Goal: Information Seeking & Learning: Compare options

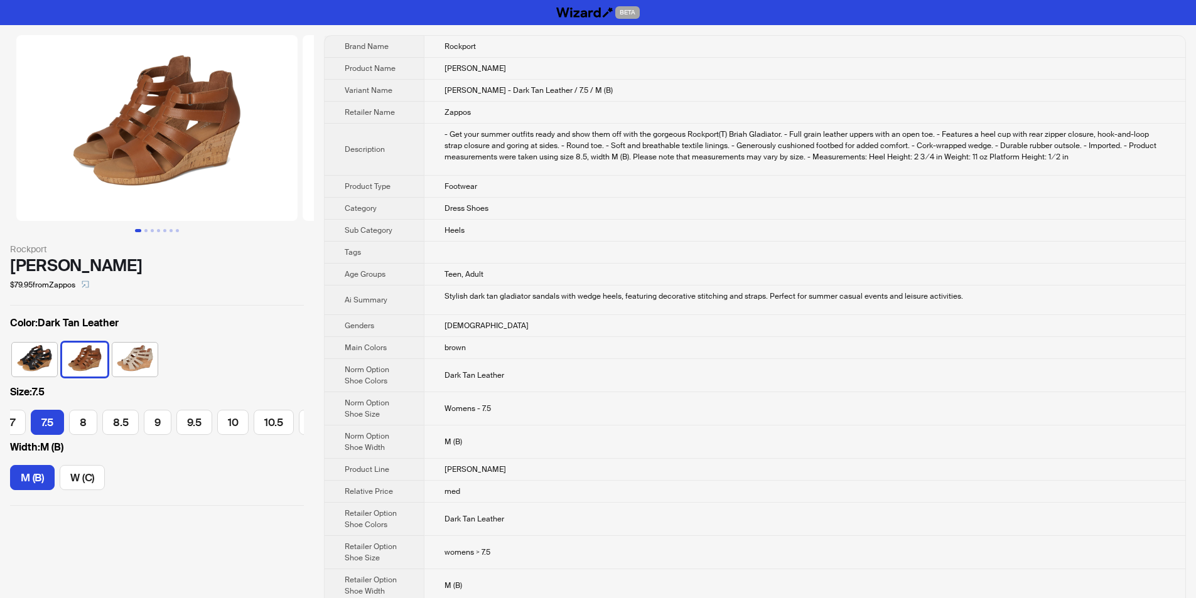
click at [506, 212] on td "Dress Shoes" at bounding box center [805, 209] width 762 height 22
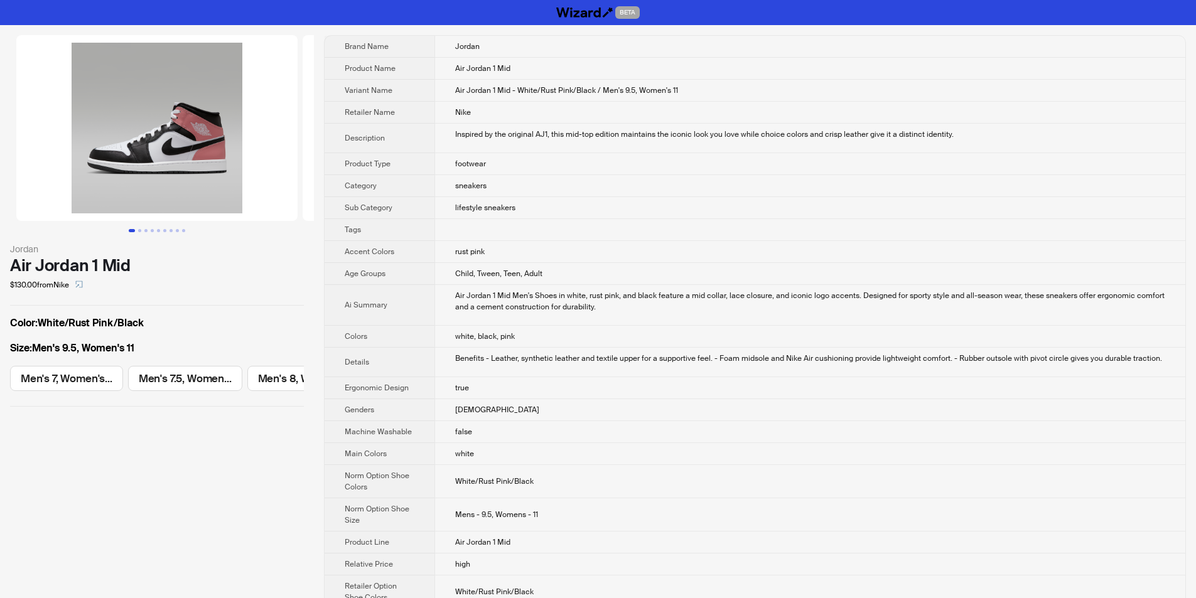
scroll to position [0, 584]
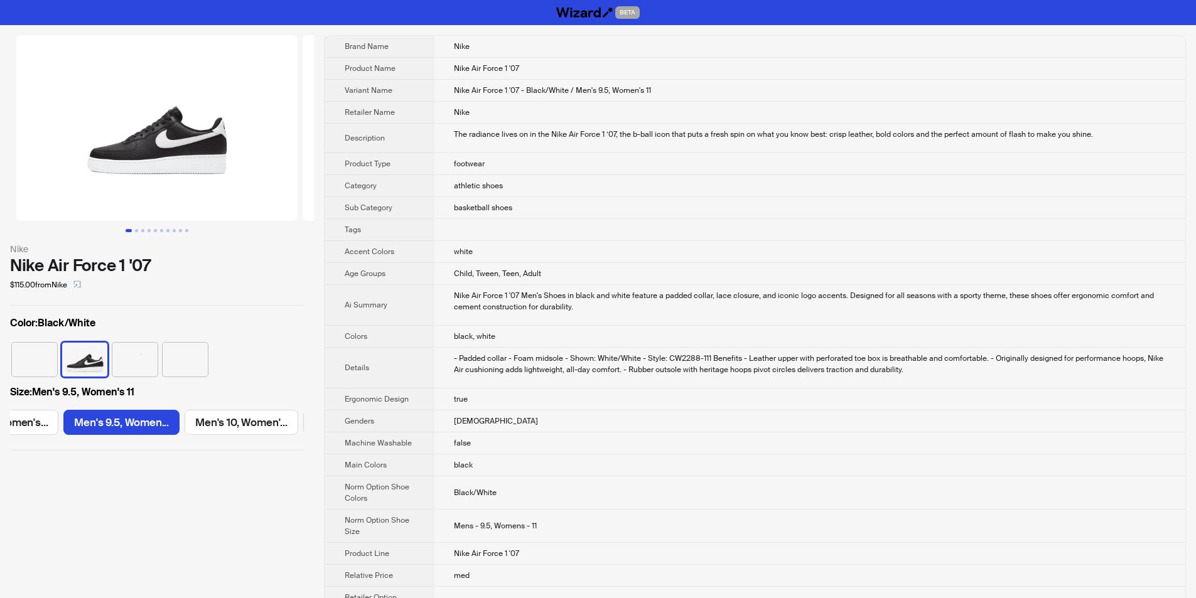
scroll to position [0, 1431]
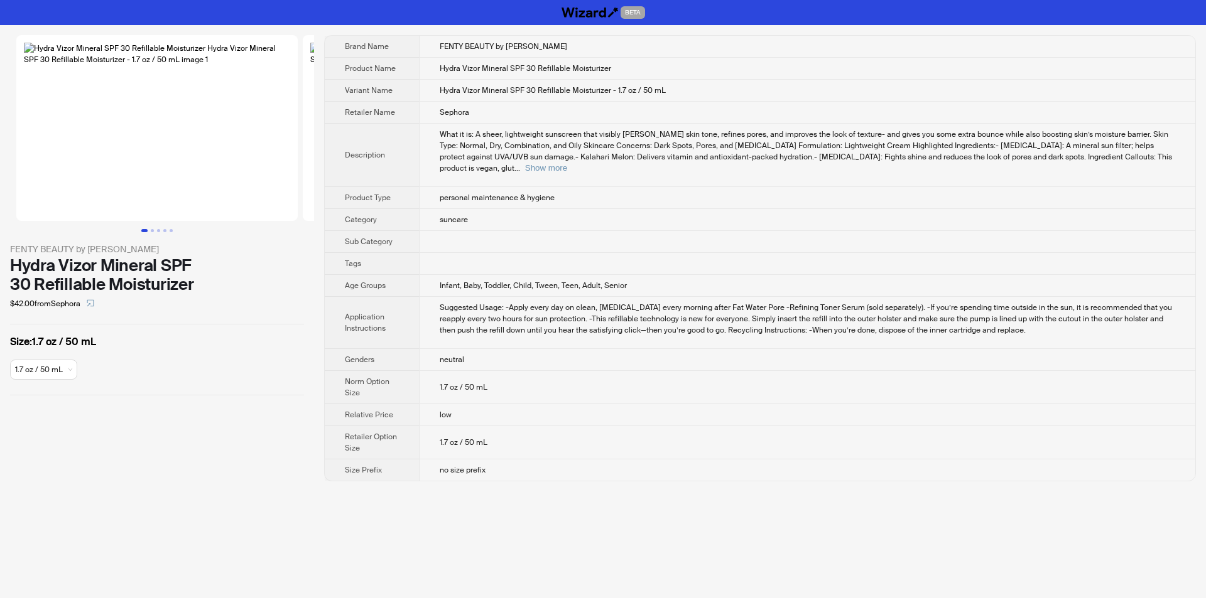
click at [691, 253] on td at bounding box center [807, 264] width 776 height 22
click at [688, 209] on td "suncare" at bounding box center [807, 220] width 776 height 22
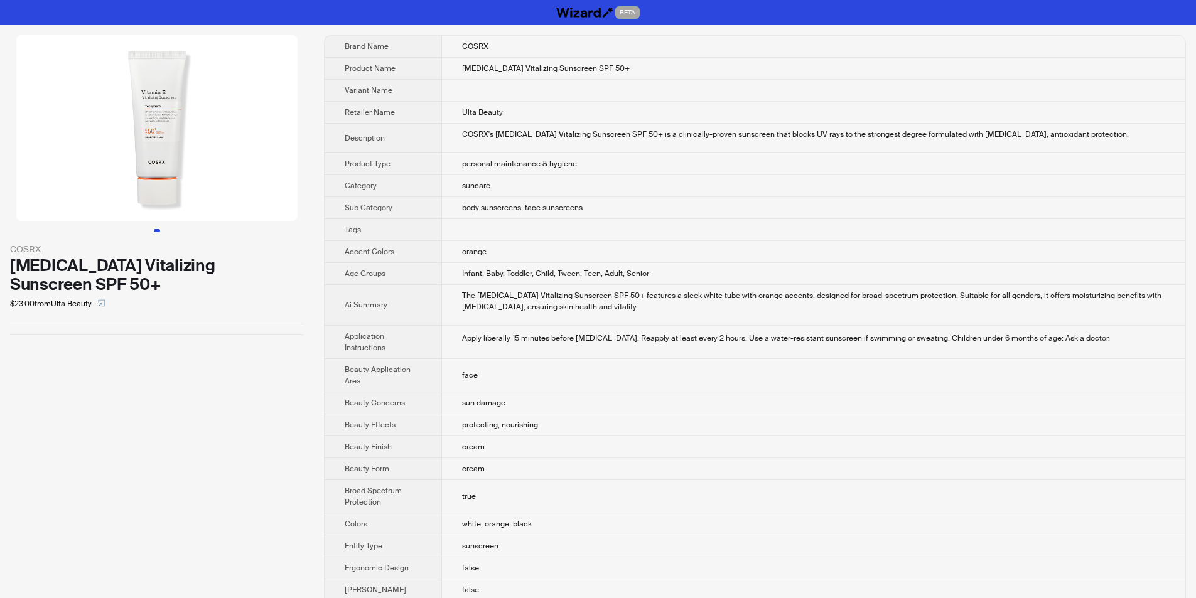
click at [560, 78] on td "Vitamin E Vitalizing Sunscreen SPF 50+" at bounding box center [813, 69] width 743 height 22
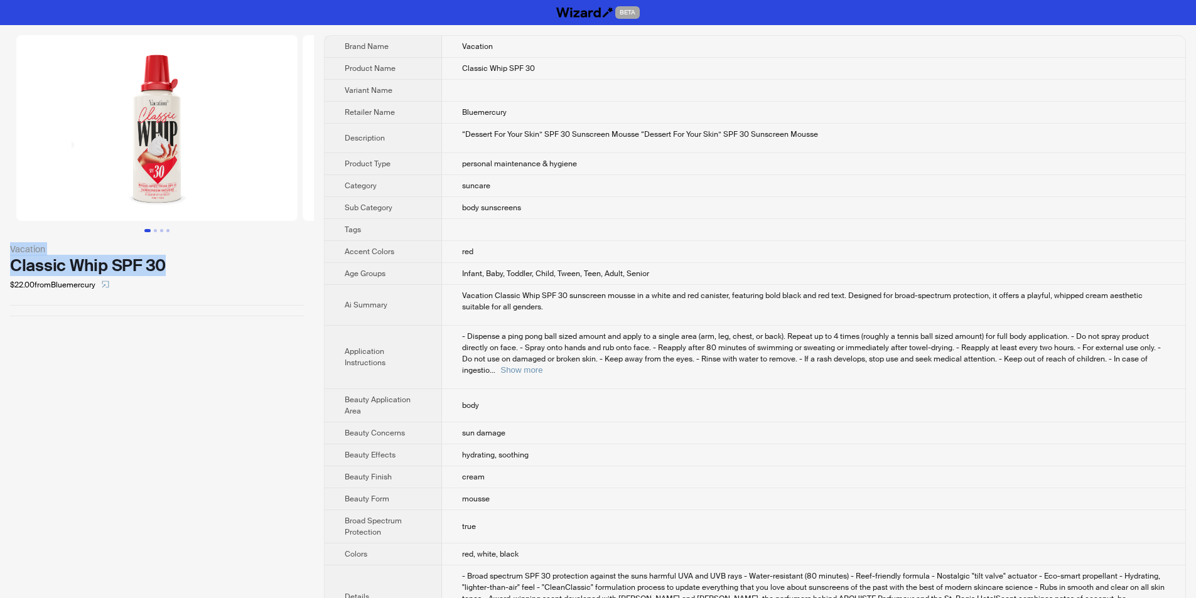
drag, startPoint x: 10, startPoint y: 246, endPoint x: 167, endPoint y: 260, distance: 157.6
click at [171, 261] on div "Vacation Classic Whip SPF 30 $22.00 from Bluemercury" at bounding box center [157, 175] width 314 height 301
copy div "Vacation Classic Whip SPF 30"
click at [186, 276] on div "$22.00 from Bluemercury" at bounding box center [157, 285] width 294 height 20
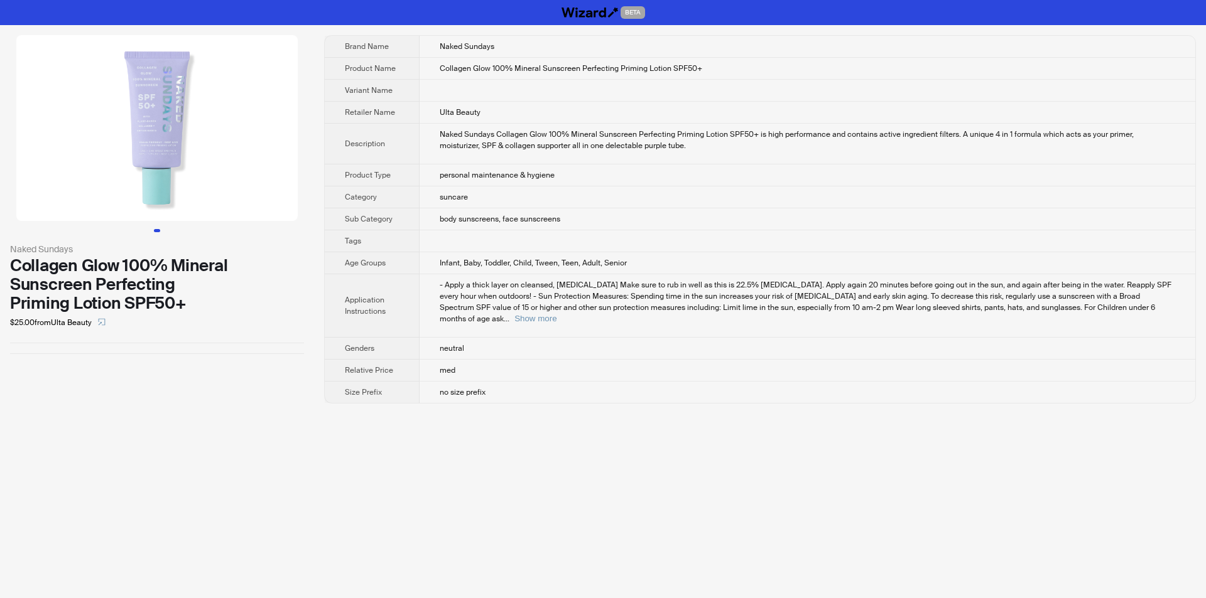
click at [607, 260] on span "Infant, Baby, Toddler, Child, Tween, Teen, Adult, Senior" at bounding box center [533, 263] width 187 height 10
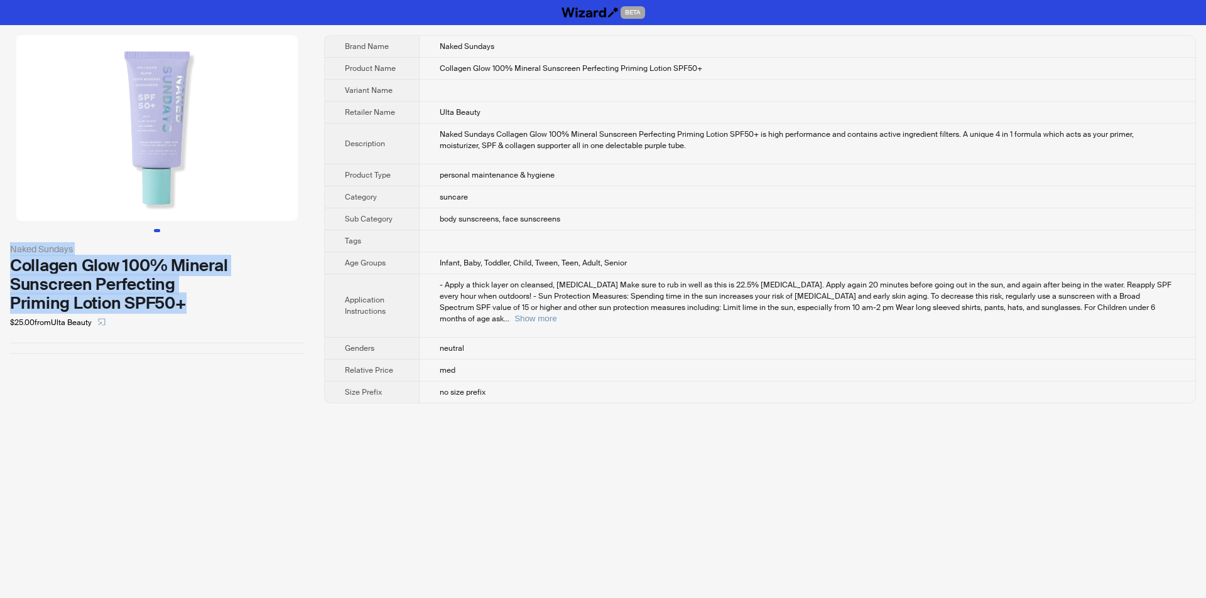
drag, startPoint x: 0, startPoint y: 248, endPoint x: 194, endPoint y: 311, distance: 203.9
click at [194, 311] on div "Naked Sundays Collagen Glow 100% Mineral Sunscreen Perfecting Priming Lotion SP…" at bounding box center [157, 194] width 314 height 339
copy div "Naked Sundays Collagen Glow 100% Mineral Sunscreen Perfecting Priming Lotion SP…"
click at [224, 305] on div "Collagen Glow 100% Mineral Sunscreen Perfecting Priming Lotion SPF50+" at bounding box center [157, 284] width 294 height 57
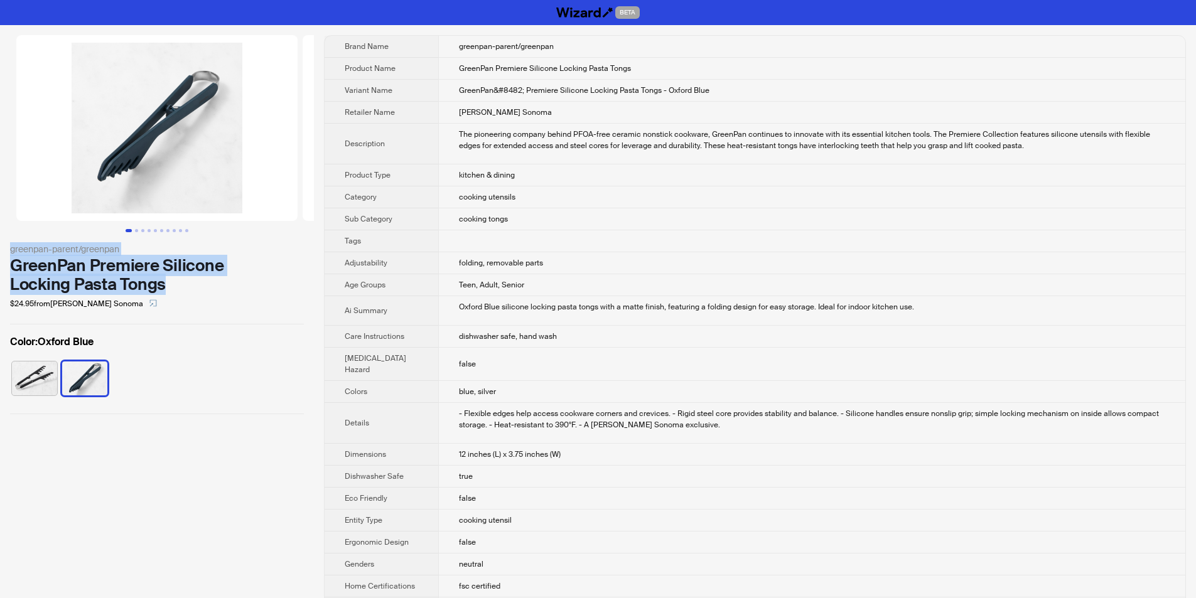
drag, startPoint x: 41, startPoint y: 246, endPoint x: 154, endPoint y: 282, distance: 118.1
click at [188, 291] on div "greenpan-parent/greenpan GreenPan Premiere Silicone Locking Pasta Tongs $24.95 …" at bounding box center [157, 224] width 314 height 399
copy div "greenpan-parent/greenpan GreenPan Premiere Silicone Locking Pasta Tongs"
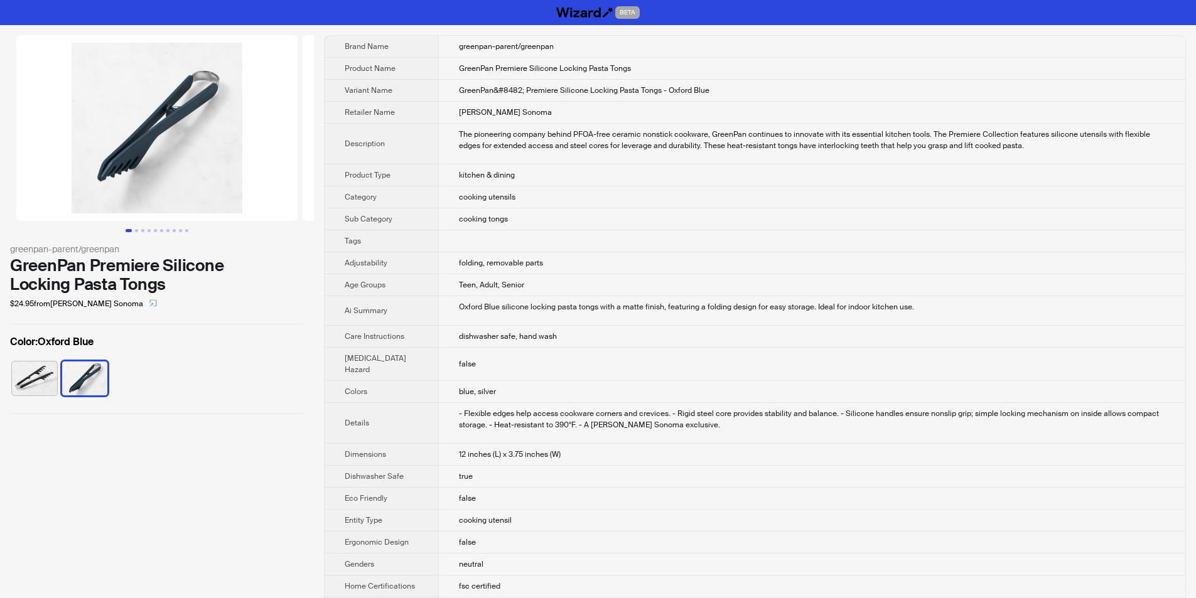
click at [196, 296] on div "$24.95 from [PERSON_NAME] Sonoma" at bounding box center [157, 304] width 294 height 20
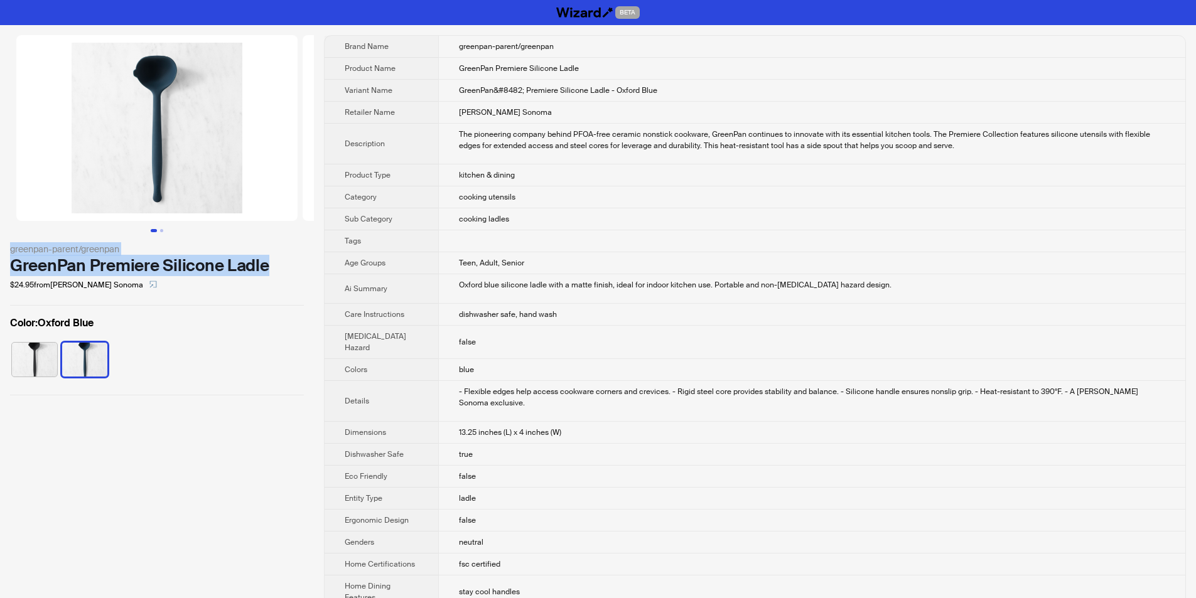
drag, startPoint x: 9, startPoint y: 251, endPoint x: 269, endPoint y: 268, distance: 260.5
click at [269, 268] on div "greenpan-parent/greenpan GreenPan Premiere Silicone Ladle $24.95 from [PERSON_N…" at bounding box center [157, 215] width 314 height 381
copy div "greenpan-parent/greenpan GreenPan Premiere Silicone Ladle"
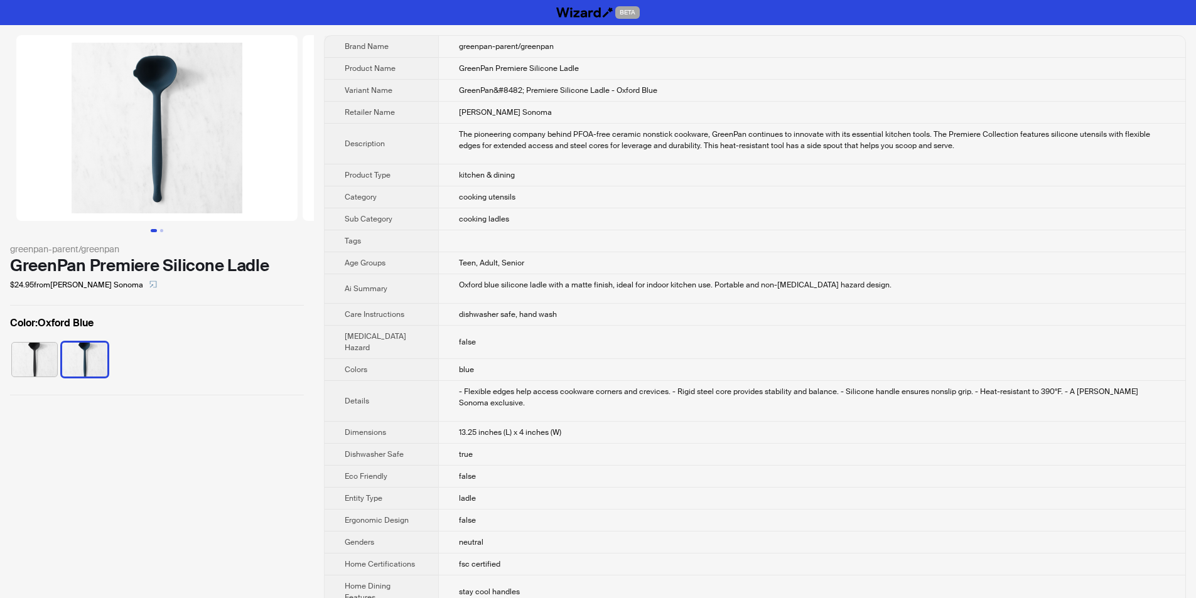
click at [284, 288] on div "$24.95 from Williams Sonoma" at bounding box center [157, 285] width 294 height 20
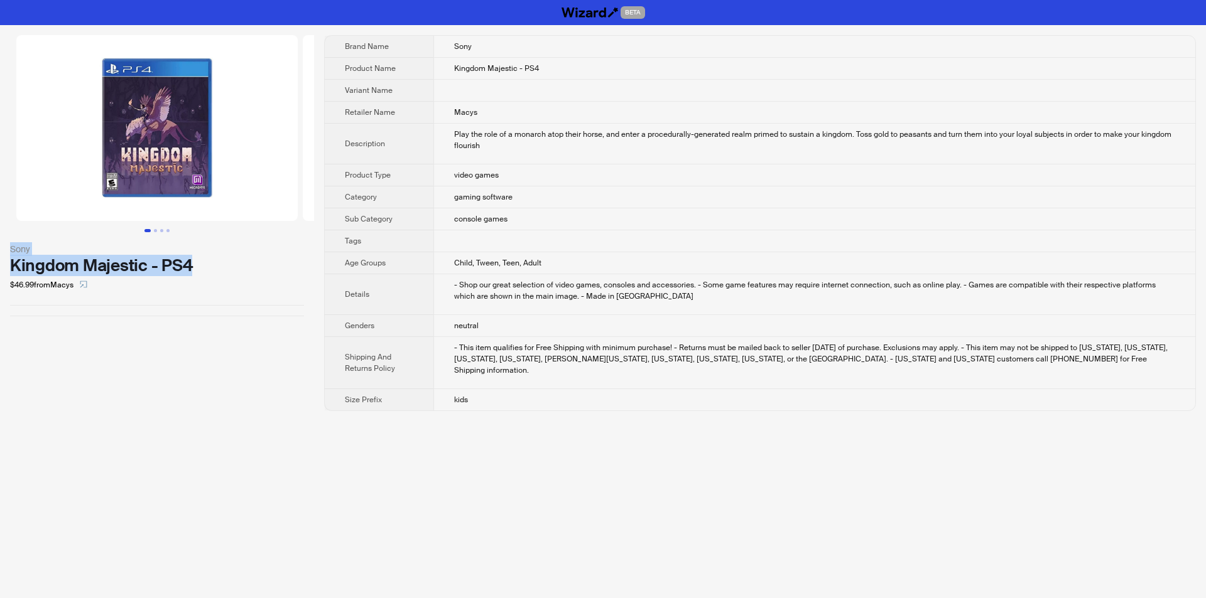
drag, startPoint x: 1, startPoint y: 247, endPoint x: 200, endPoint y: 268, distance: 200.2
click at [200, 268] on div "Sony Kingdom Majestic - PS4 $46.99 from Macys" at bounding box center [157, 175] width 314 height 301
copy div "Sony Kingdom Majestic - PS4"
click at [213, 278] on div "$46.99 from Macys" at bounding box center [157, 285] width 294 height 20
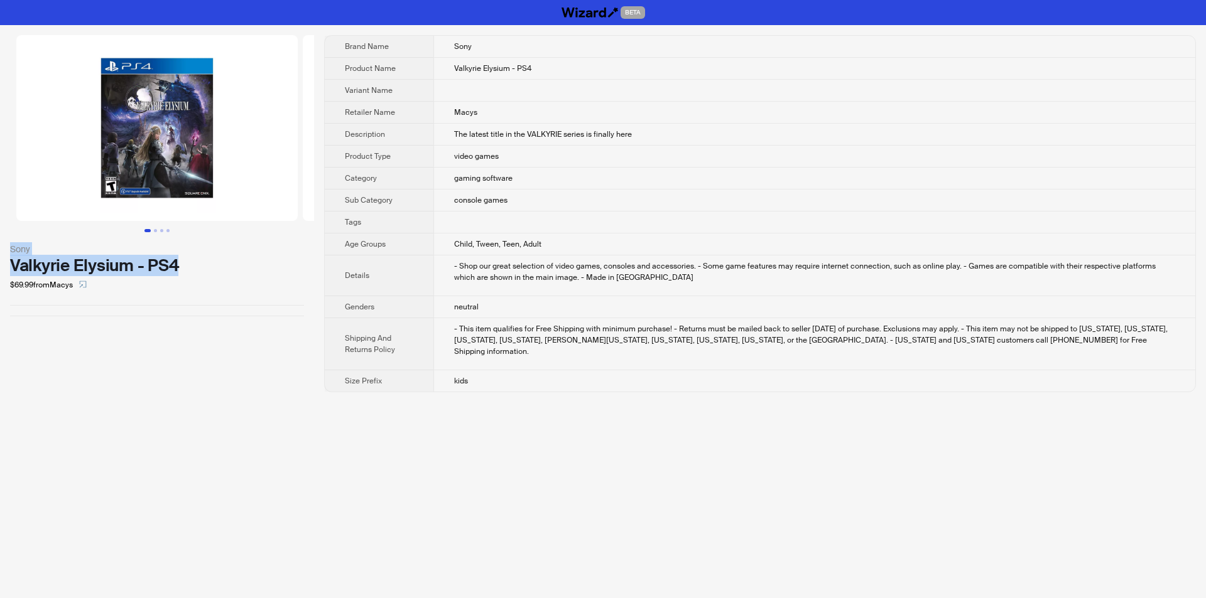
drag, startPoint x: 3, startPoint y: 245, endPoint x: 183, endPoint y: 272, distance: 182.8
click at [183, 272] on div "Sony Valkyrie Elysium - PS4 $69.99 from Macys" at bounding box center [157, 175] width 314 height 301
copy div "Sony Valkyrie Elysium - PS4"
click at [237, 305] on div at bounding box center [157, 305] width 294 height 1
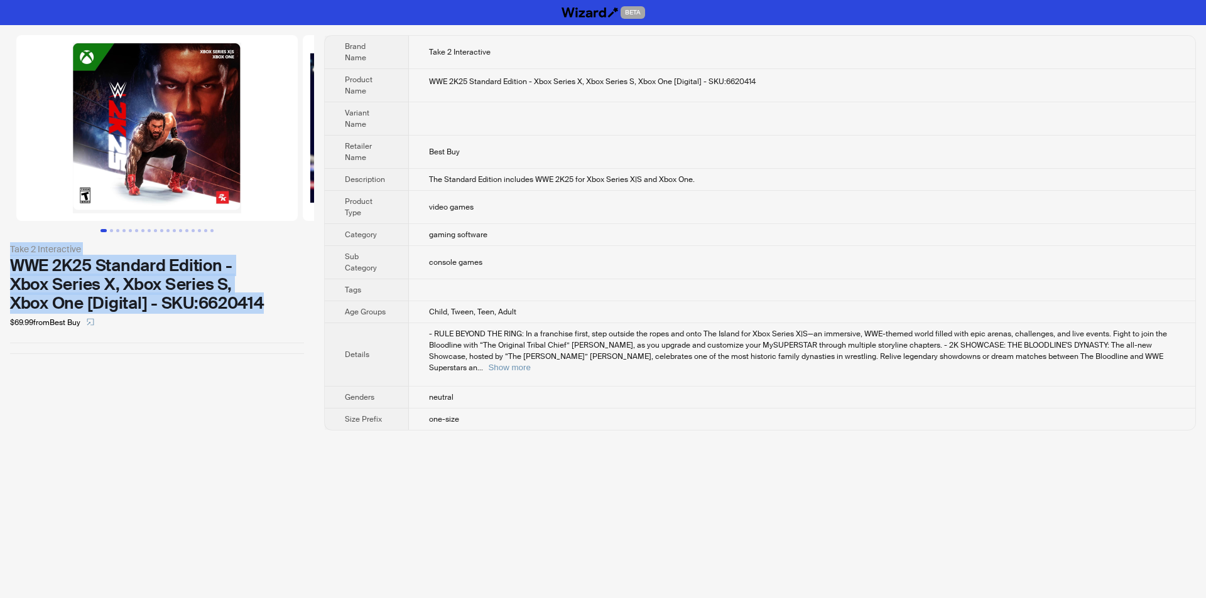
drag, startPoint x: 3, startPoint y: 252, endPoint x: 264, endPoint y: 305, distance: 267.1
click at [264, 305] on div "Take 2 Interactive WWE 2K25 Standard Edition - Xbox Series X, Xbox Series S, Xb…" at bounding box center [157, 194] width 314 height 339
copy div "Take 2 Interactive WWE 2K25 Standard Edition - Xbox Series X, Xbox Series S, Xb…"
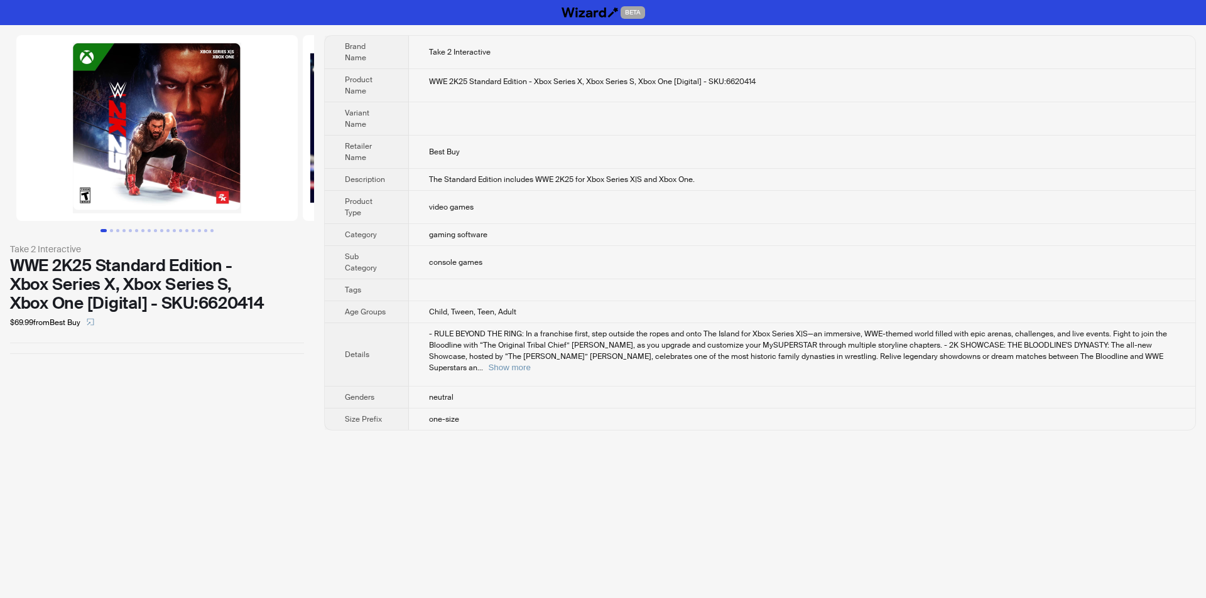
click at [283, 320] on div "$69.99 from Best Buy" at bounding box center [157, 323] width 294 height 20
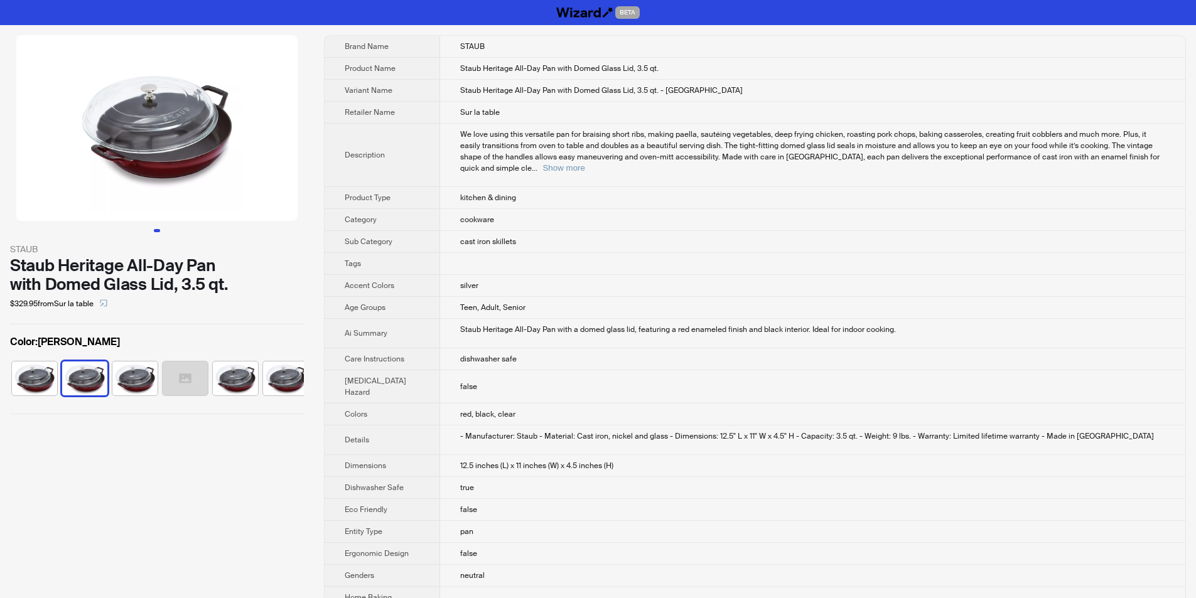
scroll to position [0, 108]
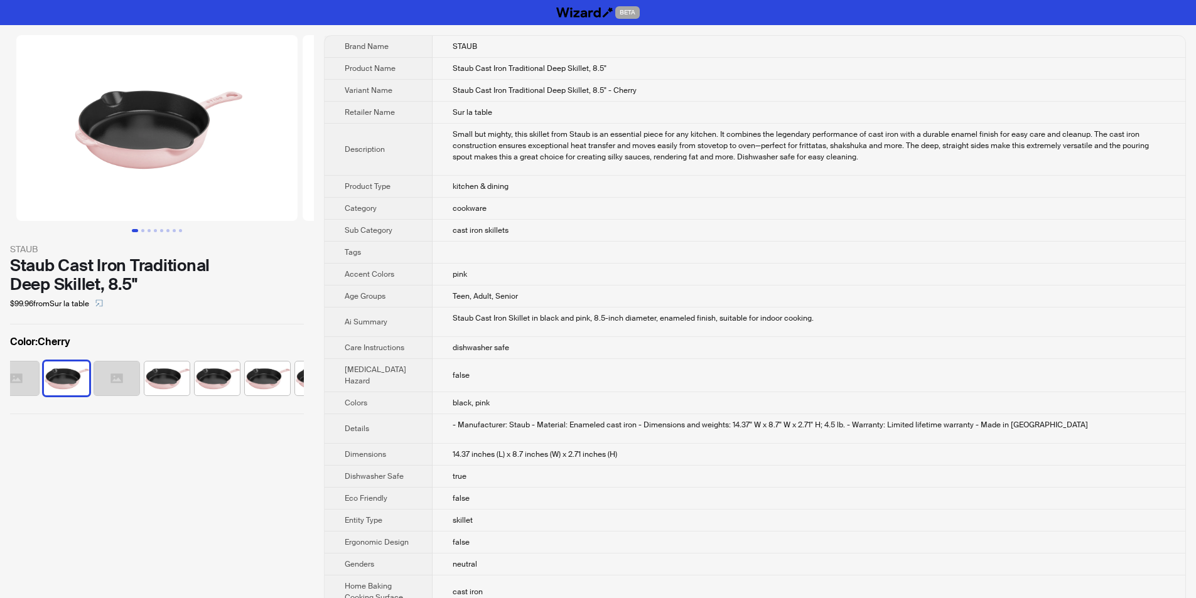
scroll to position [0, 132]
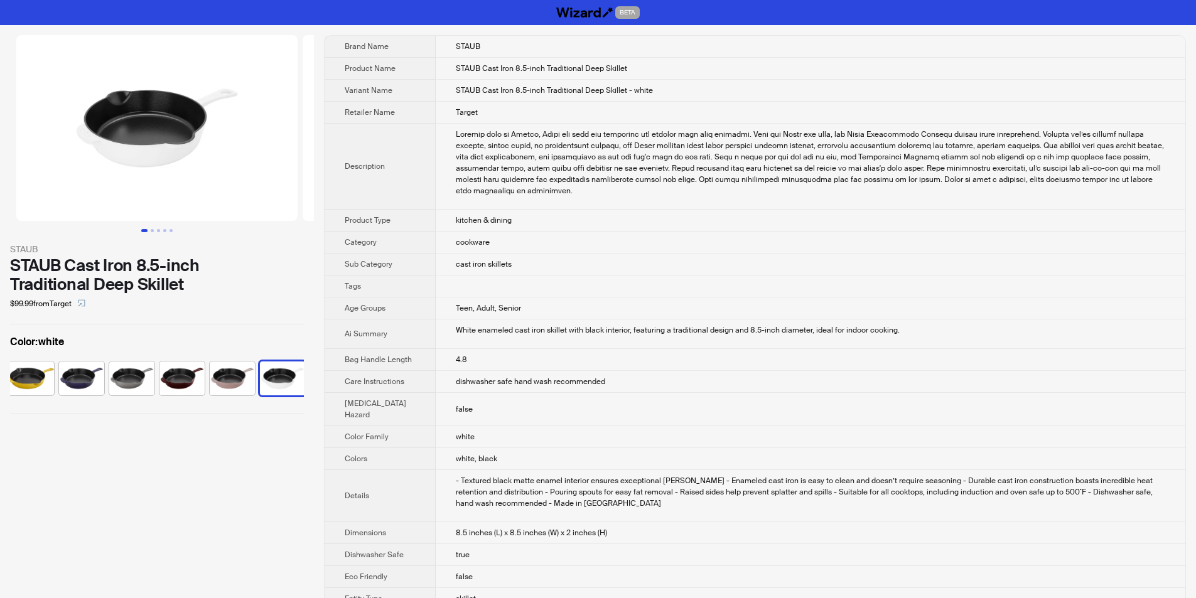
scroll to position [0, 108]
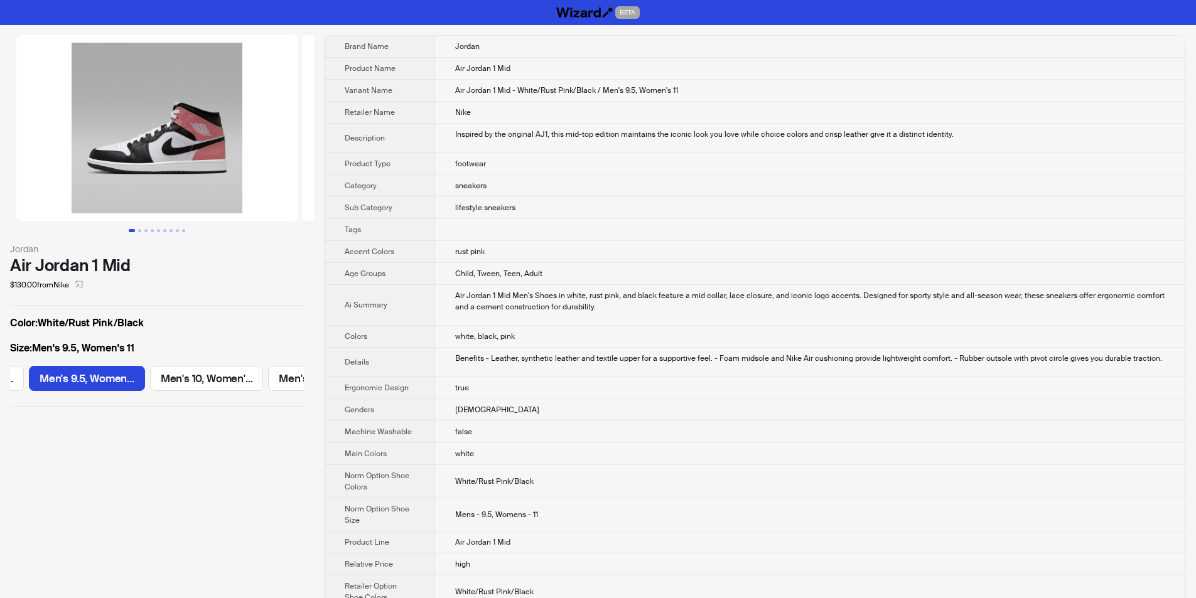
scroll to position [0, 584]
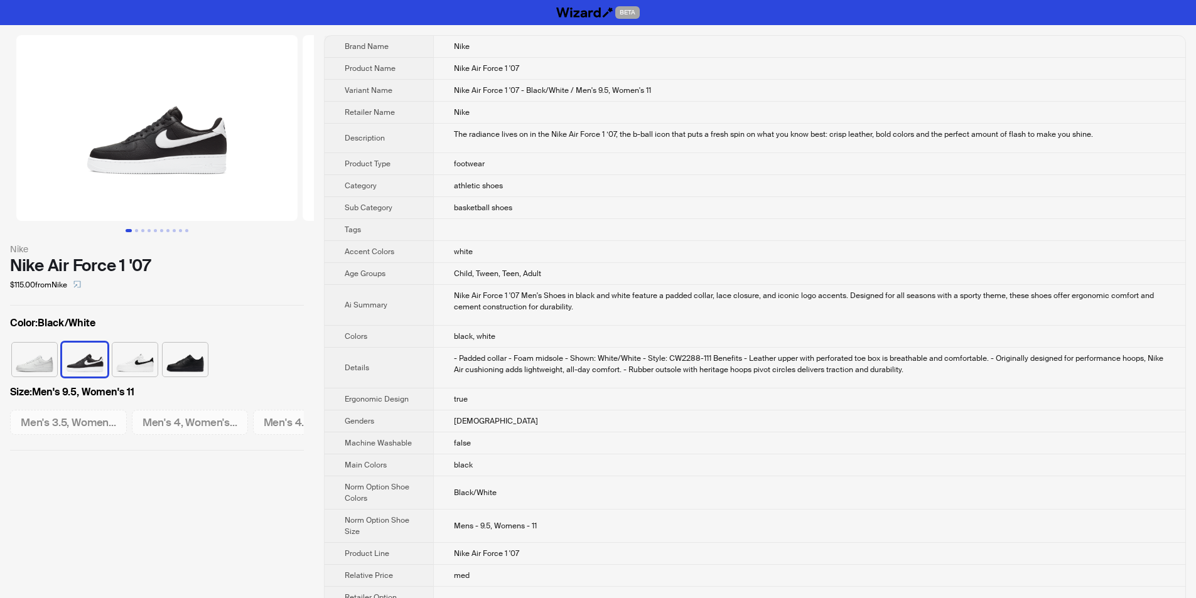
scroll to position [0, 1431]
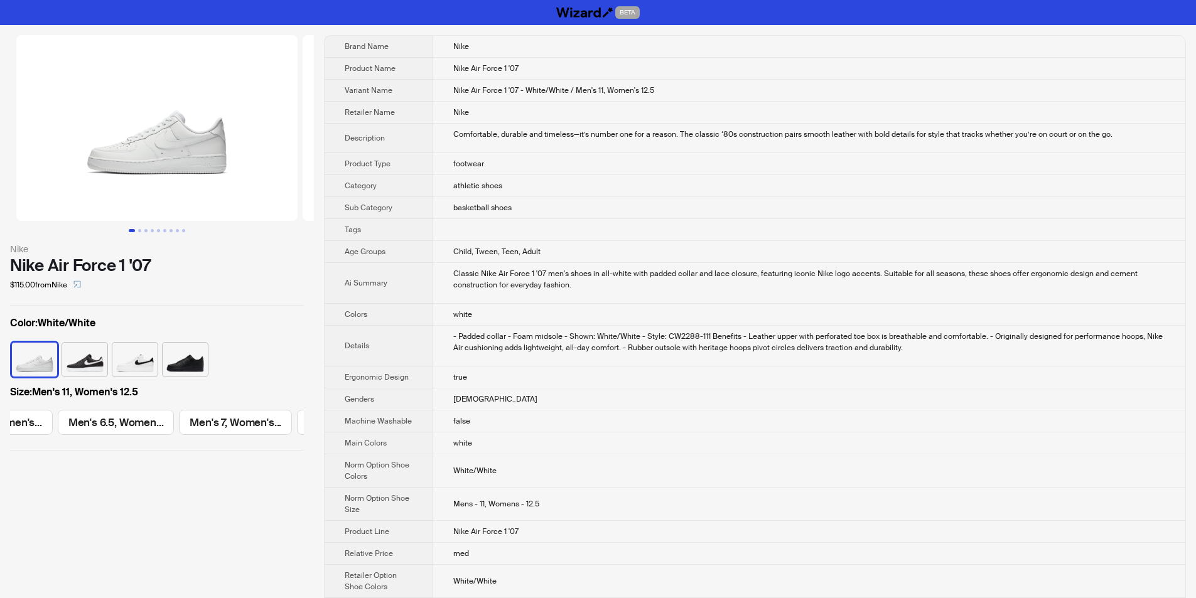
scroll to position [0, 1795]
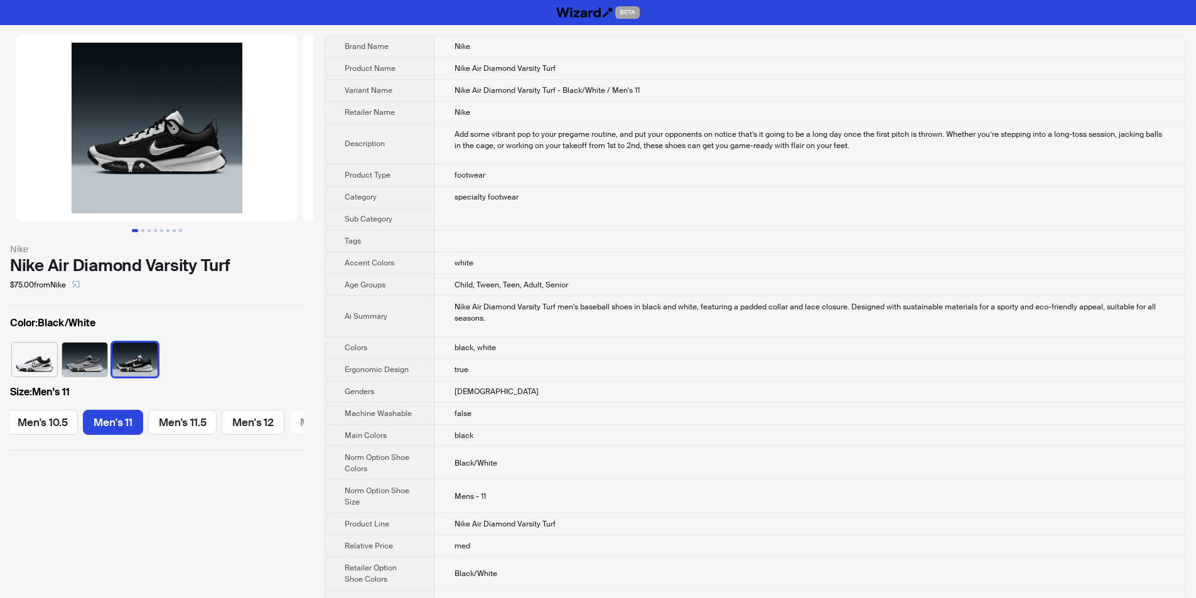
scroll to position [0, 796]
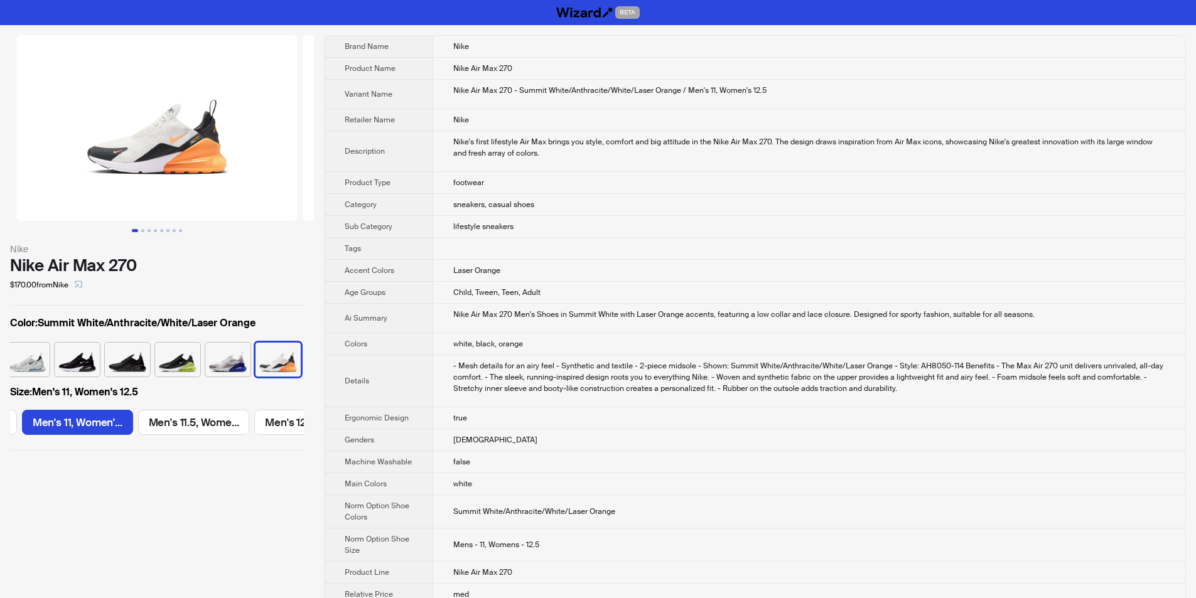
scroll to position [0, 1190]
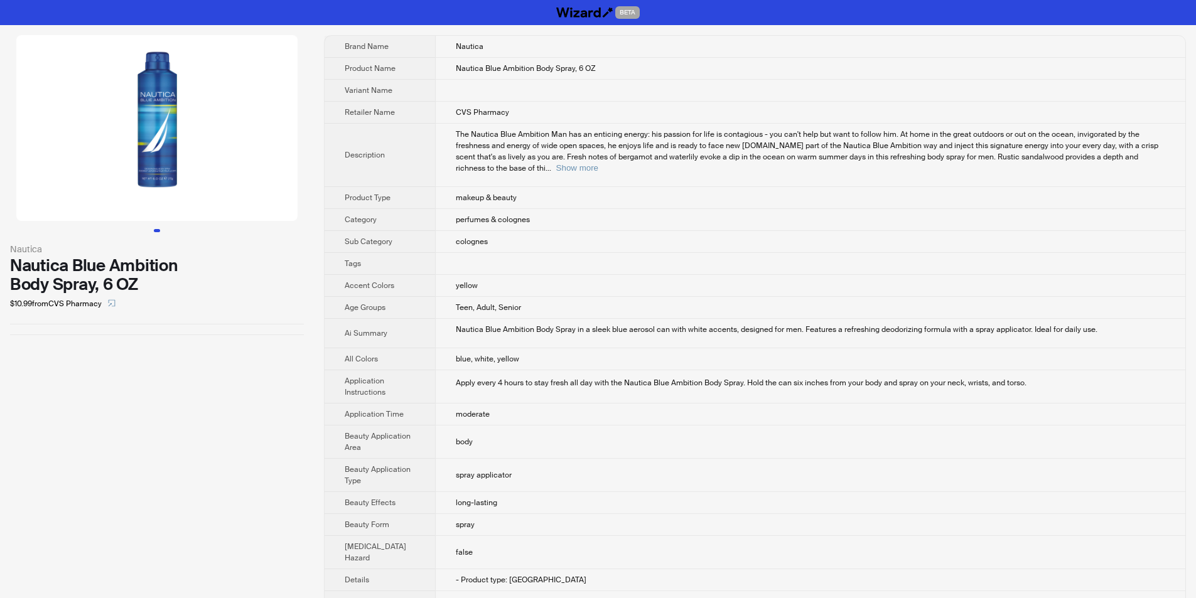
click at [318, 86] on div "Nautica Nautica Blue Ambition Body Spray, 6 OZ $10.99 from CVS Pharmacy Brand N…" at bounding box center [598, 515] width 1196 height 981
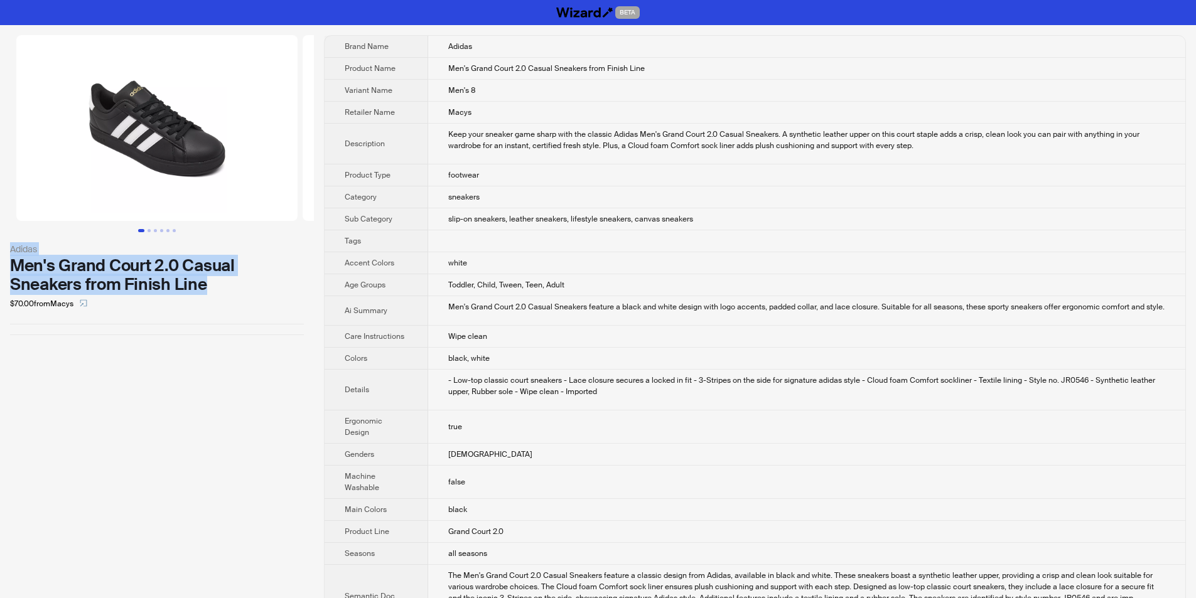
drag, startPoint x: 1, startPoint y: 241, endPoint x: 208, endPoint y: 283, distance: 210.8
click at [208, 283] on div "Adidas Men's Grand Court 2.0 Casual Sneakers from Finish Line $70.00 from Macys" at bounding box center [157, 185] width 314 height 320
copy div "Adidas Men's Grand Court 2.0 Casual Sneakers from Finish Line"
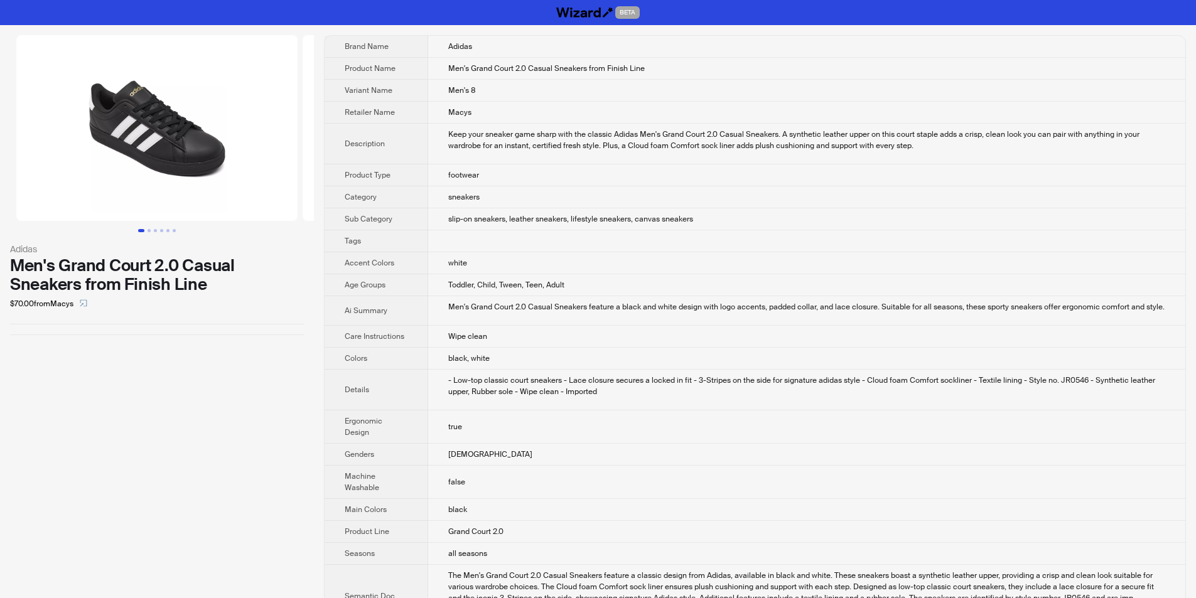
click at [229, 297] on div "$70.00 from Macys" at bounding box center [157, 304] width 294 height 20
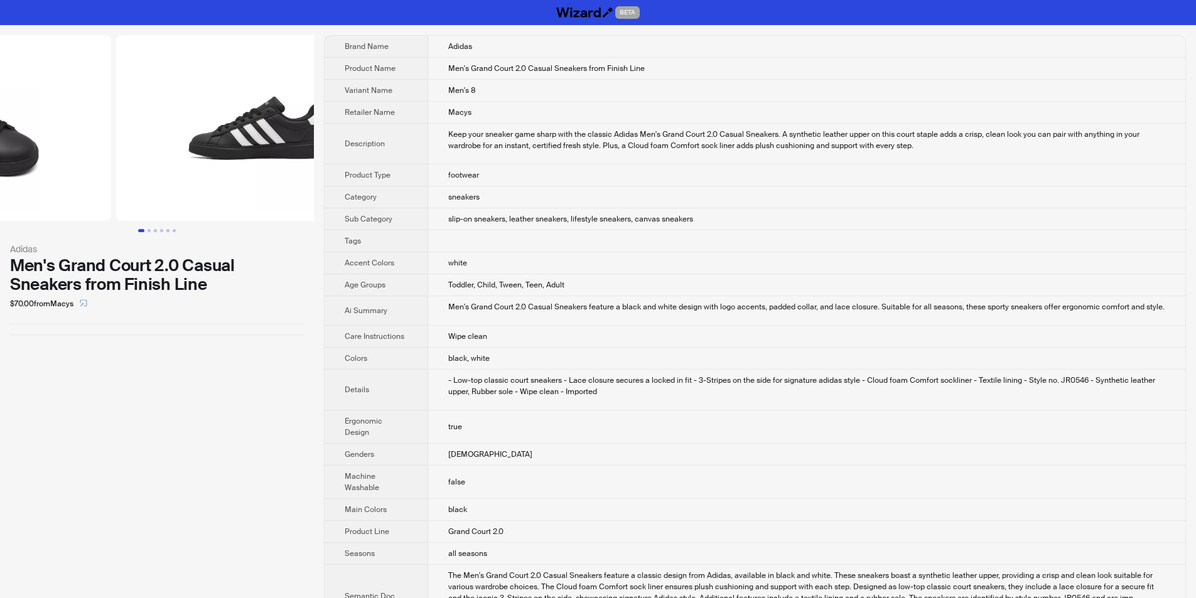
drag, startPoint x: 246, startPoint y: 173, endPoint x: 121, endPoint y: 170, distance: 124.4
click at [121, 170] on ul at bounding box center [157, 128] width 314 height 186
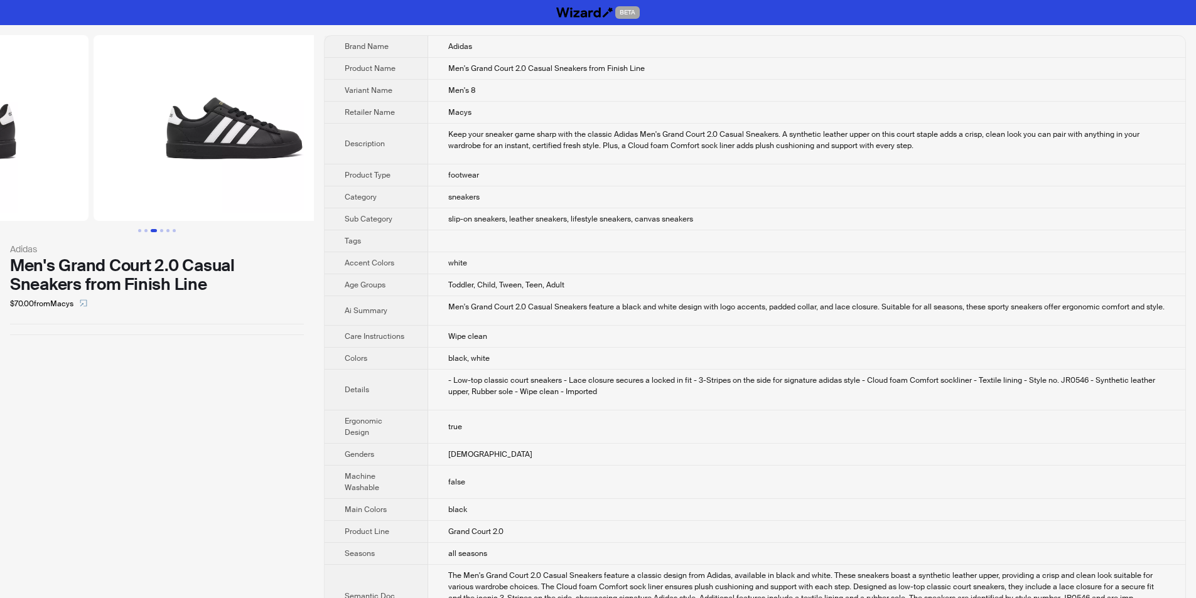
drag, startPoint x: 131, startPoint y: 152, endPoint x: 68, endPoint y: 159, distance: 62.6
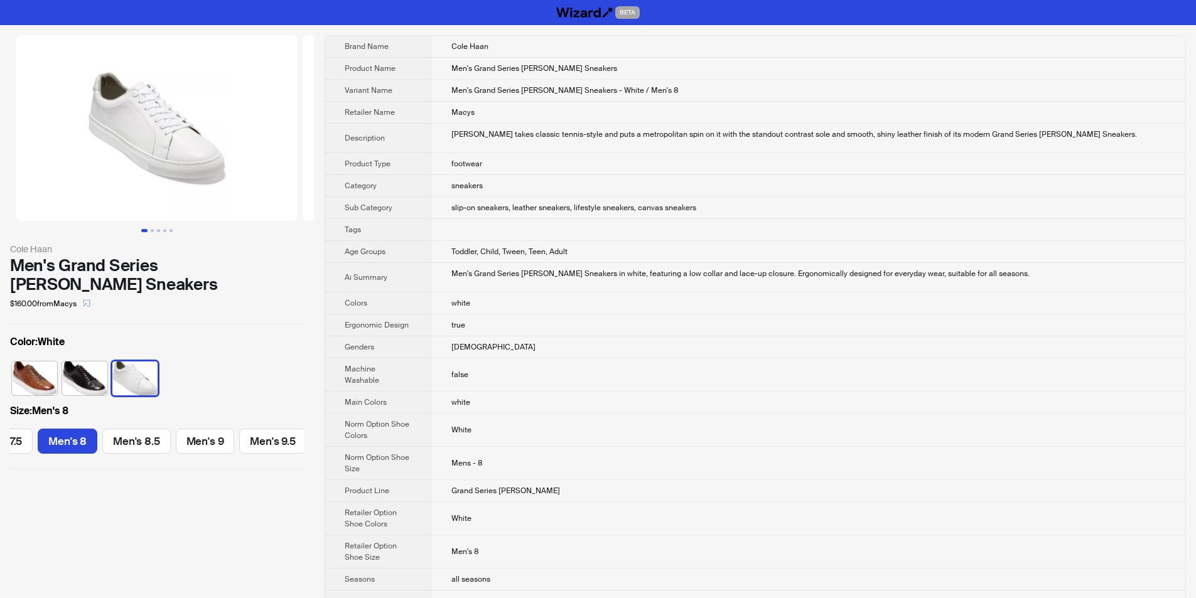
scroll to position [0, 114]
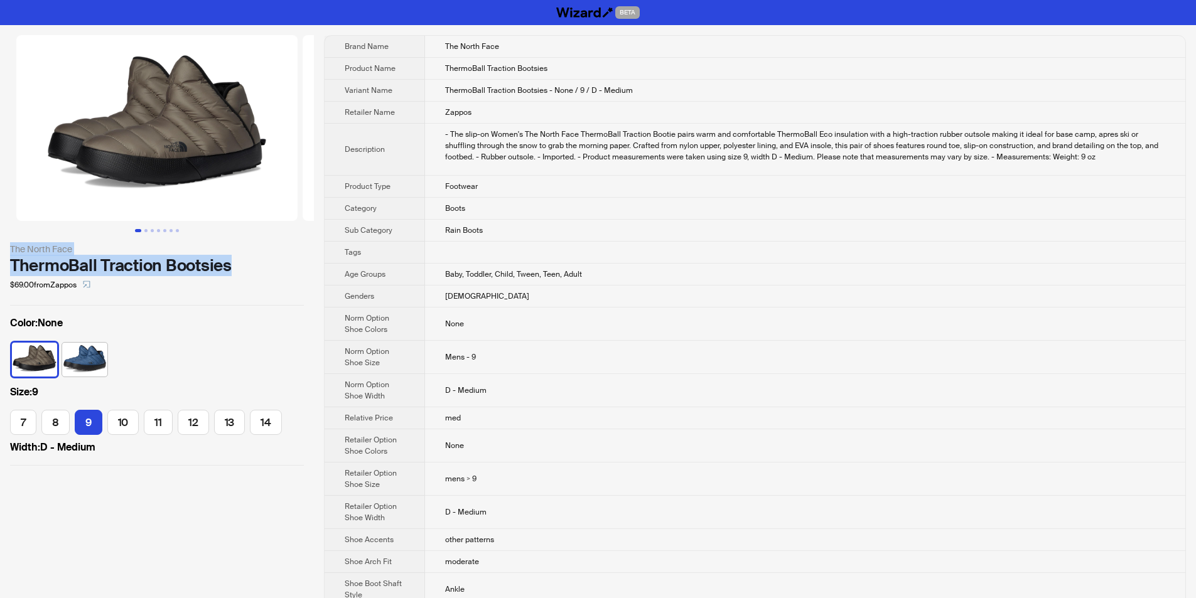
drag, startPoint x: 5, startPoint y: 244, endPoint x: 241, endPoint y: 267, distance: 237.2
click at [241, 267] on div "The North Face ThermoBall Traction Bootsies $69.00 from Zappos Color : None Siz…" at bounding box center [157, 250] width 314 height 451
copy div "The North Face ThermoBall Traction Bootsies"
click at [241, 281] on div "$69.00 from Zappos" at bounding box center [157, 285] width 294 height 20
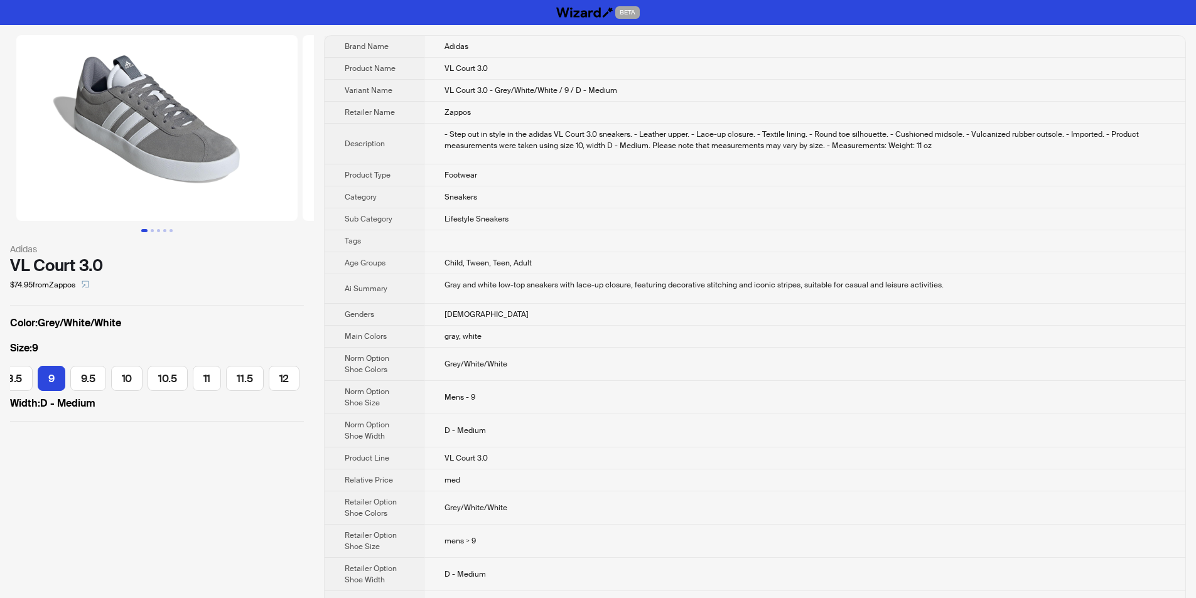
scroll to position [0, 386]
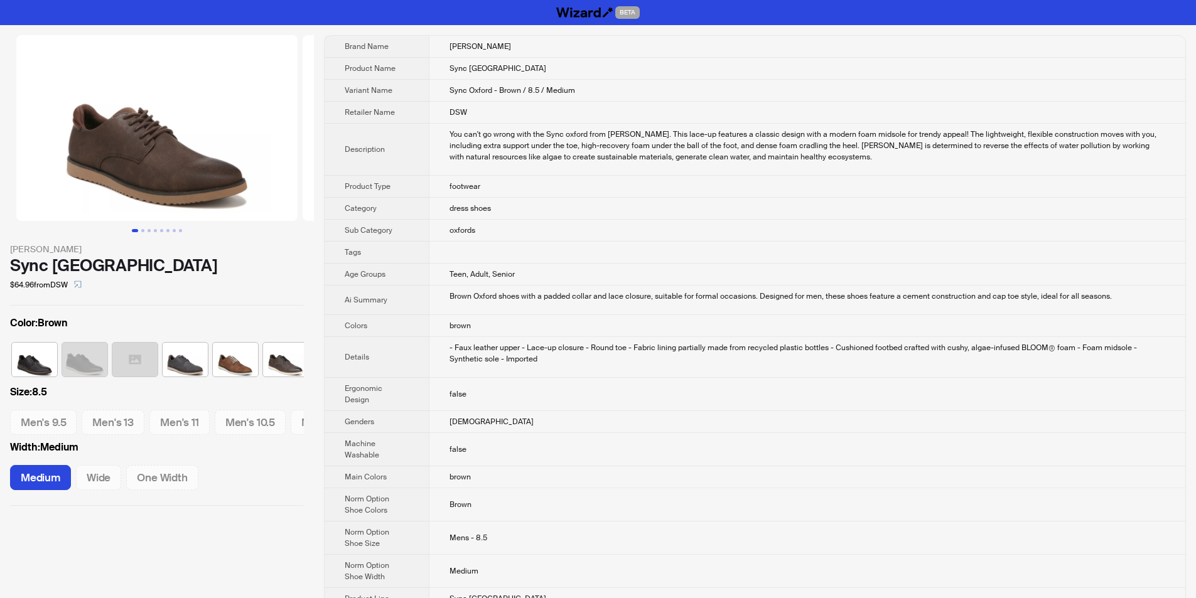
scroll to position [0, 58]
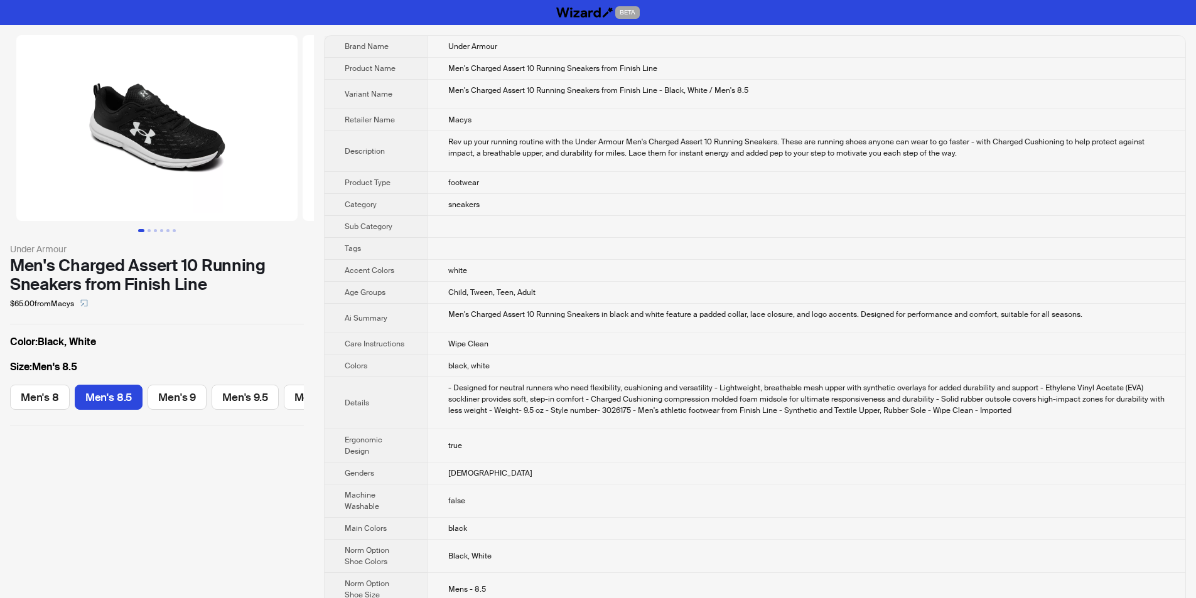
scroll to position [0, 43]
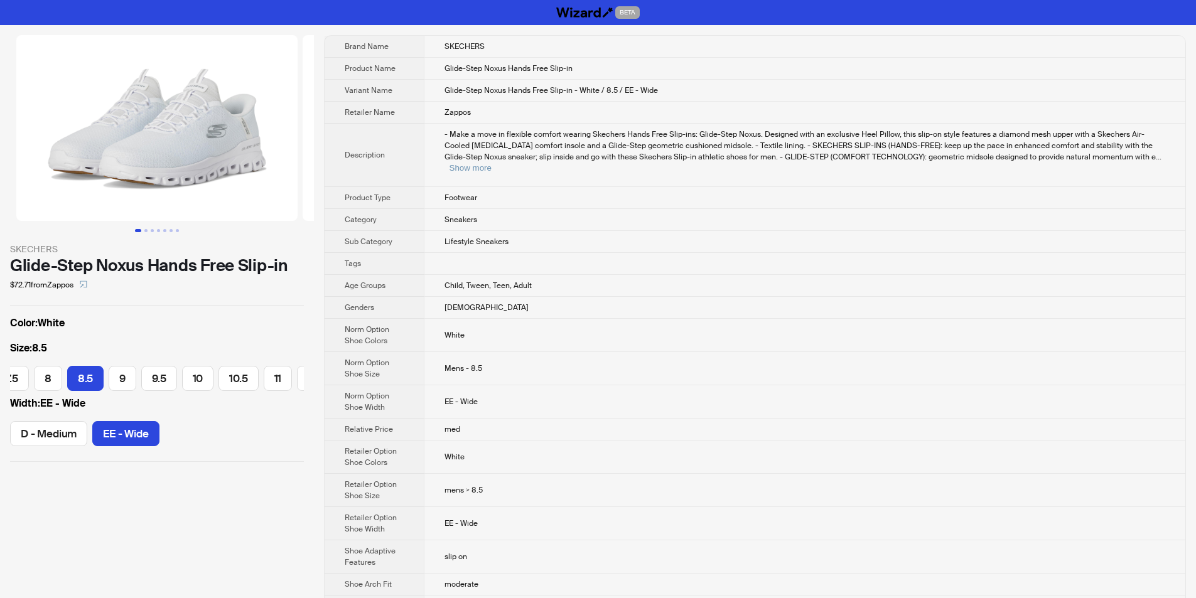
scroll to position [0, 126]
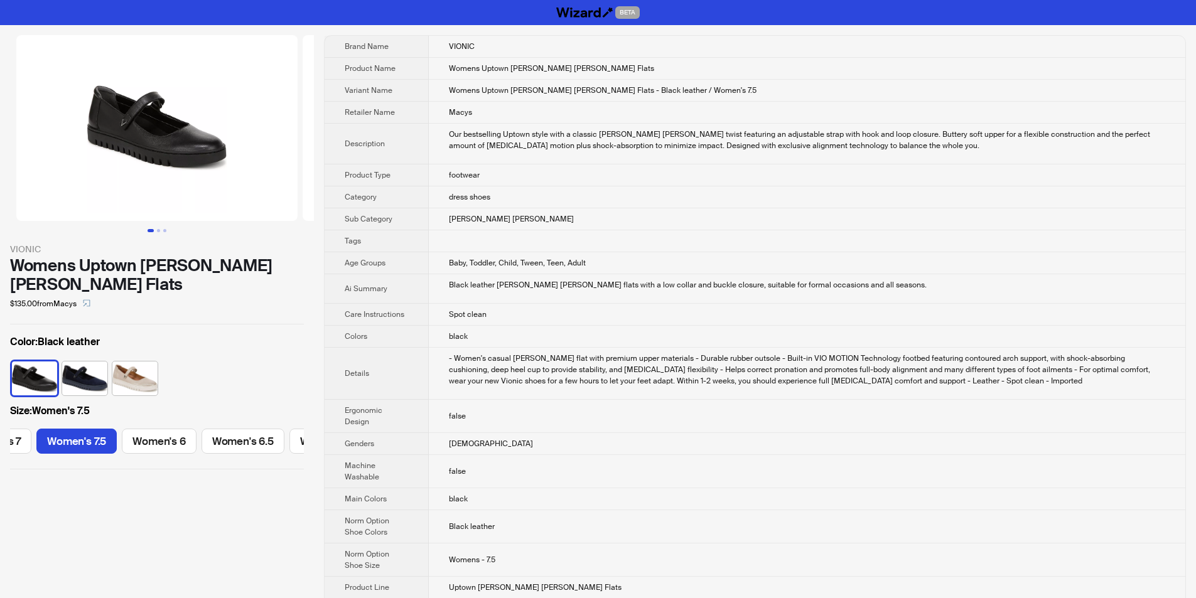
scroll to position [0, 380]
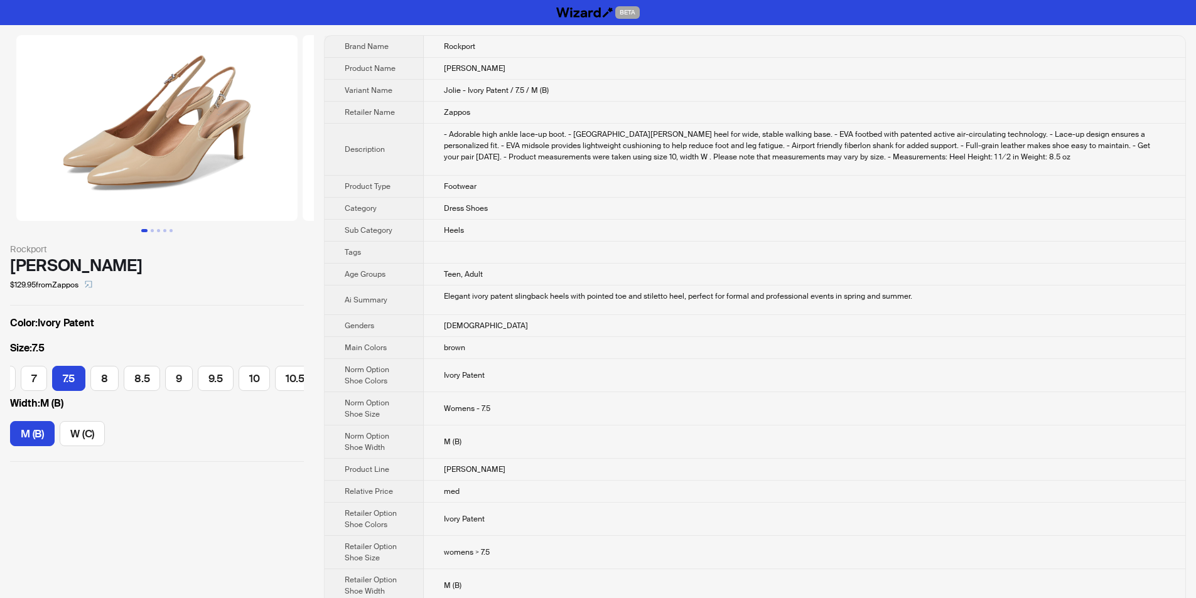
scroll to position [0, 158]
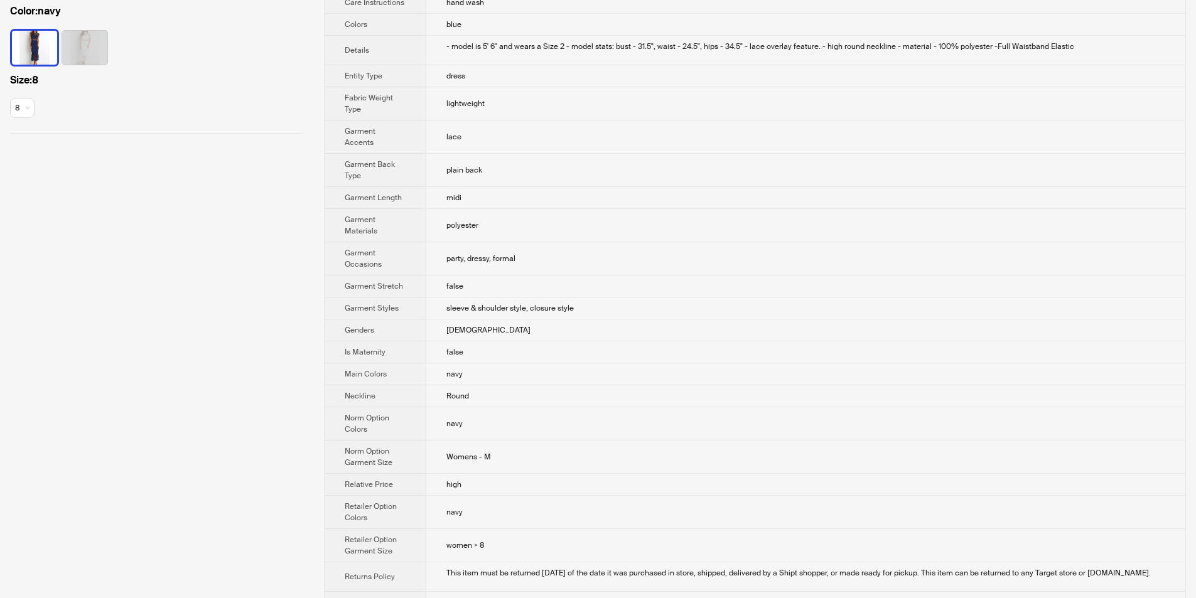
scroll to position [314, 0]
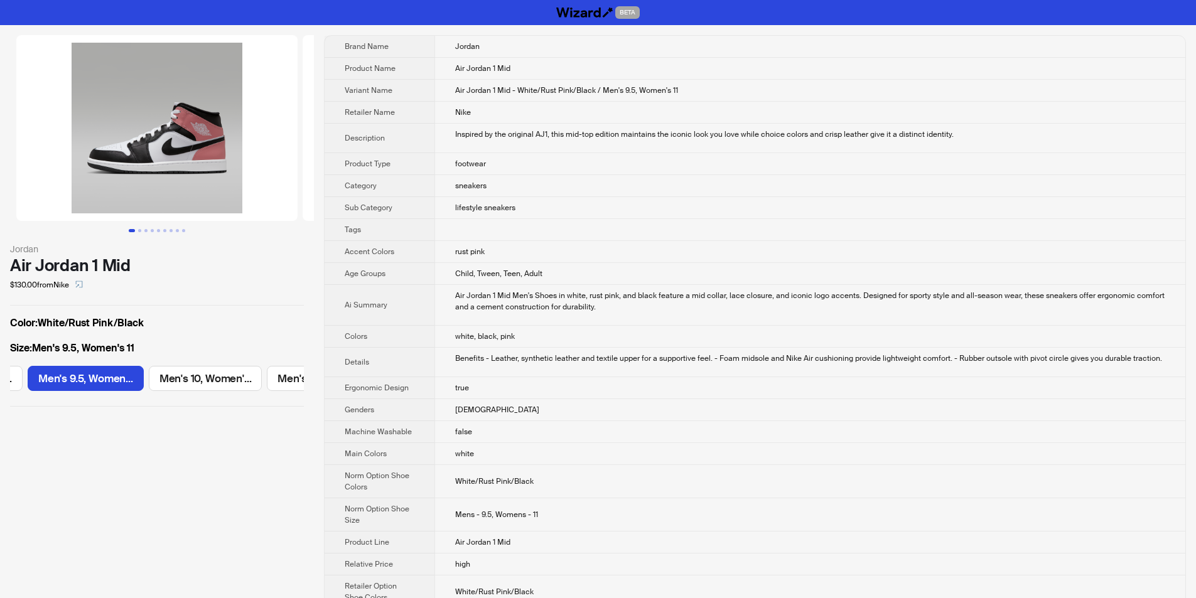
scroll to position [0, 584]
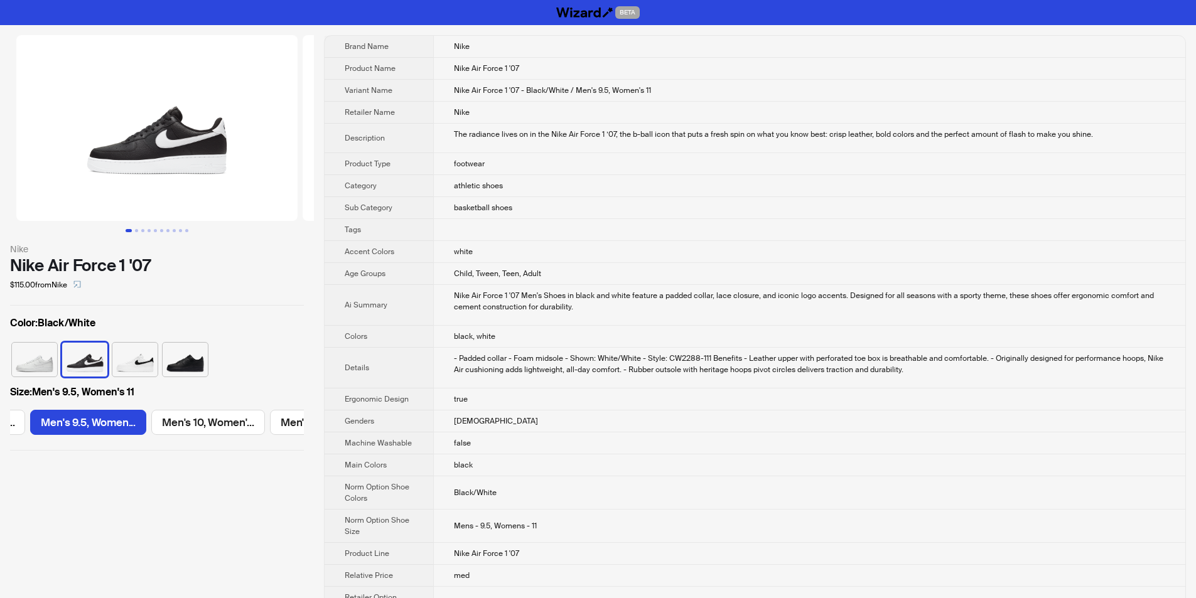
scroll to position [0, 1431]
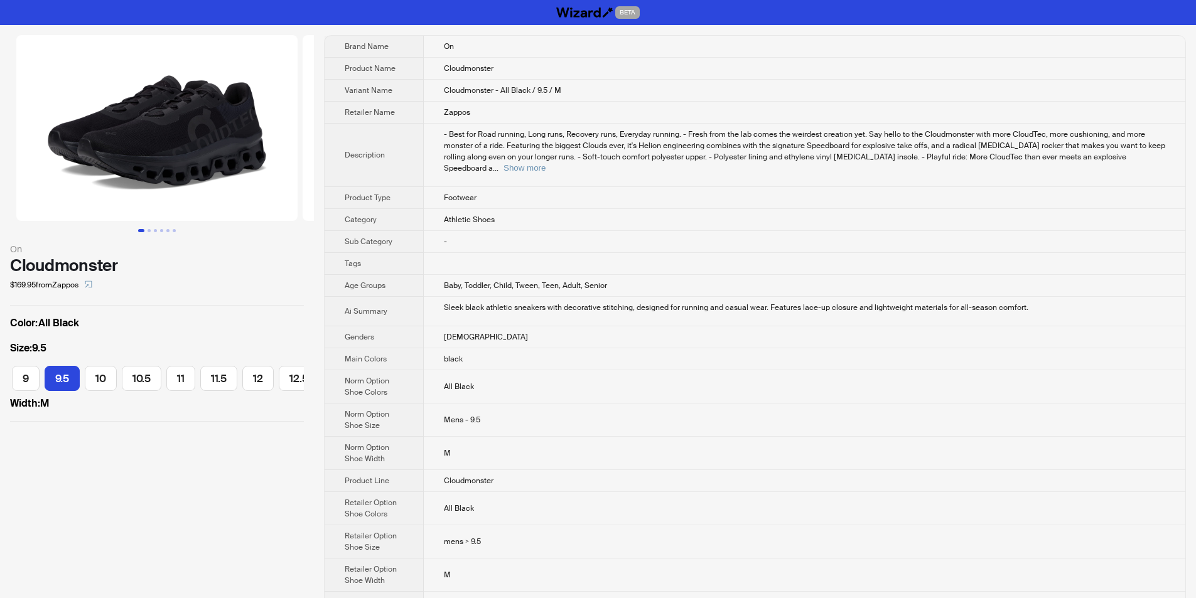
scroll to position [0, 158]
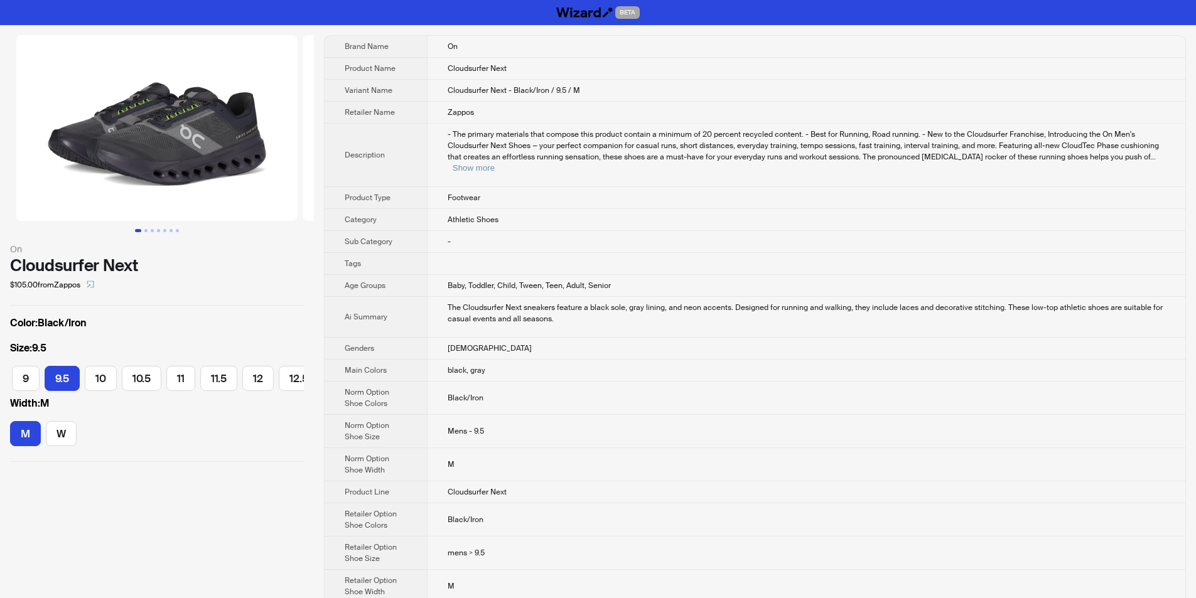
scroll to position [0, 158]
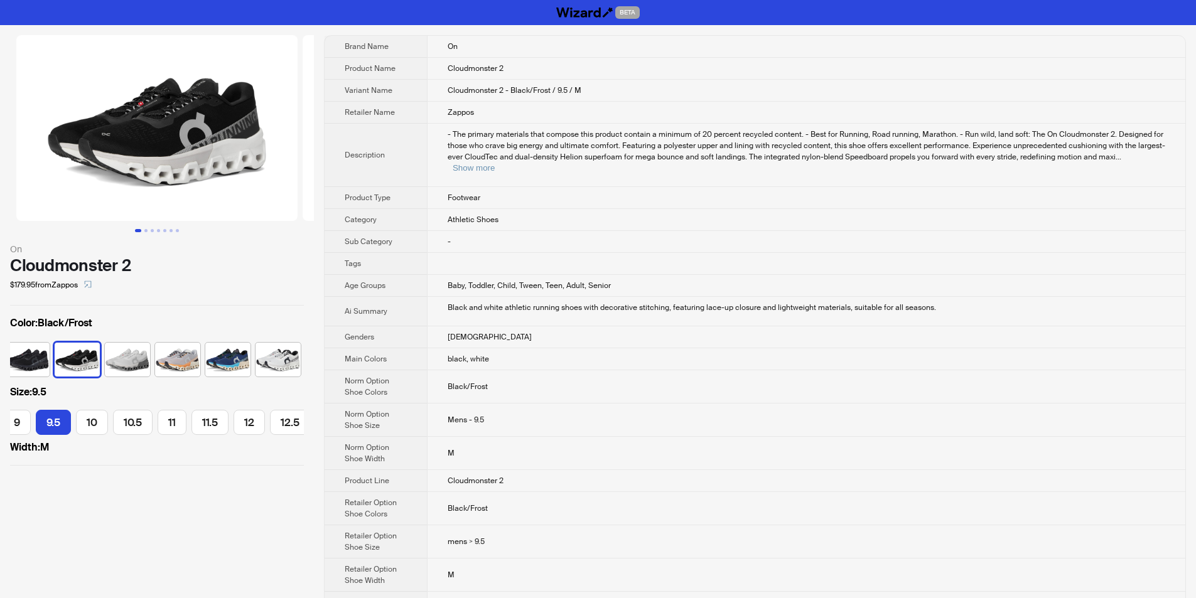
scroll to position [0, 158]
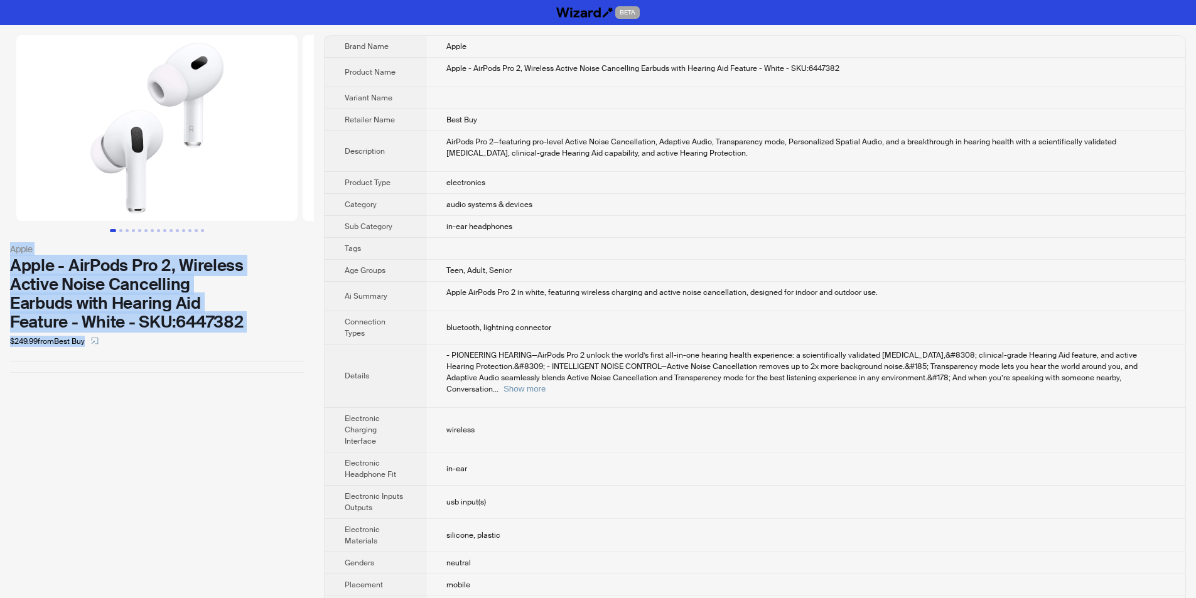
drag, startPoint x: 13, startPoint y: 250, endPoint x: 289, endPoint y: 316, distance: 284.0
click at [289, 316] on div "Apple Apple - AirPods Pro 2, Wireless Active Noise Cancelling Earbuds with Hear…" at bounding box center [157, 296] width 294 height 109
copy div "Apple Apple - AirPods Pro 2, Wireless Active Noise Cancelling Earbuds with Hear…"
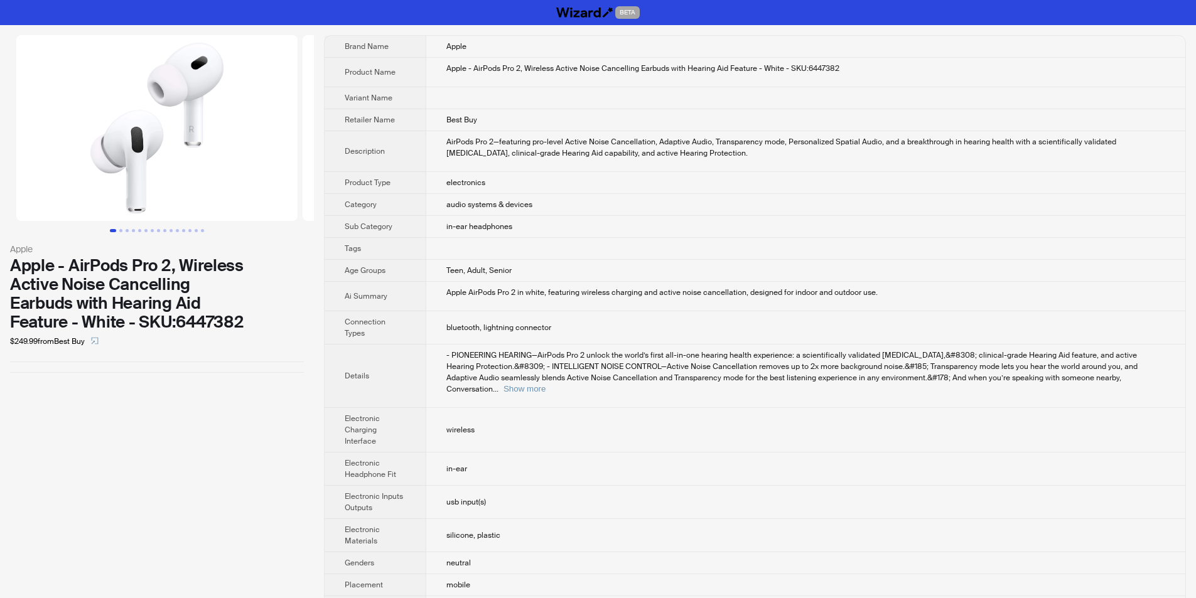
click at [254, 387] on div "Apple Apple - AirPods Pro 2, Wireless Active Noise Cancelling Earbuds with Hear…" at bounding box center [157, 369] width 314 height 689
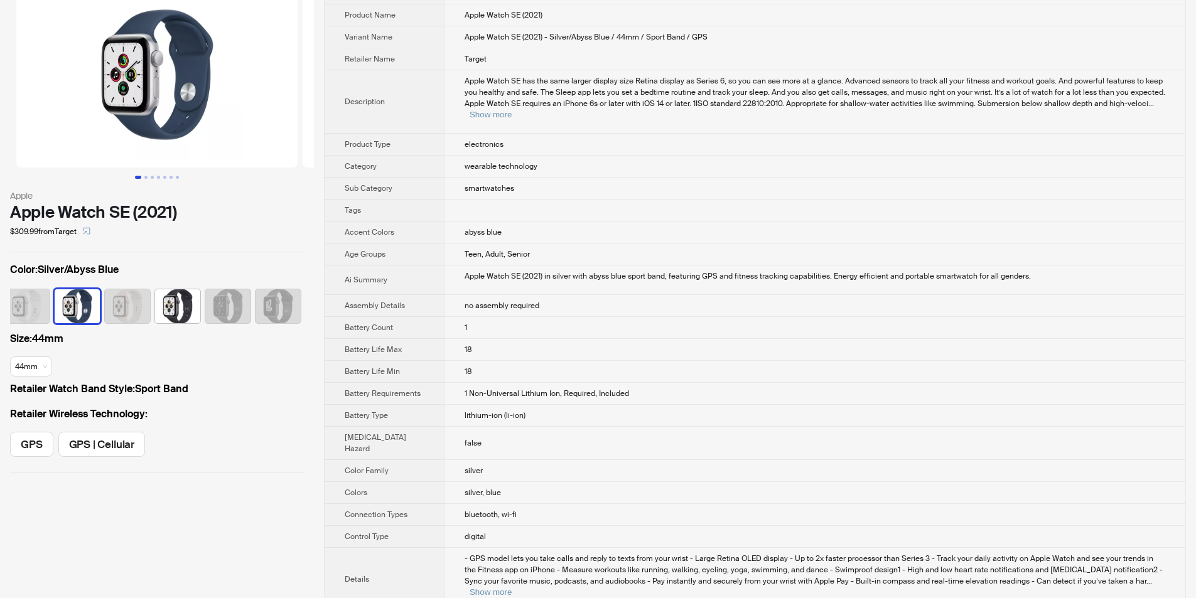
scroll to position [51, 0]
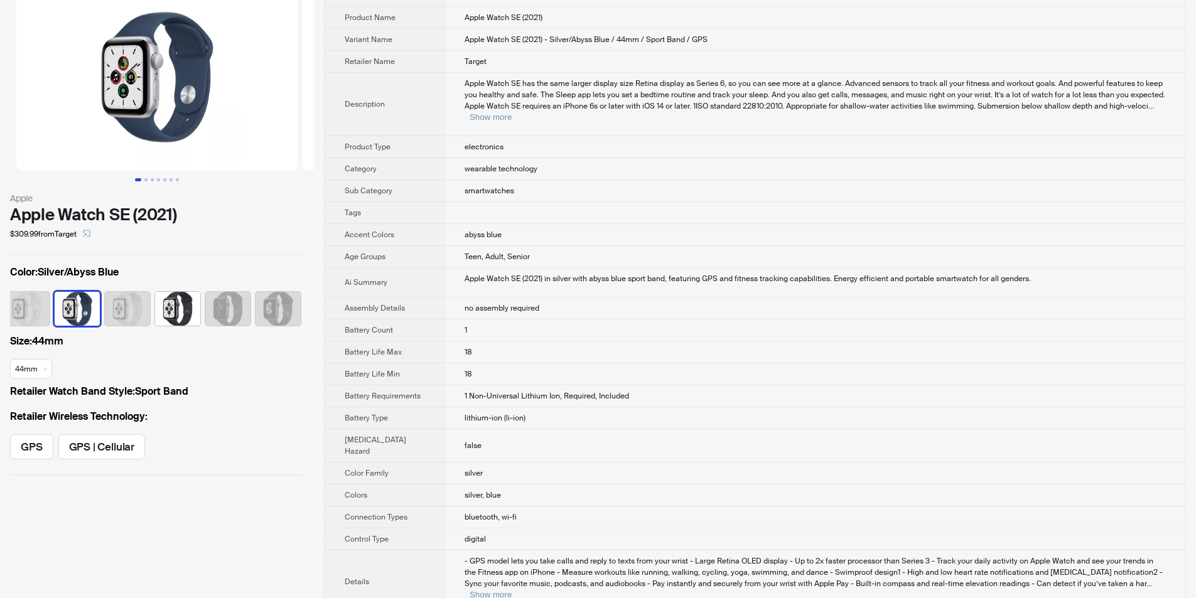
click at [33, 305] on img at bounding box center [26, 309] width 45 height 34
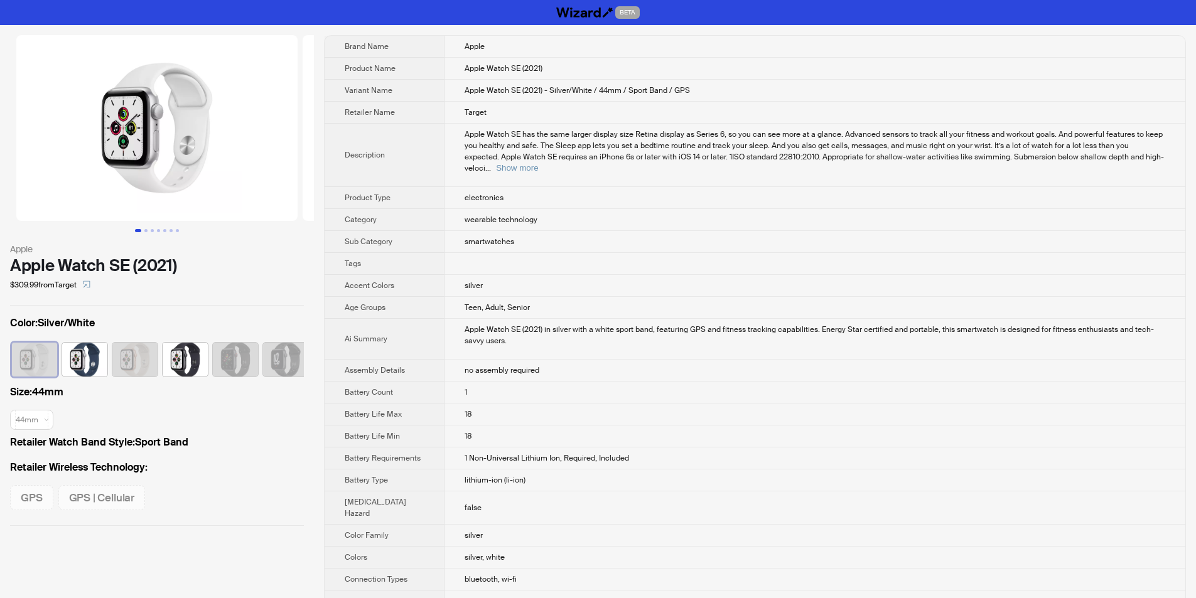
click at [85, 354] on img at bounding box center [84, 360] width 45 height 34
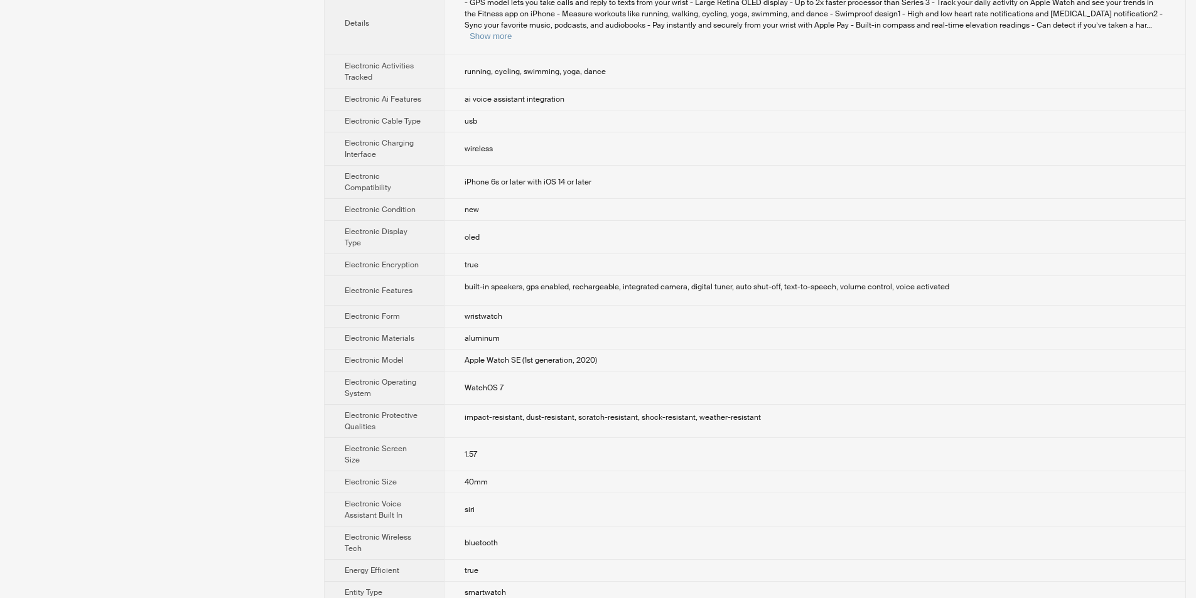
scroll to position [565, 0]
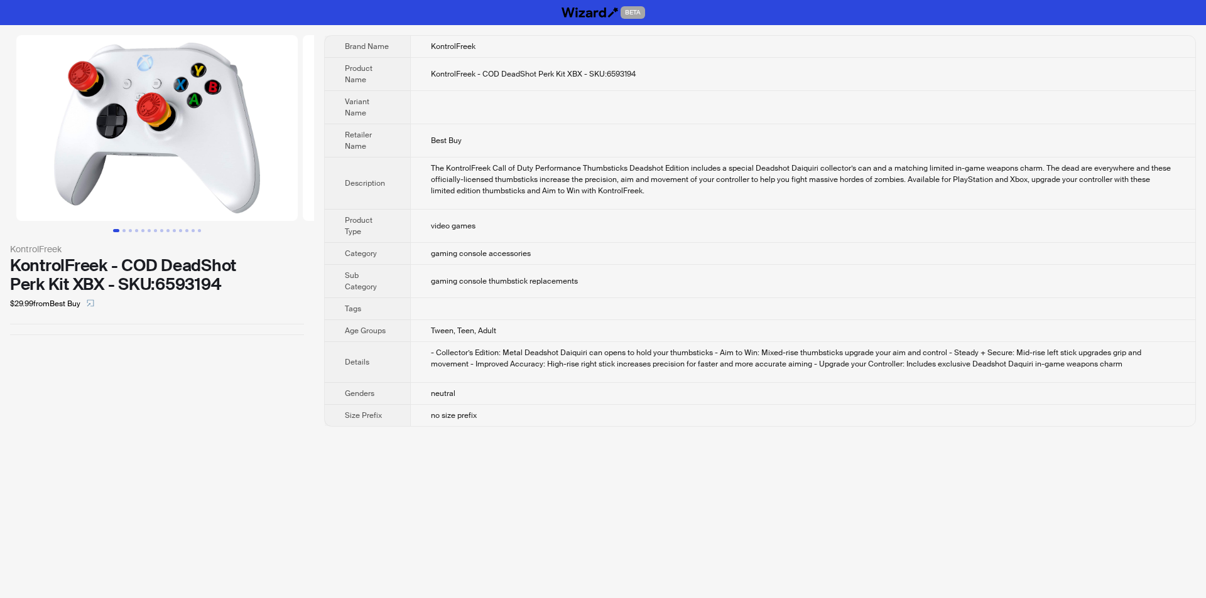
click at [566, 278] on span "gaming console thumbstick replacements" at bounding box center [504, 281] width 147 height 10
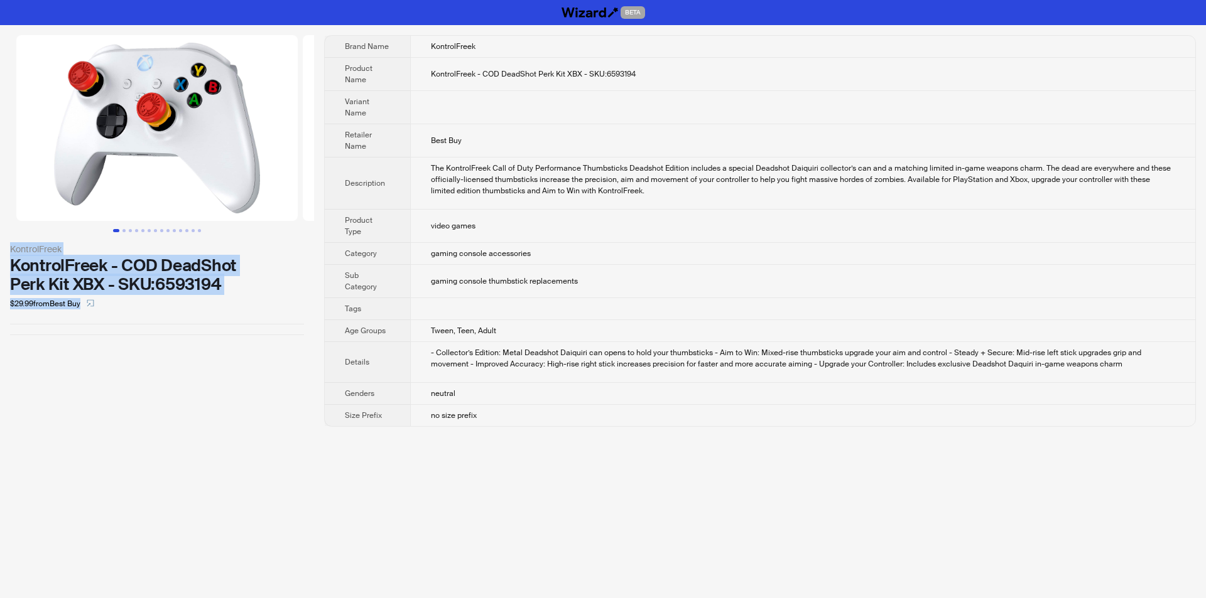
drag, startPoint x: 4, startPoint y: 240, endPoint x: 237, endPoint y: 300, distance: 240.5
click at [237, 300] on div "KontrolFreek KontrolFreek - COD DeadShot Perk Kit XBX - SKU:6593194 $29.99 from…" at bounding box center [157, 185] width 314 height 320
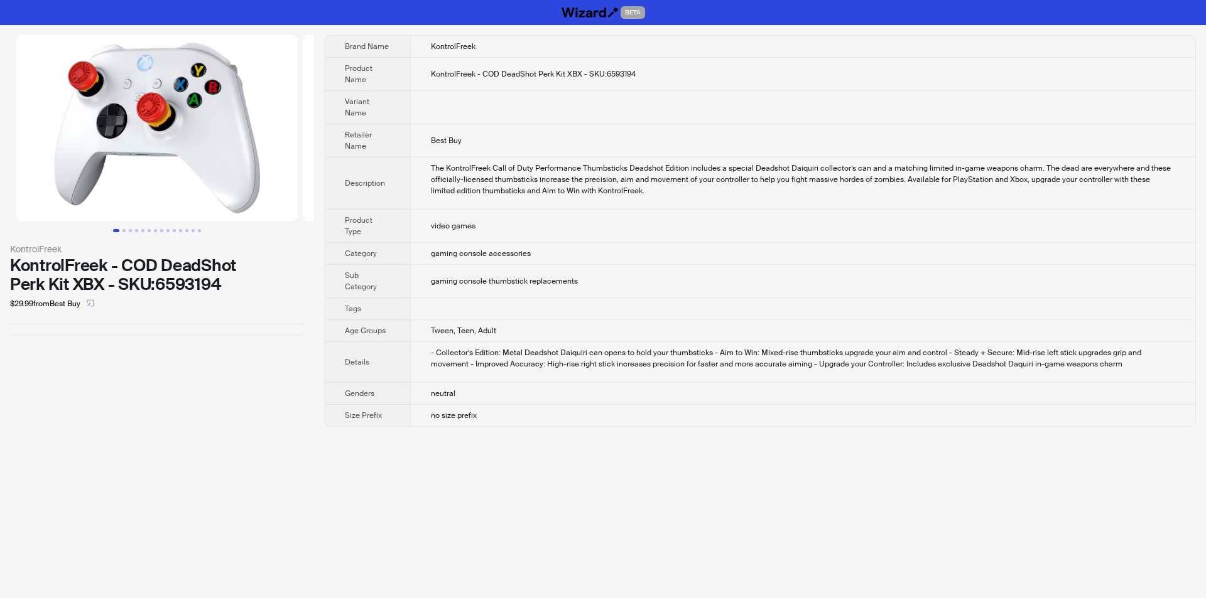
click at [193, 331] on div "KontrolFreek KontrolFreek - COD DeadShot Perk Kit XBX - SKU:6593194 $29.99 from…" at bounding box center [157, 185] width 314 height 320
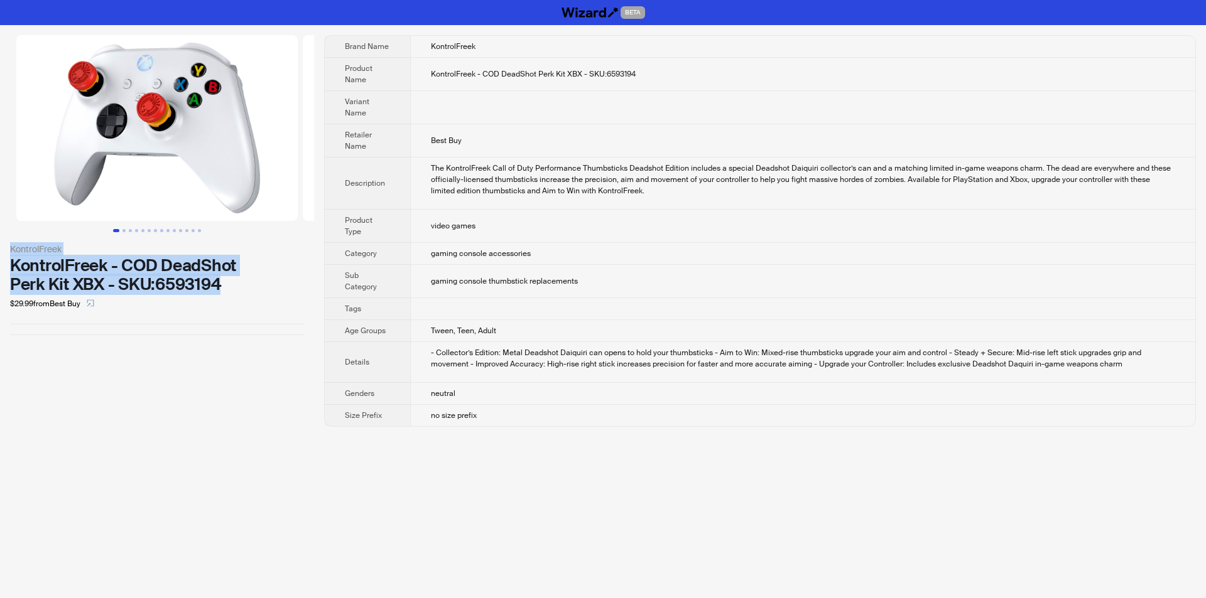
drag, startPoint x: 1, startPoint y: 241, endPoint x: 219, endPoint y: 283, distance: 221.9
click at [219, 283] on div "KontrolFreek KontrolFreek - COD DeadShot Perk Kit XBX - SKU:6593194 $29.99 from…" at bounding box center [157, 185] width 314 height 320
copy div "KontrolFreek KontrolFreek - COD DeadShot Perk Kit XBX - SKU:6593194"
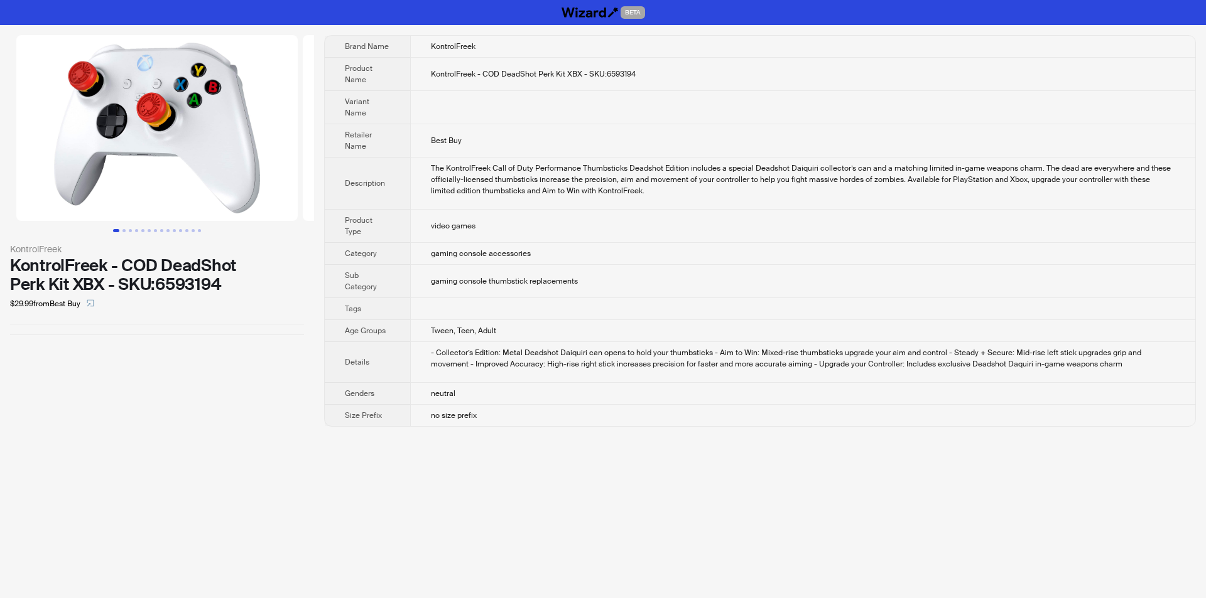
click at [248, 300] on div "$29.99 from Best Buy" at bounding box center [157, 304] width 294 height 20
click at [478, 259] on td "gaming console accessories" at bounding box center [802, 254] width 785 height 22
click at [93, 303] on icon "select" at bounding box center [91, 304] width 8 height 8
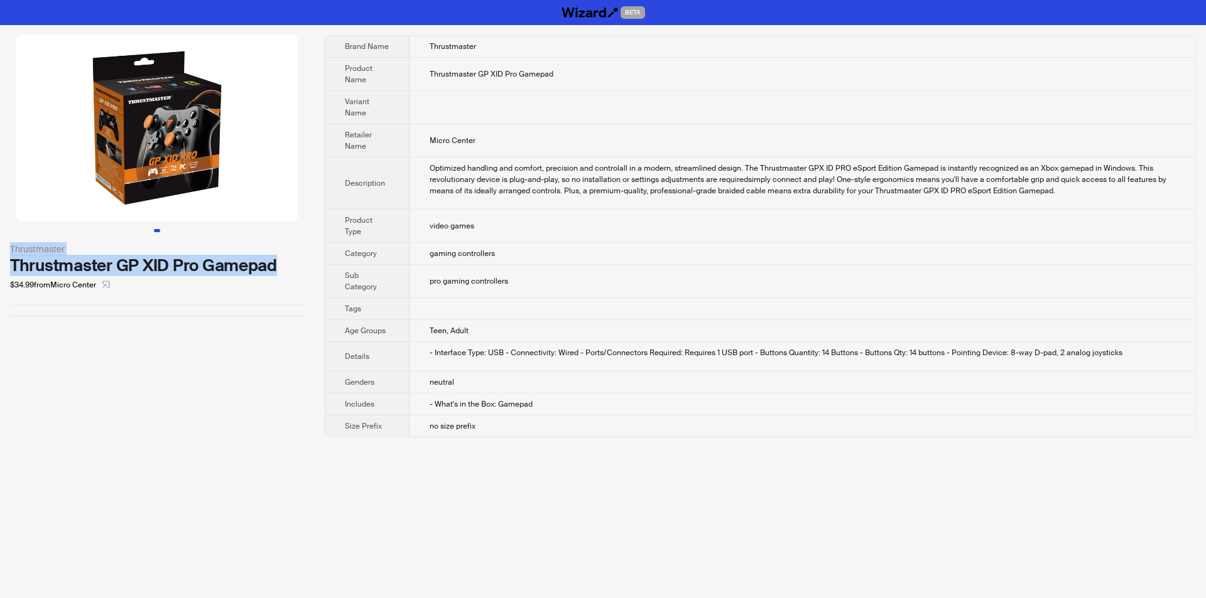
drag, startPoint x: 8, startPoint y: 243, endPoint x: 281, endPoint y: 271, distance: 274.5
click at [281, 271] on div "Thrustmaster Thrustmaster GP XID Pro Gamepad $34.99 from Micro Center" at bounding box center [157, 175] width 314 height 301
drag, startPoint x: 273, startPoint y: 265, endPoint x: 304, endPoint y: 272, distance: 31.5
click at [304, 272] on div "Thrustmaster Thrustmaster GP XID Pro Gamepad $34.99 from Micro Center" at bounding box center [157, 175] width 314 height 301
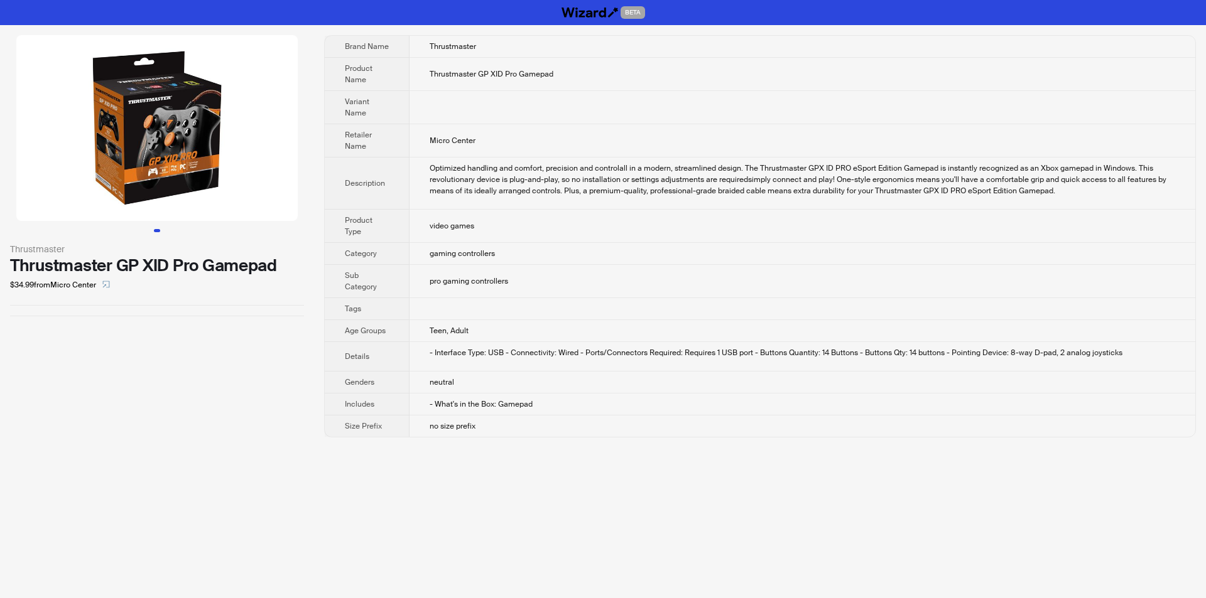
click at [43, 259] on div "Thrustmaster GP XID Pro Gamepad" at bounding box center [157, 265] width 294 height 19
click at [19, 247] on div "Thrustmaster" at bounding box center [157, 249] width 294 height 14
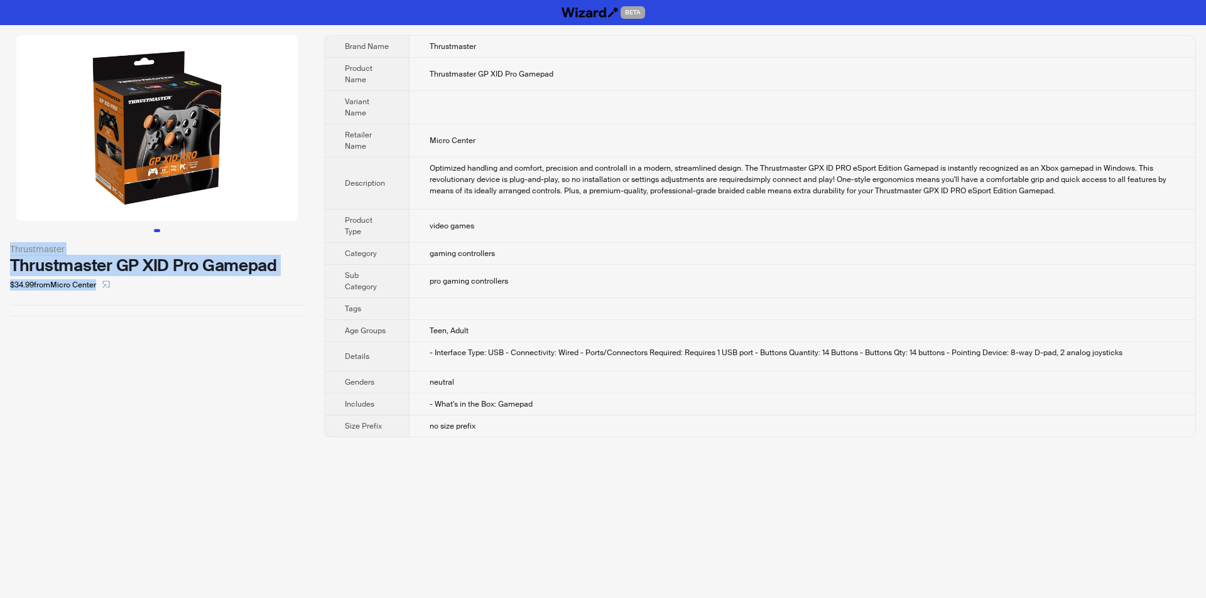
drag, startPoint x: 8, startPoint y: 247, endPoint x: 316, endPoint y: 279, distance: 309.3
click at [317, 279] on div "Thrustmaster Thrustmaster GP XID Pro Gamepad $34.99 from Micro Center Brand Nam…" at bounding box center [603, 236] width 1206 height 423
click at [315, 279] on div "Thrustmaster Thrustmaster GP XID Pro Gamepad $34.99 from Micro Center Brand Nam…" at bounding box center [603, 236] width 1206 height 423
copy div "Thrustmaster Thrustmaster GP XID Pro Gamepad $34.99 from Micro Center"
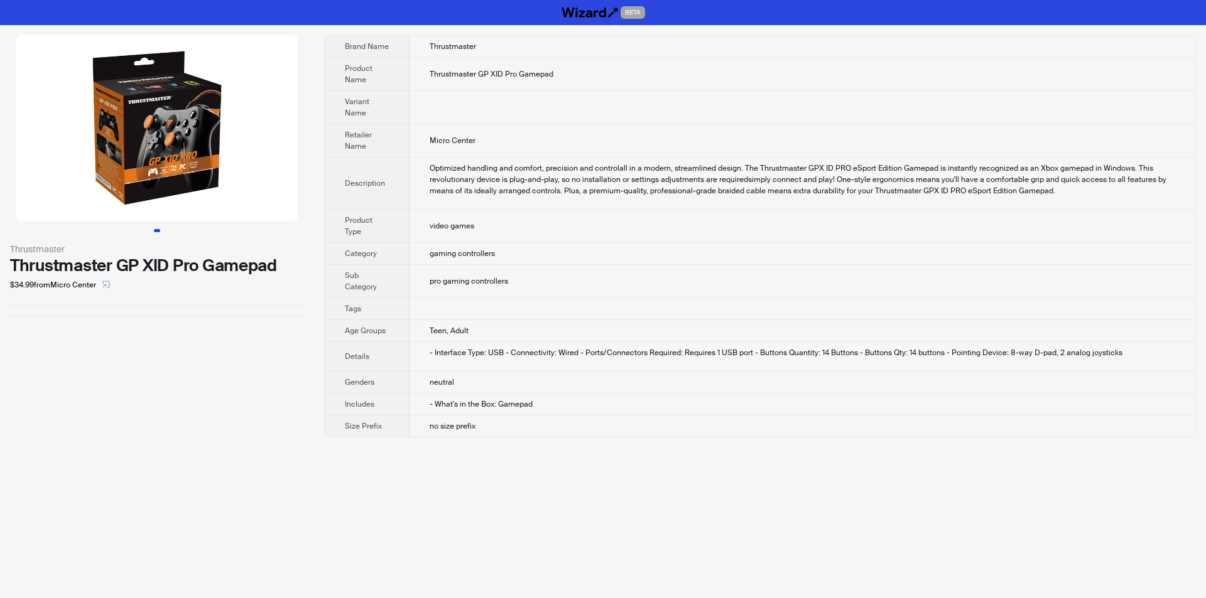
click at [273, 319] on div "Thrustmaster Thrustmaster GP XID Pro Gamepad $34.99 from Micro Center" at bounding box center [157, 175] width 314 height 301
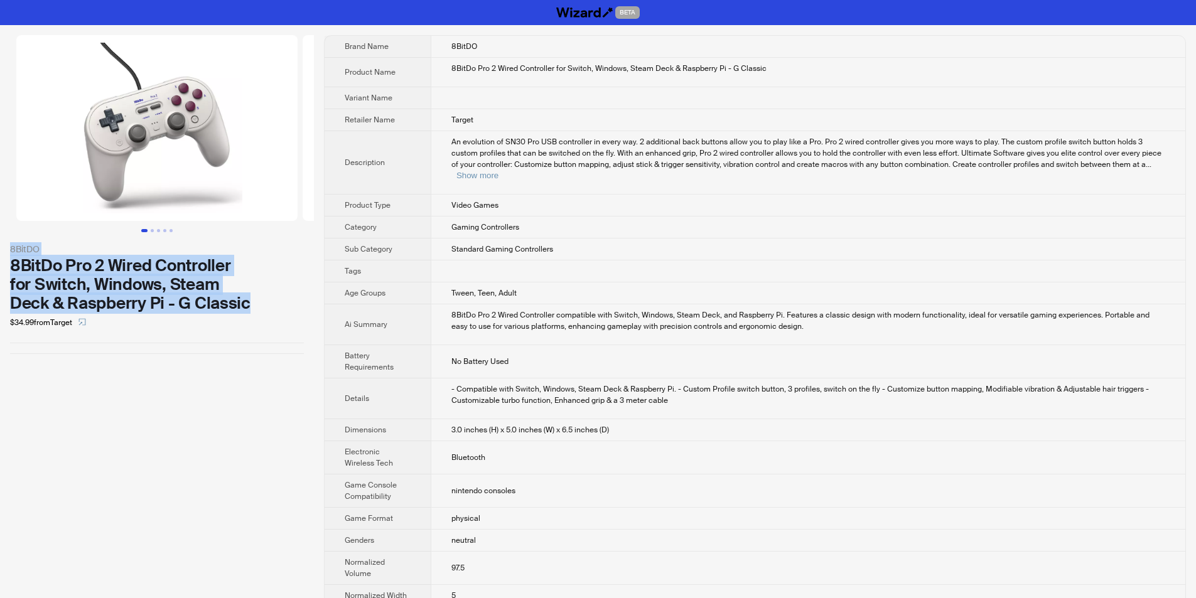
drag, startPoint x: 6, startPoint y: 243, endPoint x: 260, endPoint y: 301, distance: 260.8
click at [260, 301] on div "8BitDO 8BitDo Pro 2 Wired Controller for Switch, Windows, Steam Deck & Raspberr…" at bounding box center [157, 194] width 314 height 339
copy div "8BitDO 8BitDo Pro 2 Wired Controller for Switch, Windows, Steam Deck & Raspberr…"
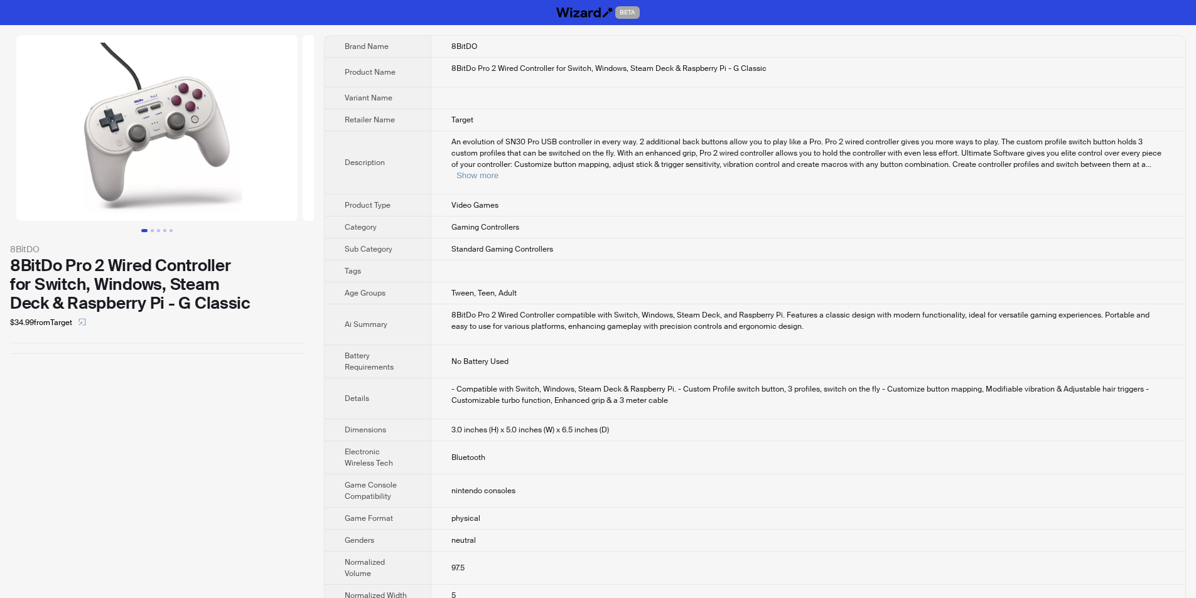
click at [224, 335] on div "8BitDO 8BitDo Pro 2 Wired Controller for Switch, Windows, Steam Deck & Raspberr…" at bounding box center [157, 194] width 314 height 339
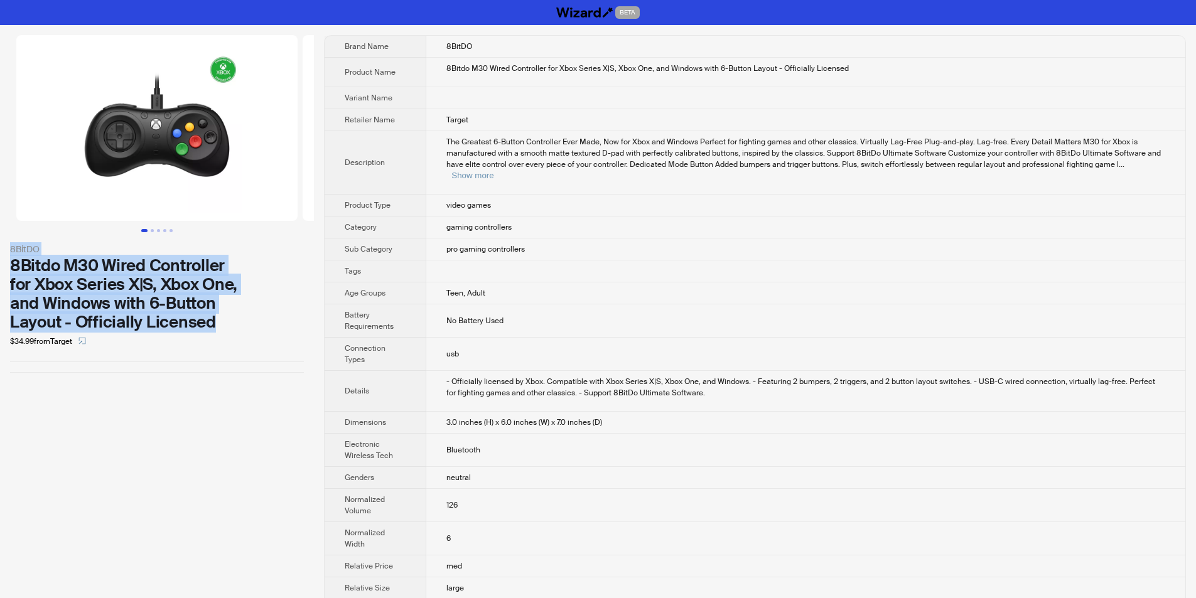
drag, startPoint x: 5, startPoint y: 249, endPoint x: 231, endPoint y: 324, distance: 238.3
click at [231, 324] on div "8BitDO 8Bitdo M30 Wired Controller for Xbox Series X|S, Xbox One, and Windows w…" at bounding box center [157, 204] width 314 height 358
copy div "8BitDO 8Bitdo M30 Wired Controller for Xbox Series X|S, Xbox One, and Windows w…"
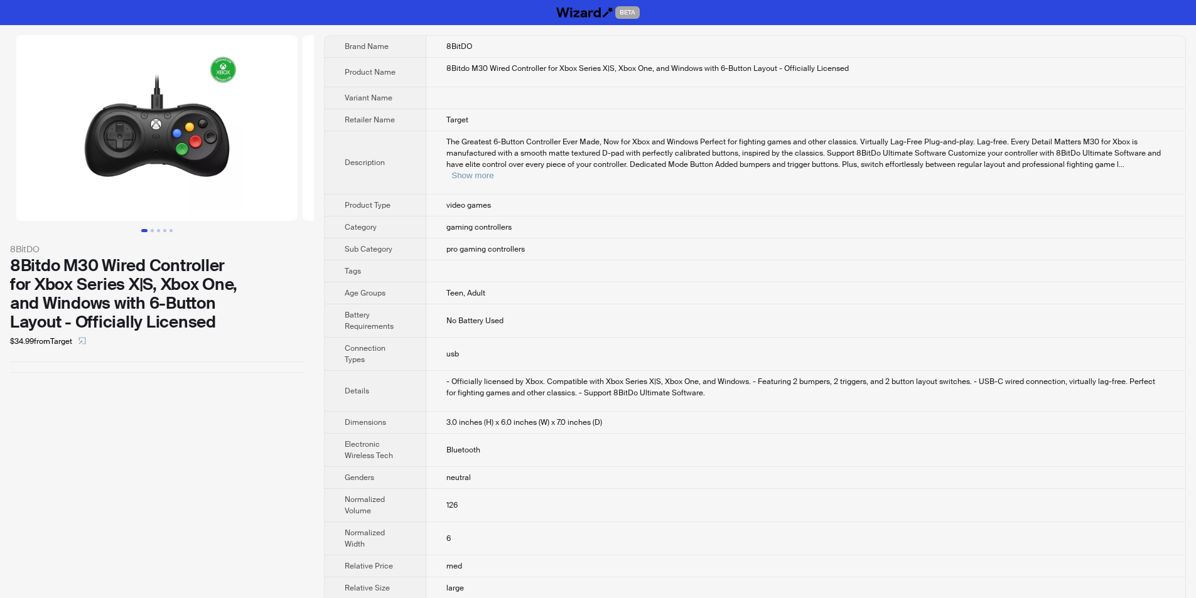
click at [239, 333] on div "$34.99 from Target" at bounding box center [157, 342] width 294 height 20
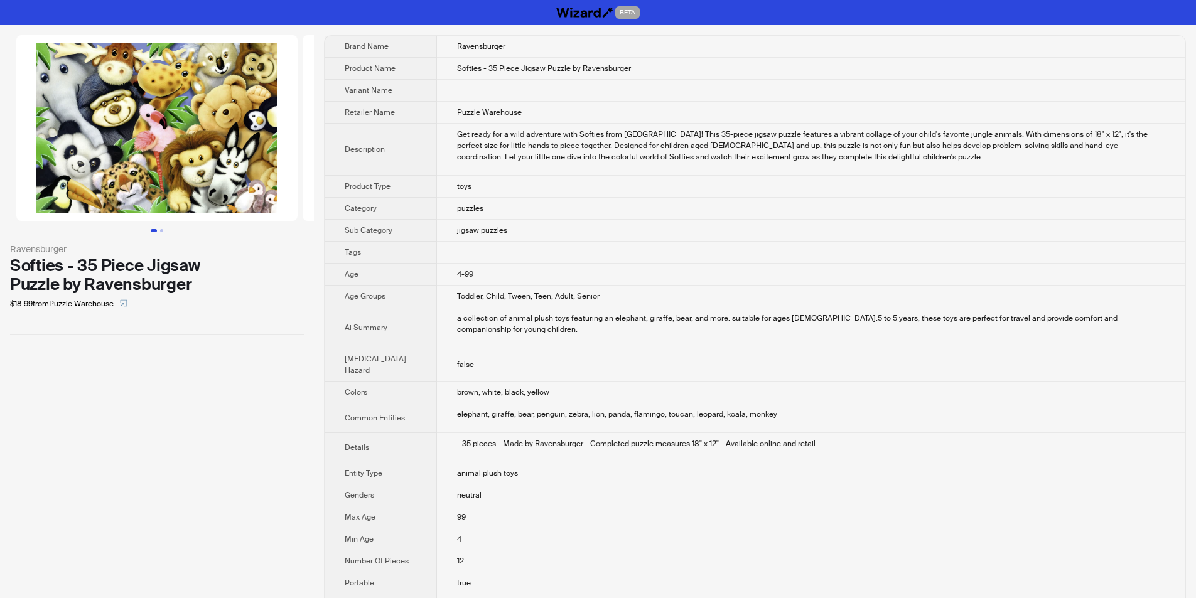
click at [663, 246] on td at bounding box center [811, 253] width 748 height 22
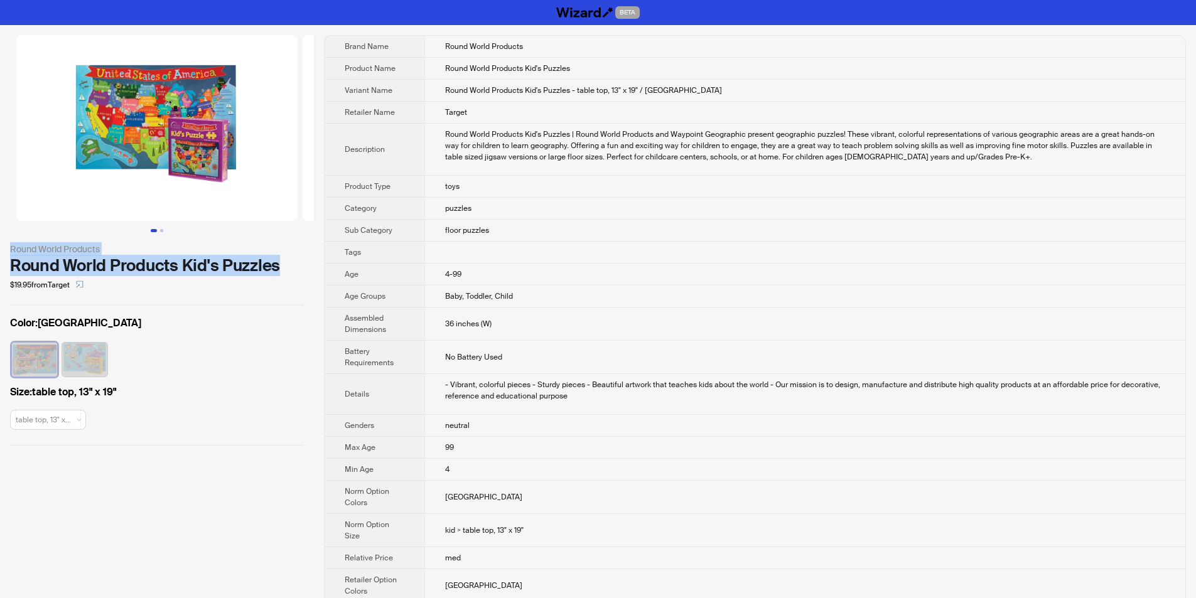
drag, startPoint x: 4, startPoint y: 244, endPoint x: 281, endPoint y: 261, distance: 278.1
click at [283, 259] on div "Round World Products Round World Products Kid's Puzzles $19.95 from Target Colo…" at bounding box center [157, 240] width 314 height 431
copy div "Round World Products Round World Products Kid's Puzzles"
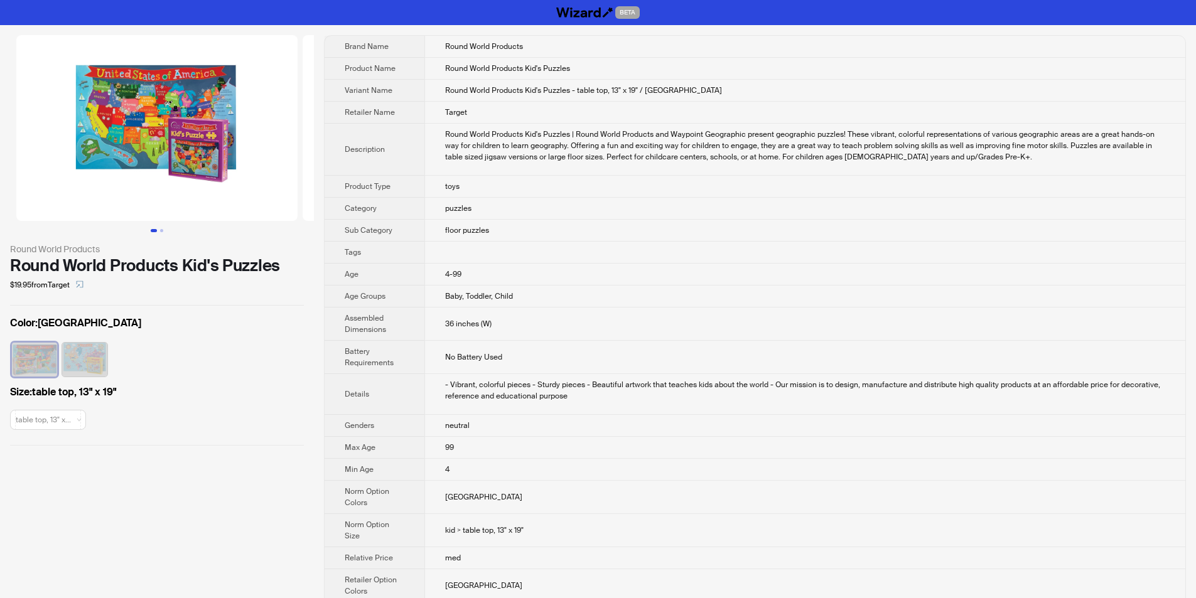
click at [284, 289] on div "$19.95 from Target" at bounding box center [157, 285] width 294 height 20
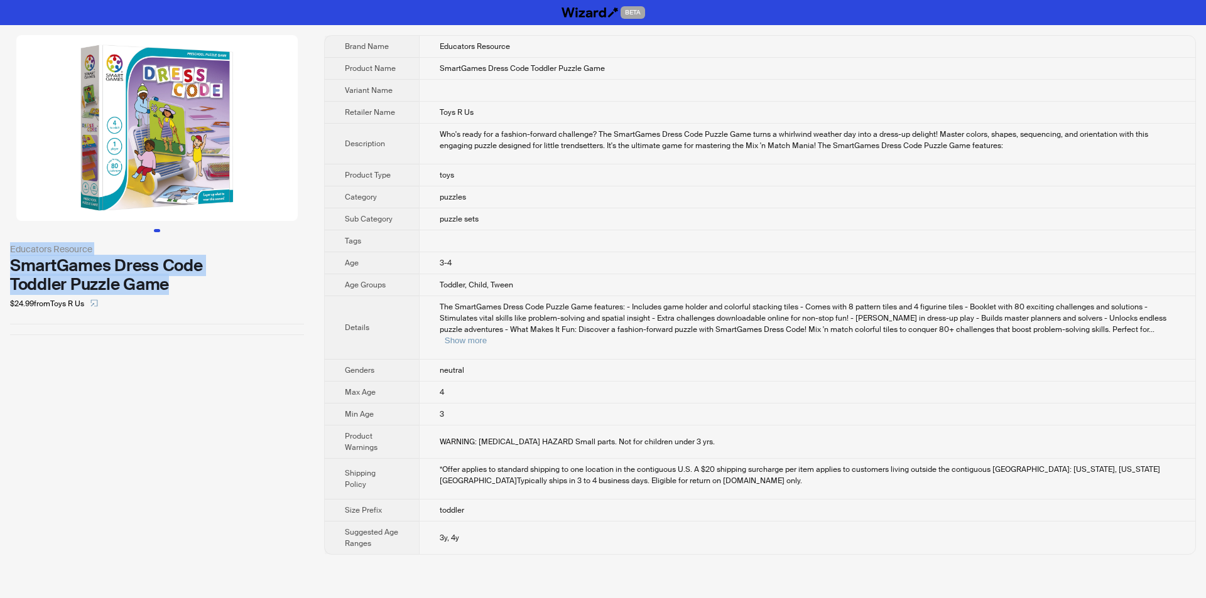
drag, startPoint x: 4, startPoint y: 236, endPoint x: 152, endPoint y: 274, distance: 152.4
click at [186, 284] on div "Educators Resource SmartGames Dress Code Toddler Puzzle Game $24.99 from Toys R…" at bounding box center [157, 185] width 314 height 320
copy div "Educators Resource SmartGames Dress Code Toddler Puzzle Game"
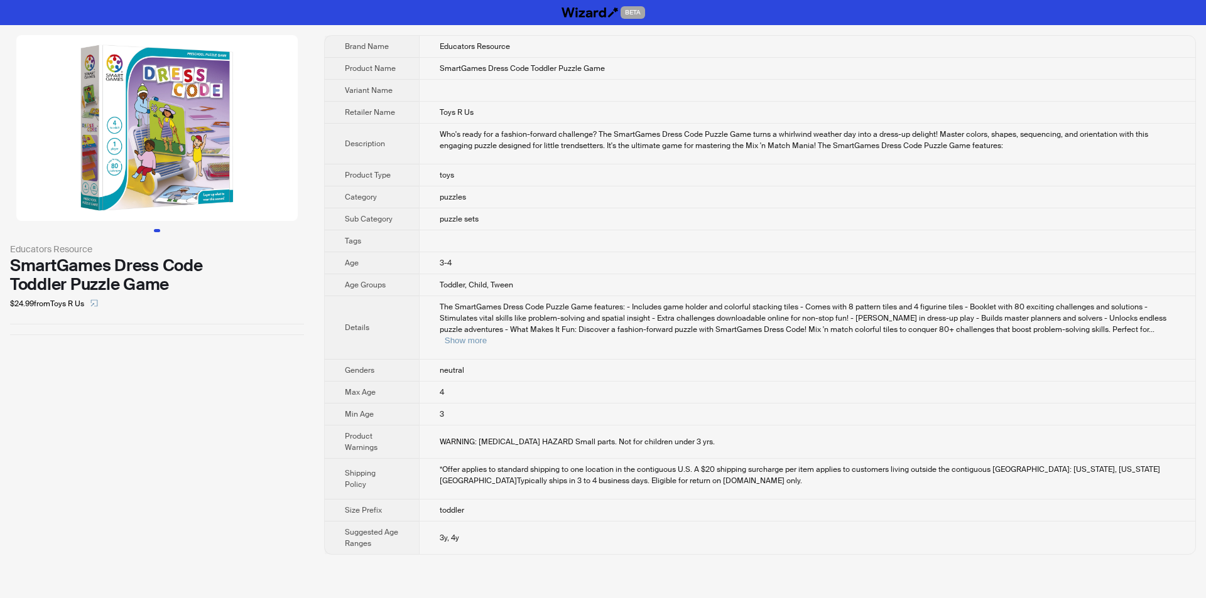
click at [204, 299] on div "$24.99 from Toys R Us" at bounding box center [157, 304] width 294 height 20
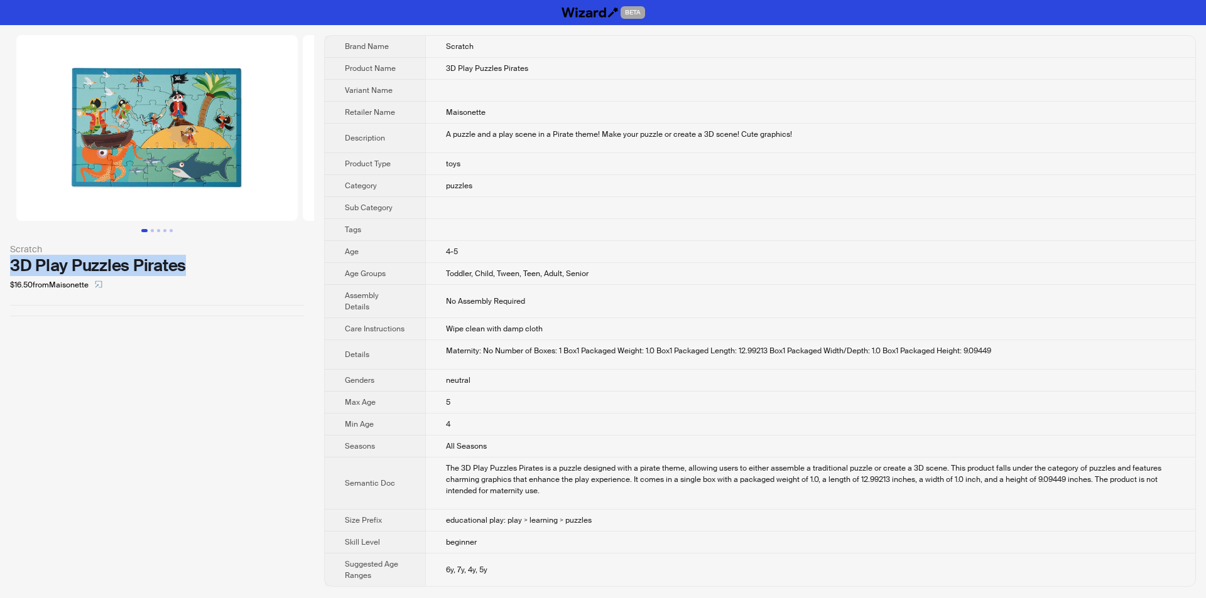
drag, startPoint x: 5, startPoint y: 261, endPoint x: 203, endPoint y: 261, distance: 198.4
click at [203, 261] on div "Scratch 3D Play Puzzles Pirates $16.50 from Maisonette" at bounding box center [157, 175] width 314 height 301
copy div "3D Play Puzzles Pirates"
click at [216, 273] on div "3D Play Puzzles Pirates" at bounding box center [157, 265] width 294 height 19
drag, startPoint x: 13, startPoint y: 248, endPoint x: 195, endPoint y: 272, distance: 184.3
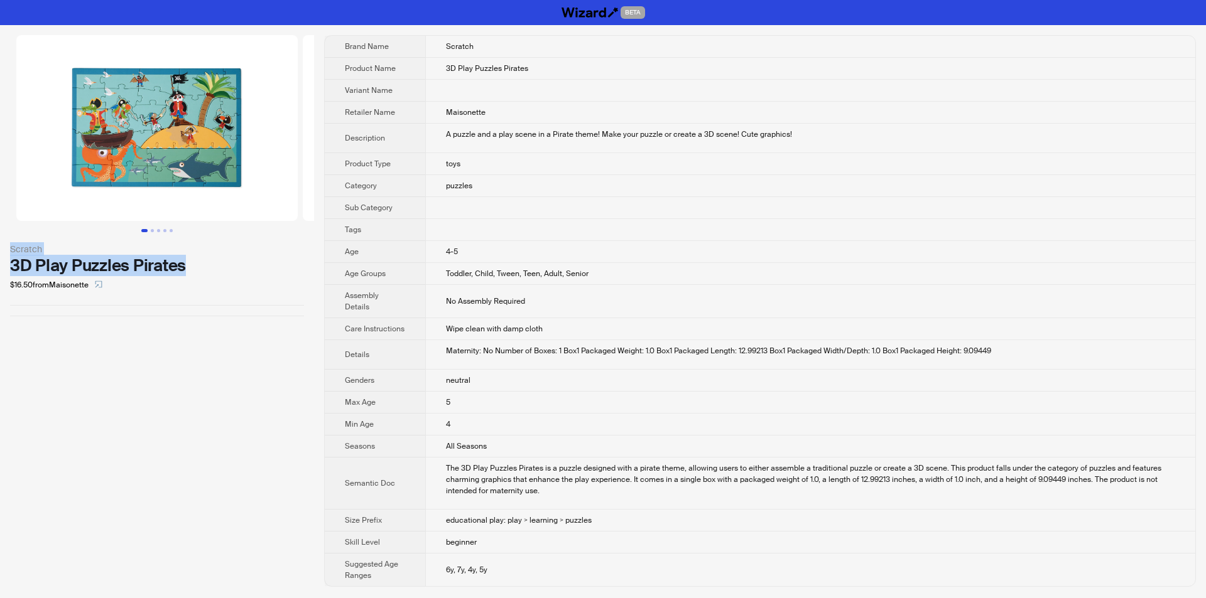
click at [195, 272] on div "Scratch 3D Play Puzzles Pirates $16.50 from Maisonette" at bounding box center [157, 268] width 294 height 53
copy div "Scratch 3D Play Puzzles Pirates"
click at [206, 283] on div "$16.50 from Maisonette" at bounding box center [157, 285] width 294 height 20
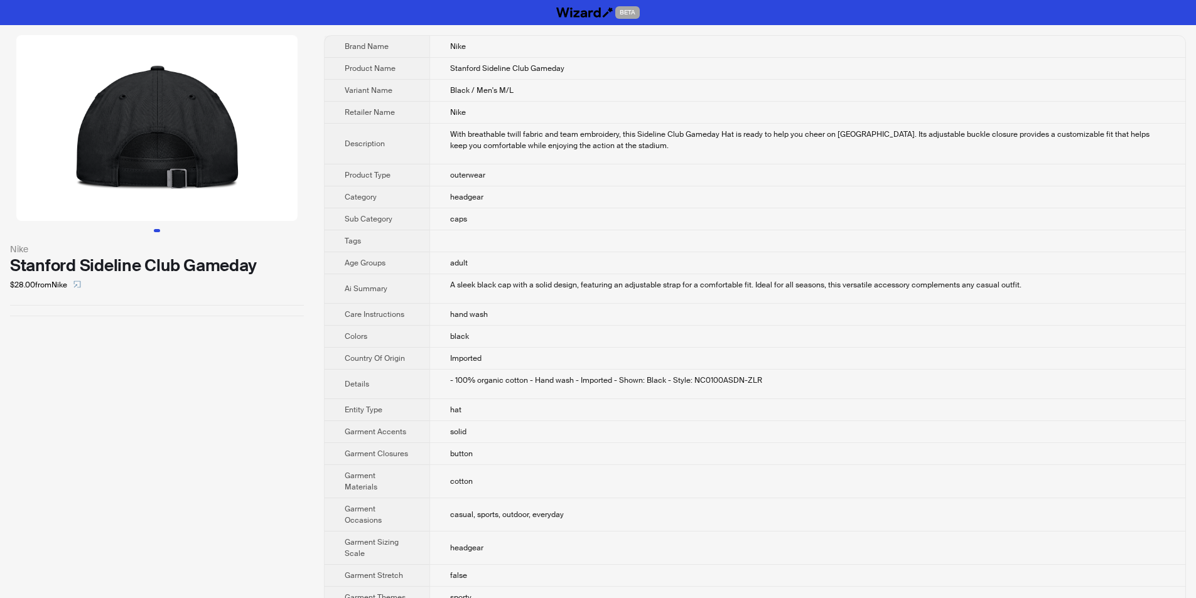
click at [637, 273] on td "adult" at bounding box center [807, 263] width 756 height 22
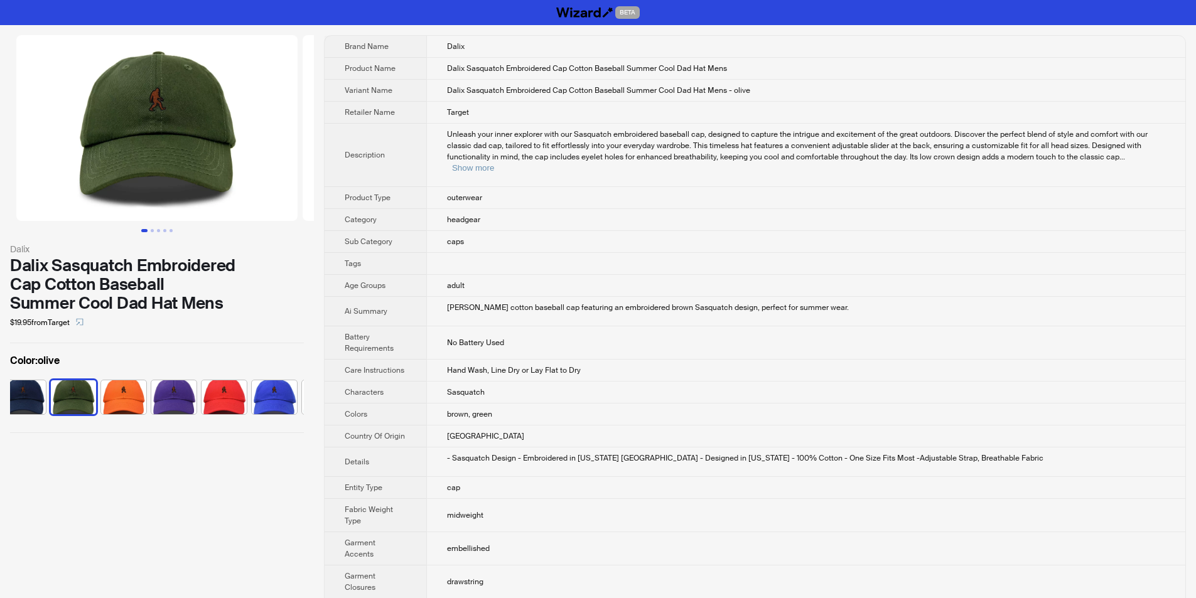
scroll to position [0, 635]
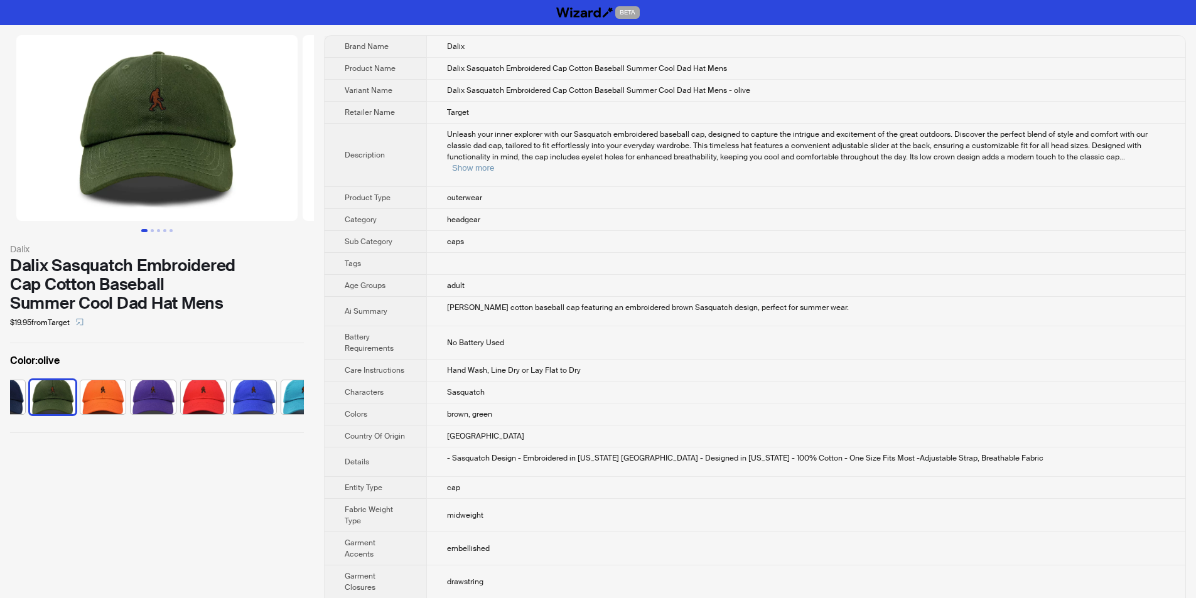
click at [407, 279] on th "Age Groups" at bounding box center [376, 286] width 102 height 22
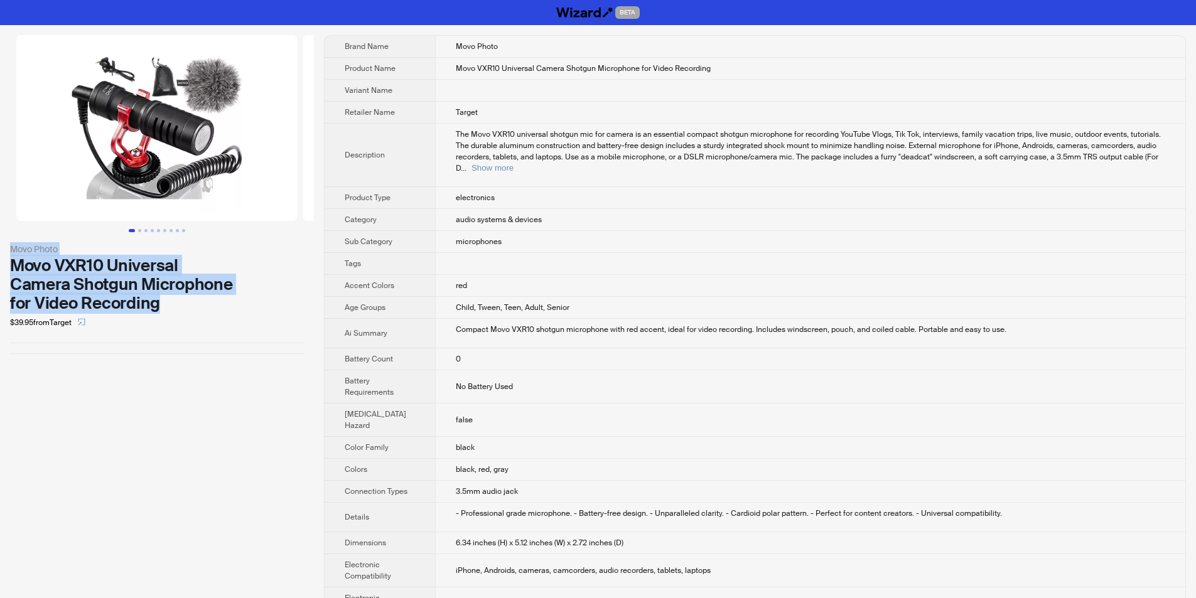
drag, startPoint x: 8, startPoint y: 242, endPoint x: 183, endPoint y: 305, distance: 185.9
click at [185, 308] on div "Movo Photo Movo VXR10 Universal Camera Shotgun Microphone for Video Recording $…" at bounding box center [157, 194] width 314 height 339
copy div "Movo Photo Movo VXR10 Universal Camera Shotgun Microphone for Video Recording"
click at [200, 304] on div "Movo VXR10 Universal Camera Shotgun Microphone for Video Recording" at bounding box center [157, 284] width 294 height 57
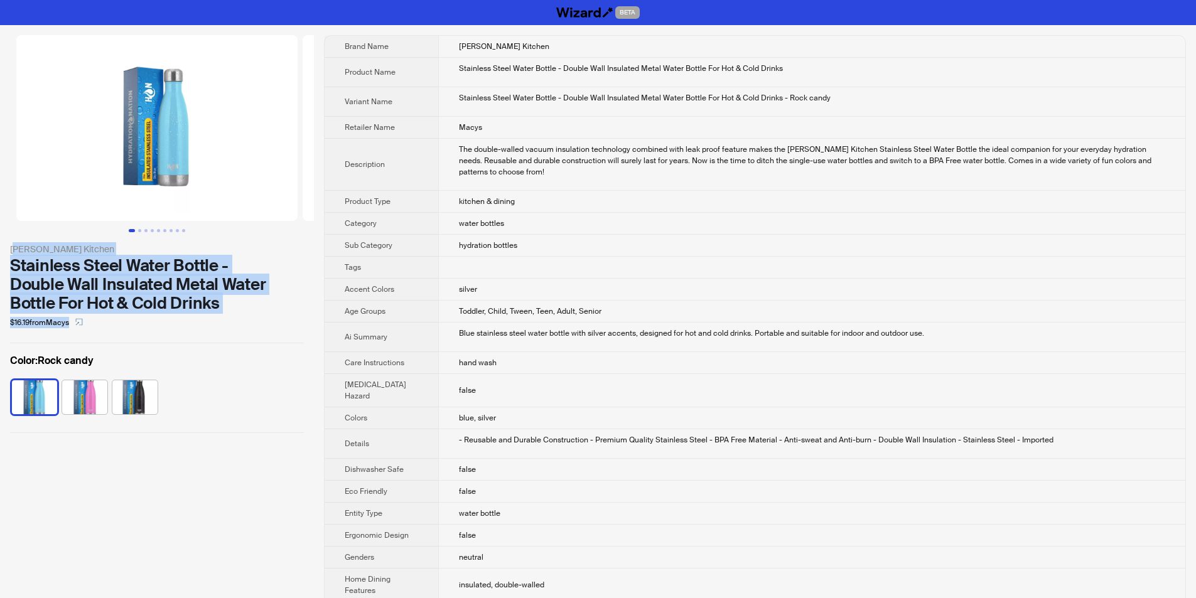
drag, startPoint x: 13, startPoint y: 242, endPoint x: 213, endPoint y: 315, distance: 212.8
click at [213, 319] on div "[PERSON_NAME] Kitchen Stainless Steel Water Bottle - Double Wall Insulated Meta…" at bounding box center [157, 287] width 294 height 90
click at [210, 310] on div "Stainless Steel Water Bottle - Double Wall Insulated Metal Water Bottle For Hot…" at bounding box center [157, 284] width 294 height 57
drag, startPoint x: 7, startPoint y: 242, endPoint x: 224, endPoint y: 300, distance: 224.0
click at [224, 300] on div "Zulay Kitchen Stainless Steel Water Bottle - Double Wall Insulated Metal Water …" at bounding box center [157, 234] width 314 height 418
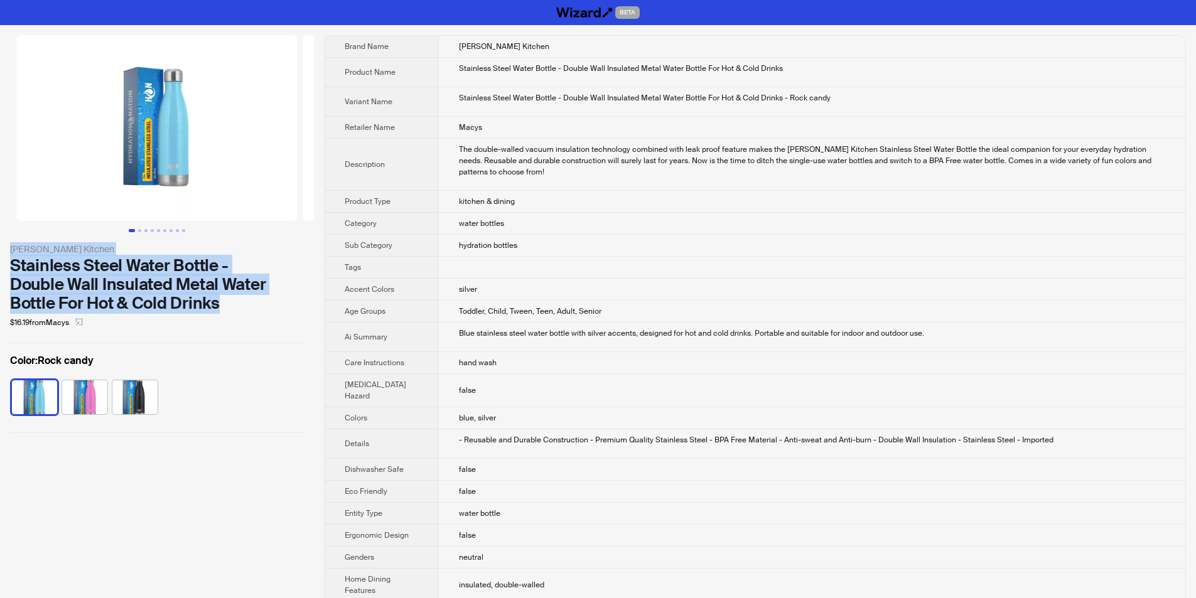
copy div "Zulay Kitchen Stainless Steel Water Bottle - Double Wall Insulated Metal Water …"
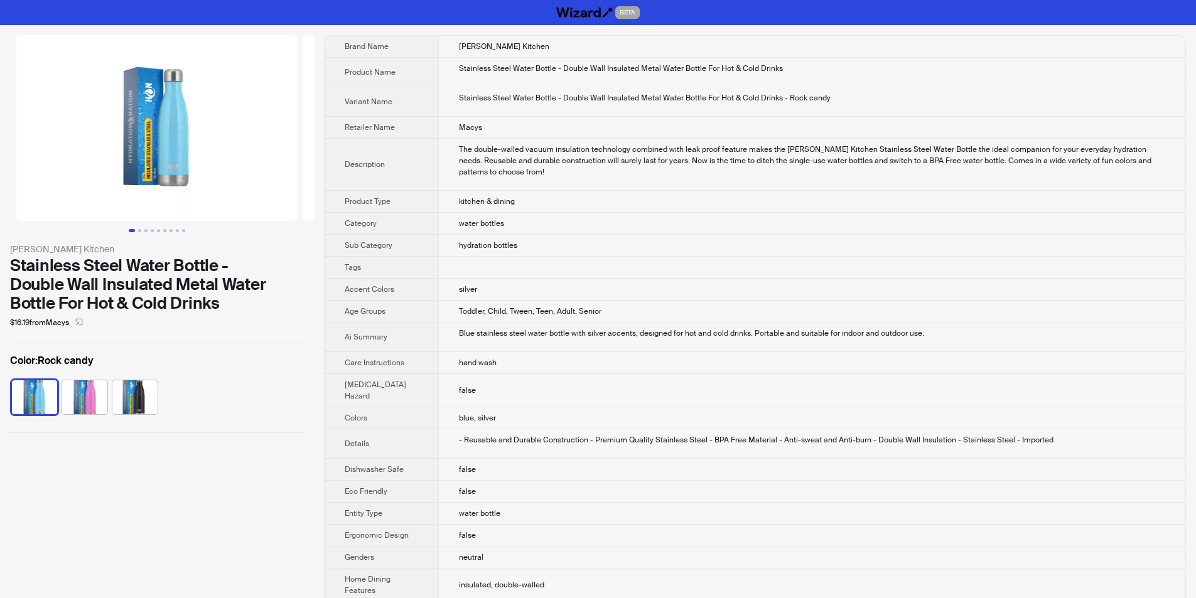
click at [244, 315] on div "$16.19 from Macys" at bounding box center [157, 323] width 294 height 20
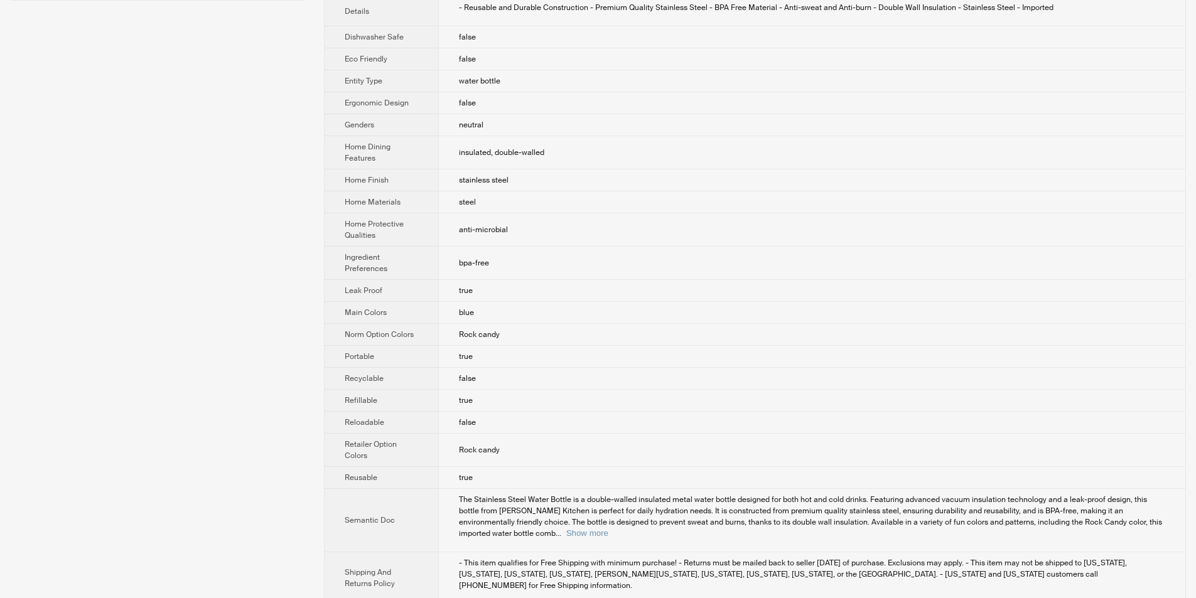
scroll to position [448, 0]
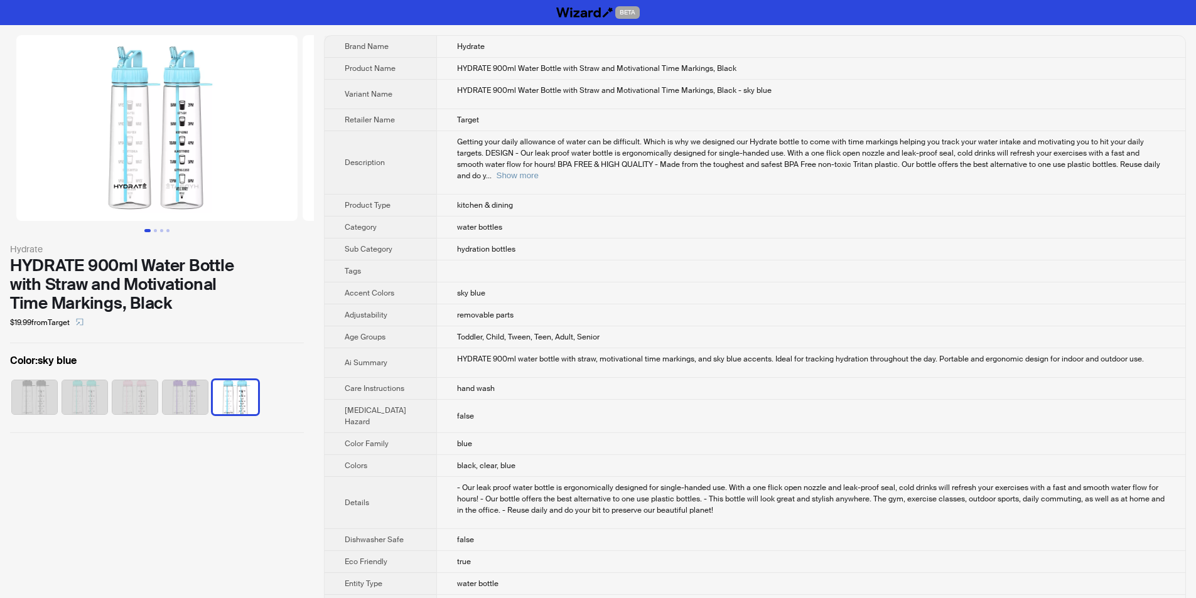
click at [557, 332] on span "Toddler, Child, Tween, Teen, Adult, Senior" at bounding box center [528, 337] width 143 height 10
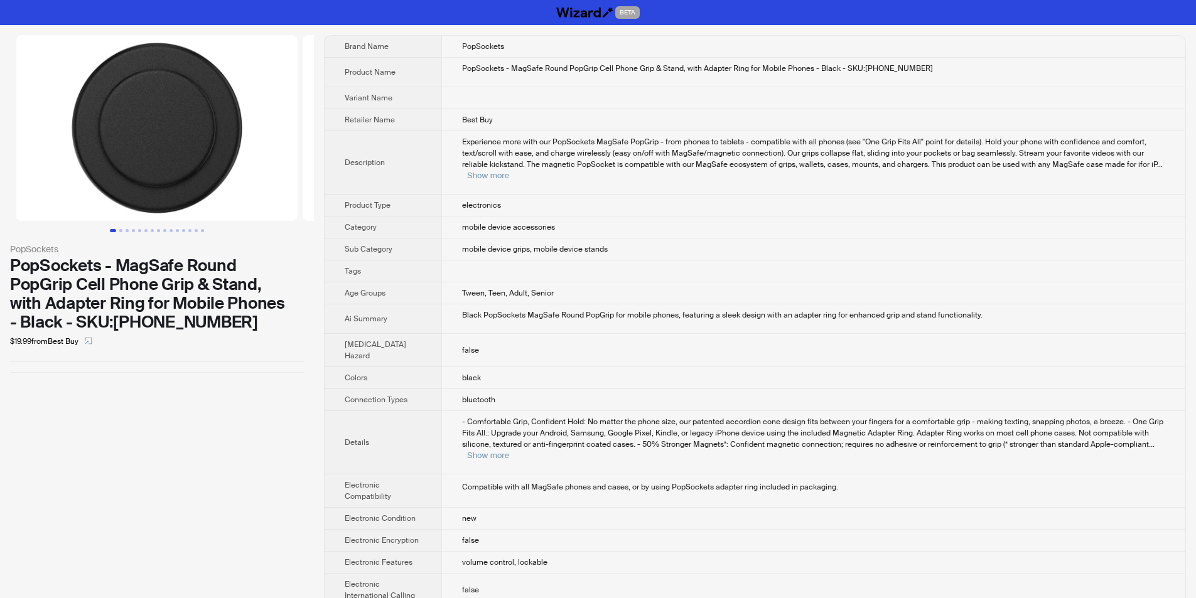
click at [293, 275] on div "PopSockets - MagSafe Round PopGrip Cell Phone Grip & Stand, with Adapter Ring f…" at bounding box center [157, 293] width 294 height 75
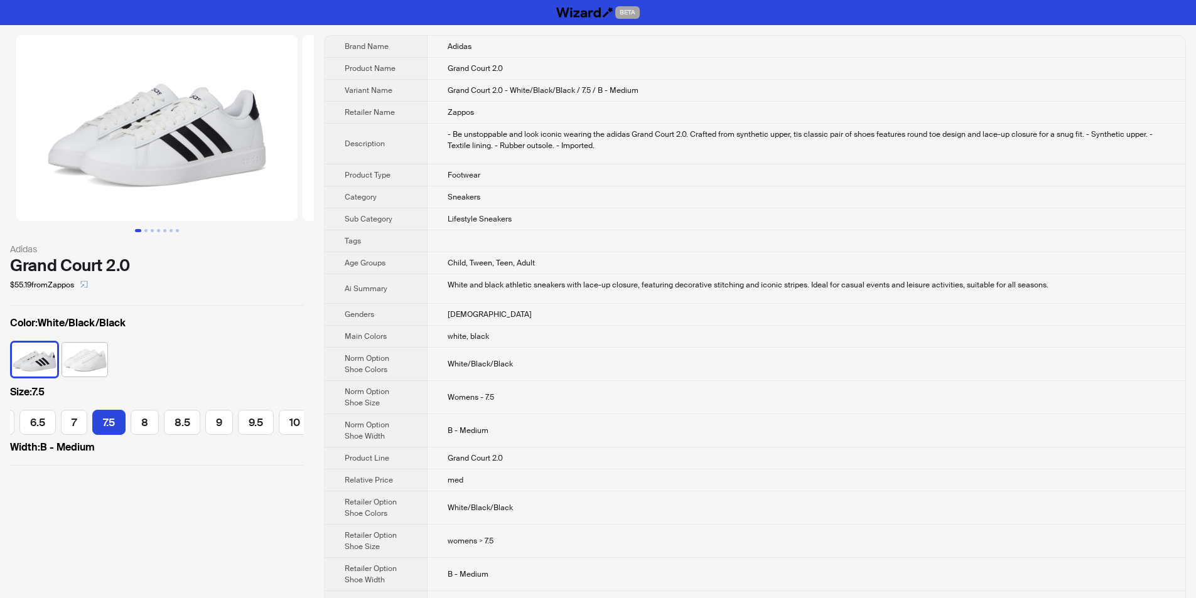
scroll to position [0, 158]
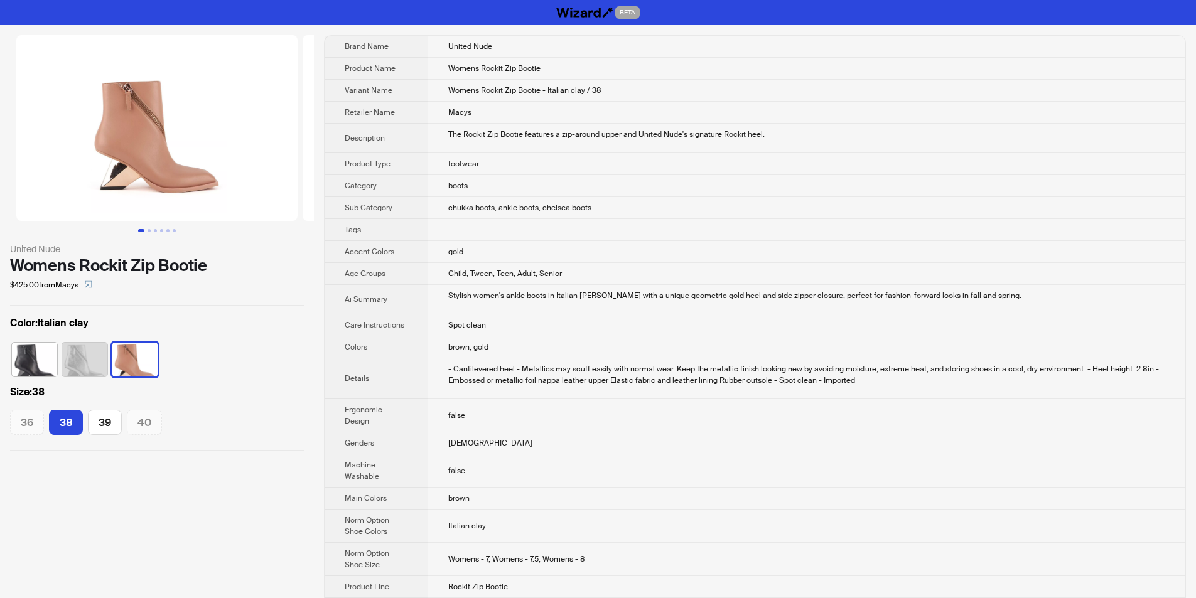
click at [525, 251] on td "gold" at bounding box center [806, 252] width 757 height 22
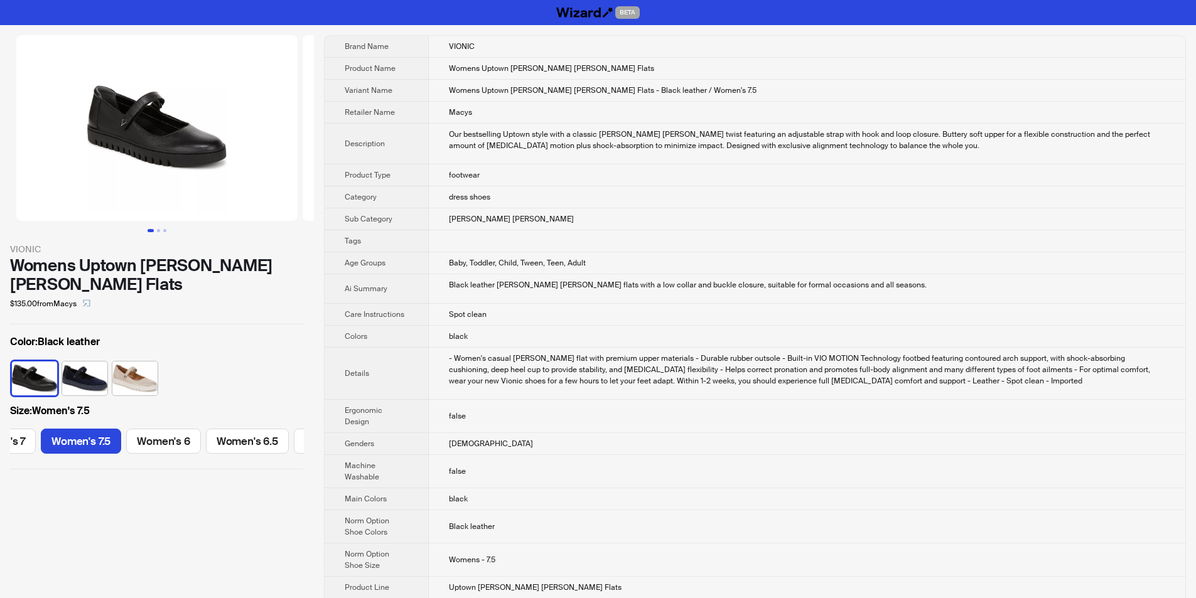
scroll to position [0, 380]
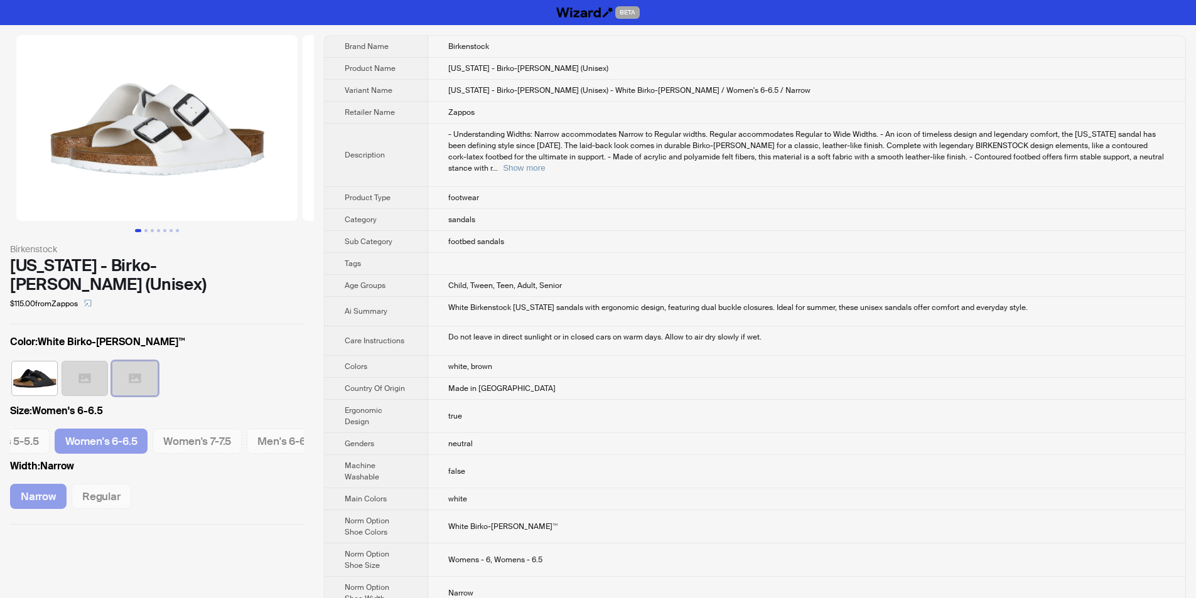
scroll to position [0, 173]
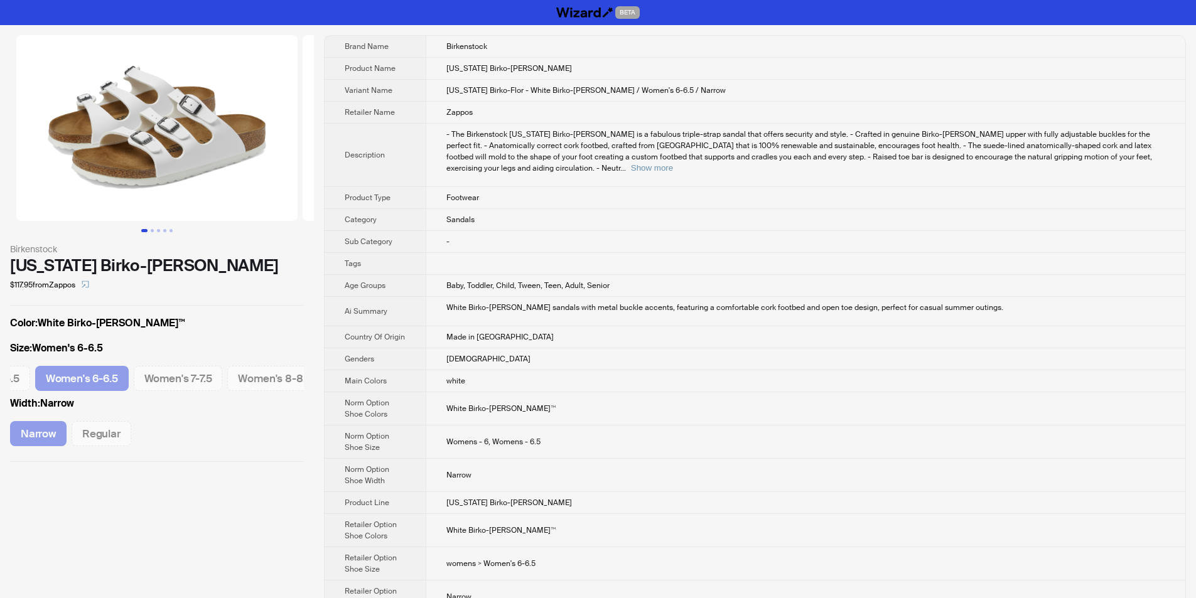
scroll to position [0, 76]
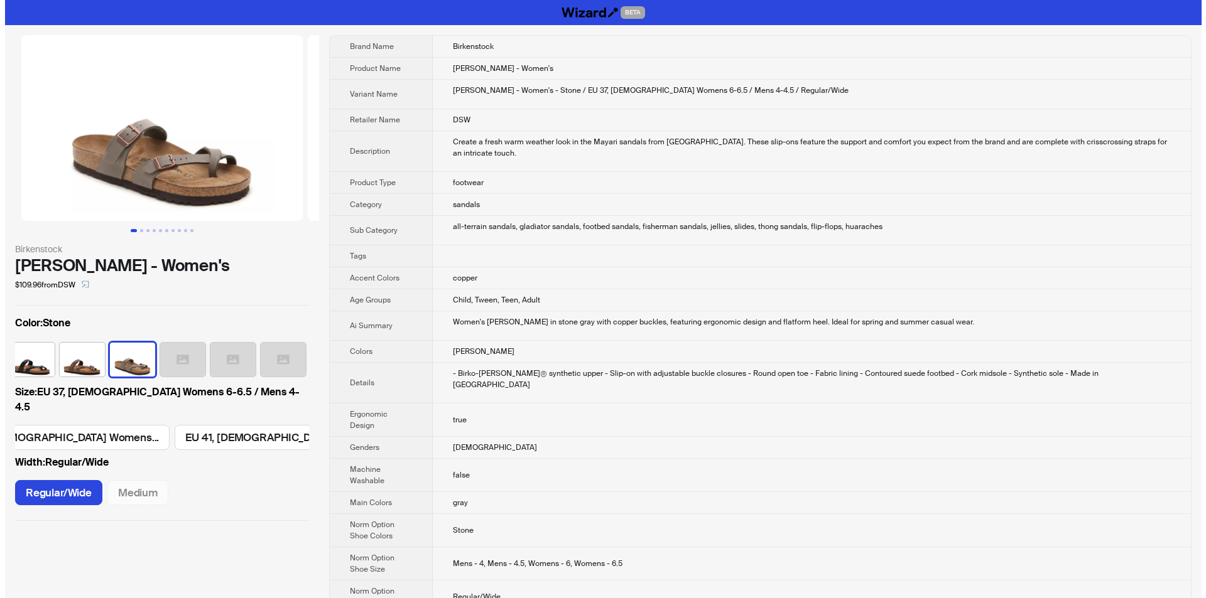
scroll to position [0, 752]
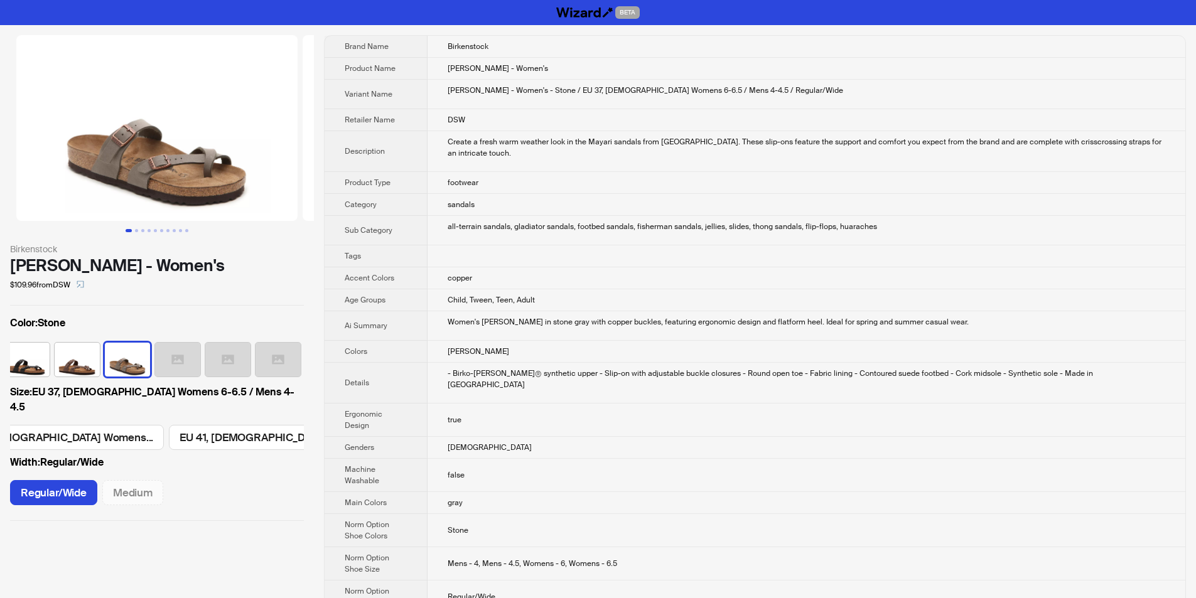
click at [75, 361] on img at bounding box center [77, 360] width 45 height 34
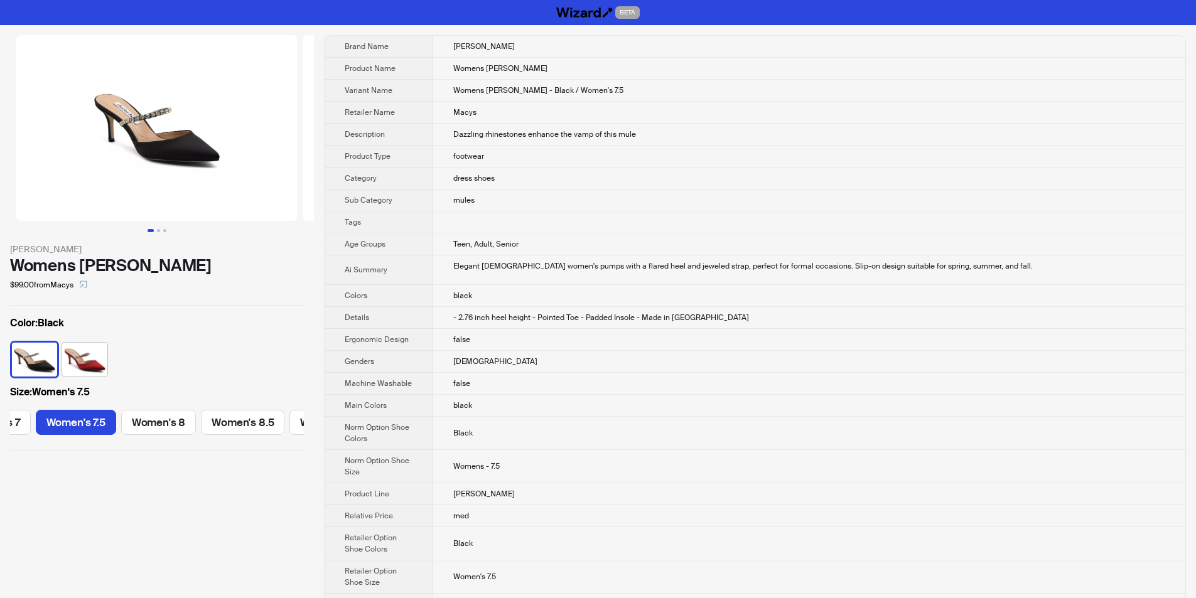
scroll to position [0, 145]
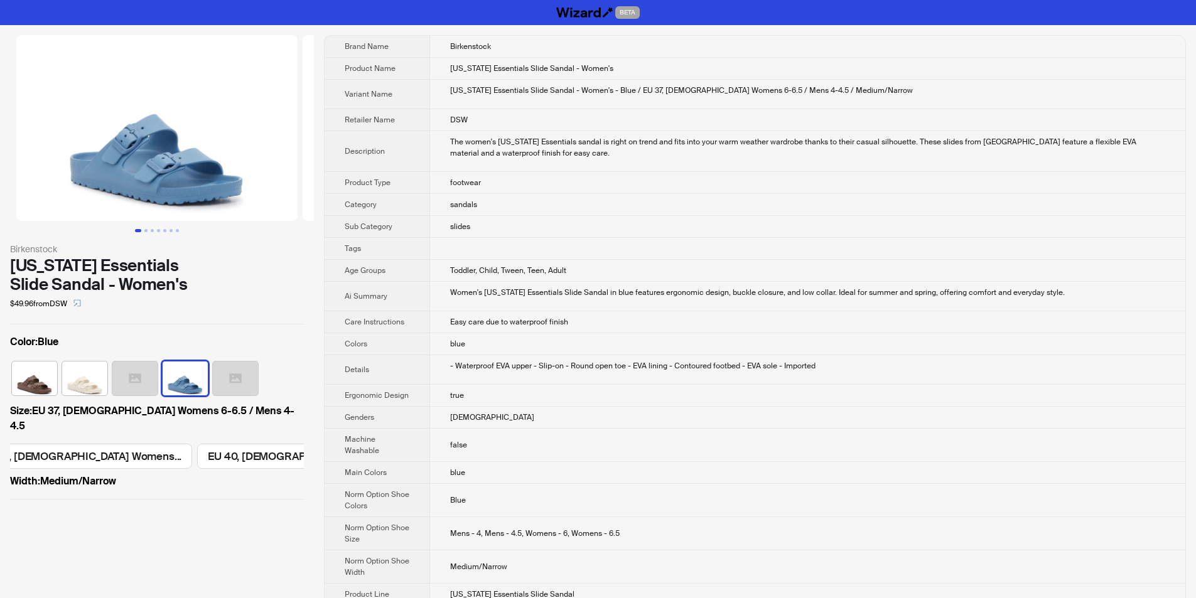
scroll to position [0, 494]
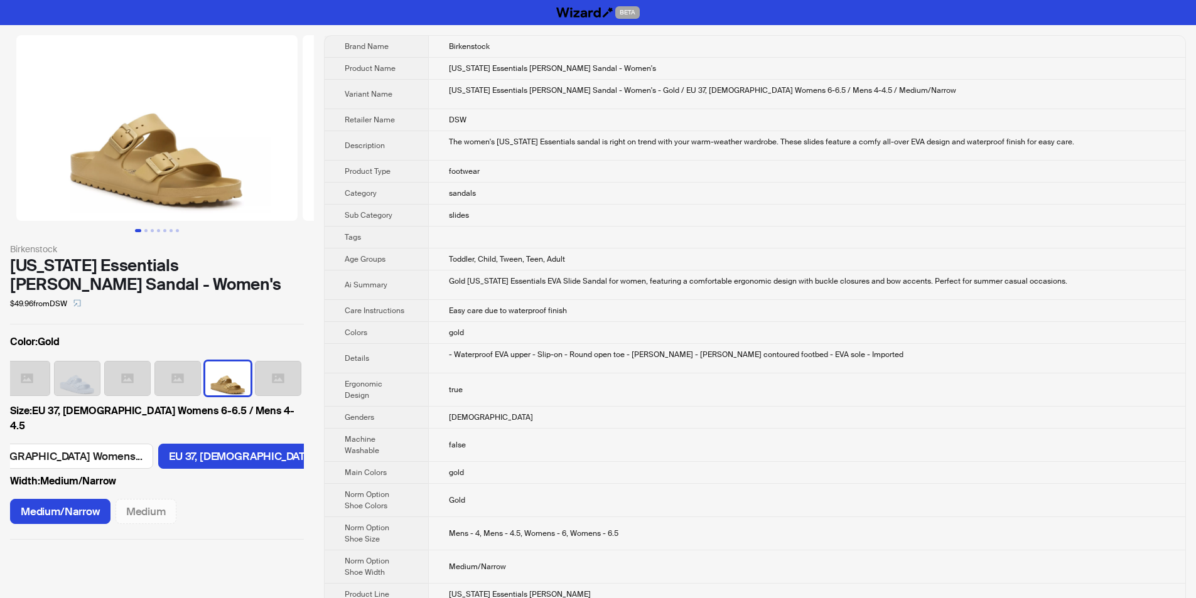
scroll to position [0, 109]
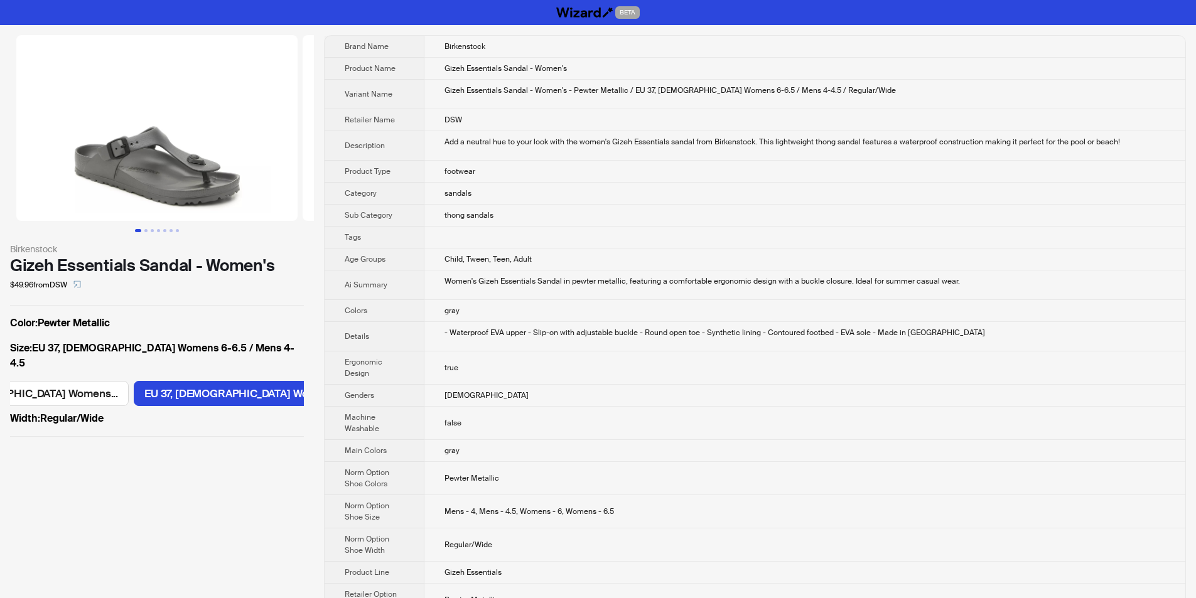
scroll to position [0, 109]
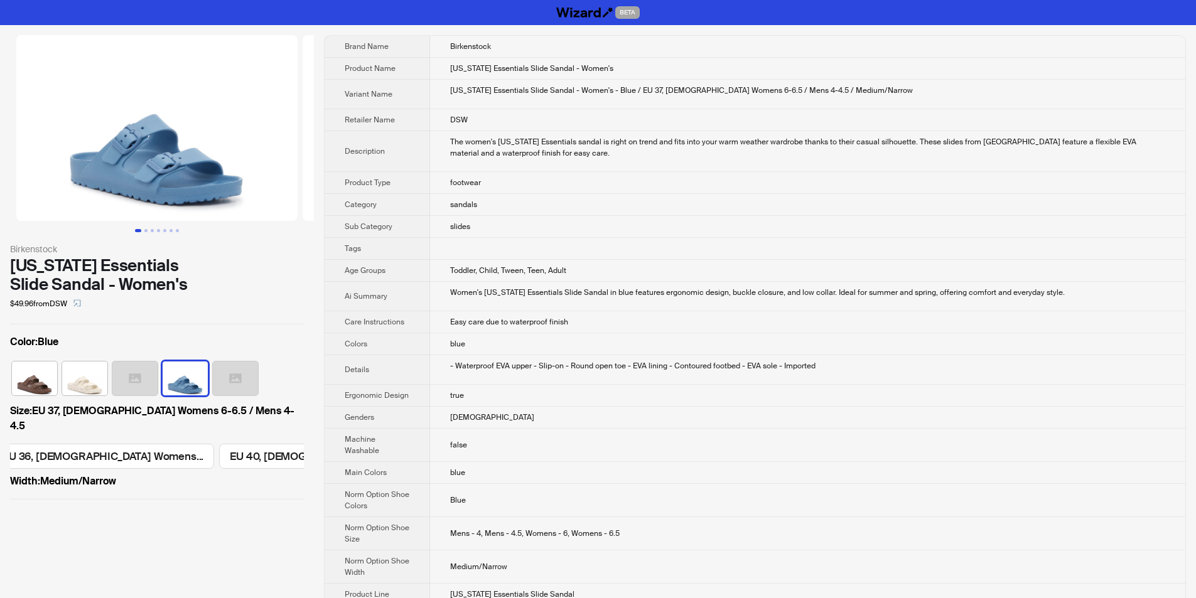
scroll to position [0, 494]
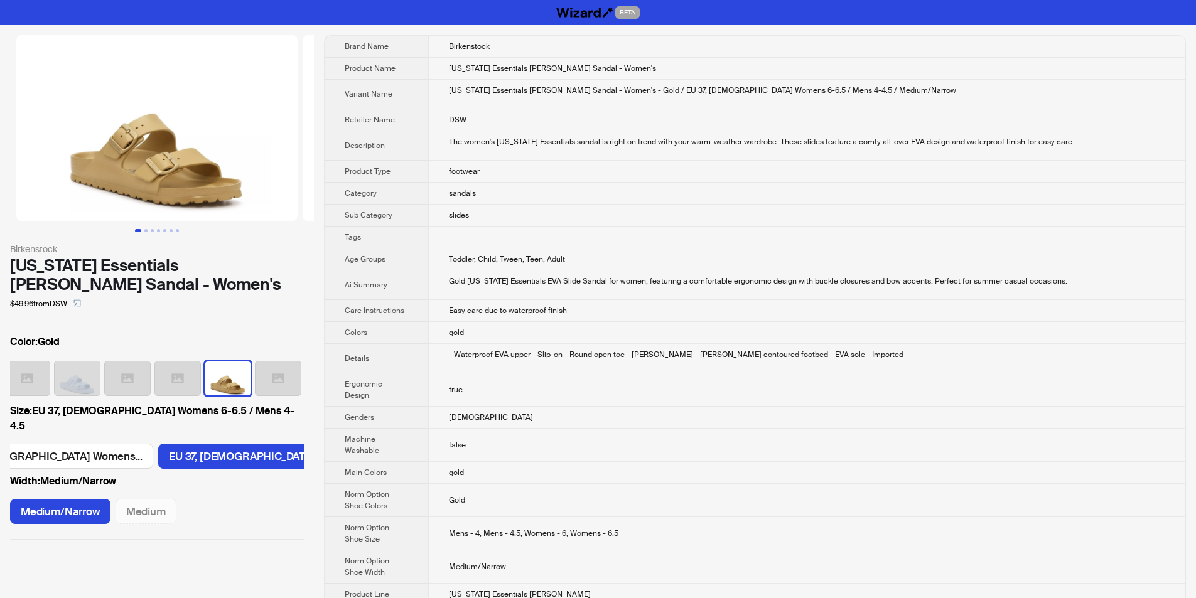
scroll to position [0, 109]
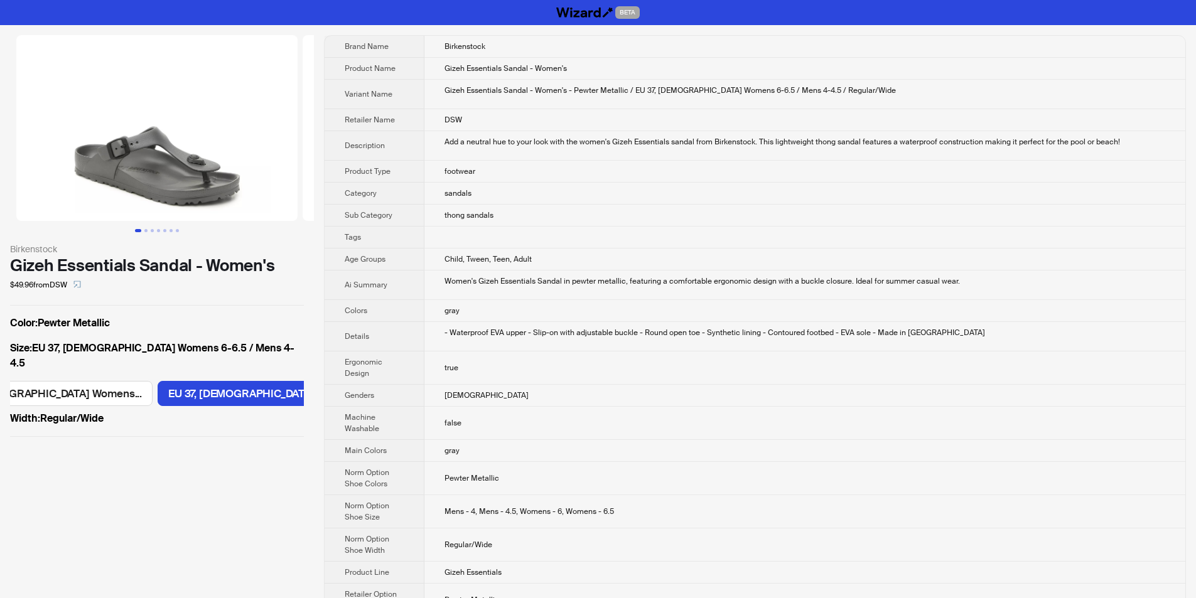
scroll to position [0, 109]
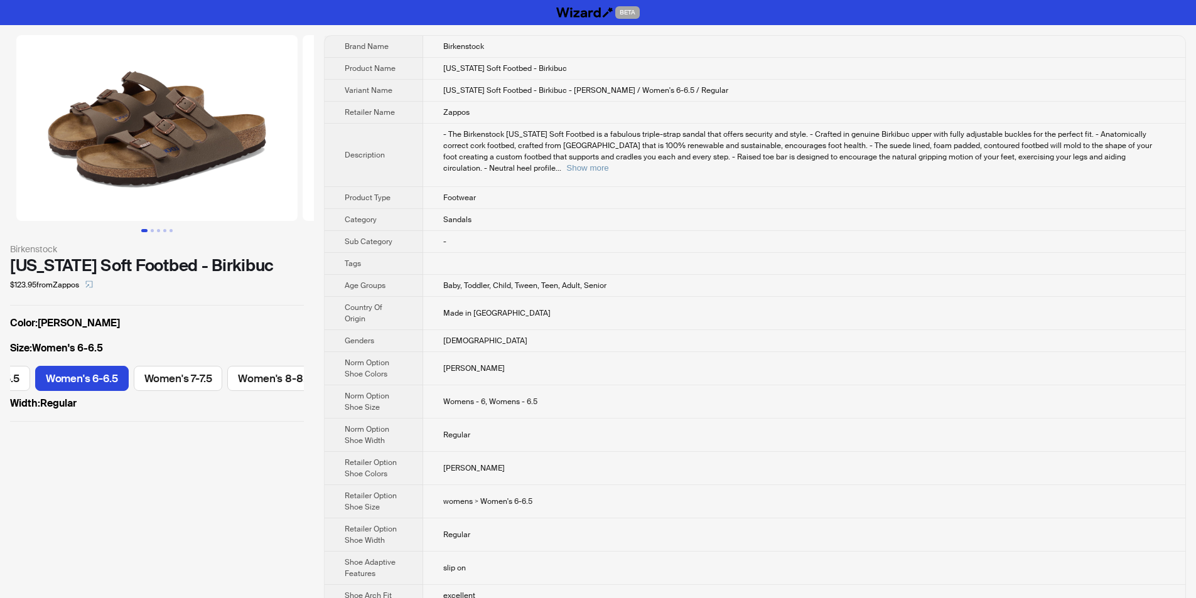
scroll to position [0, 76]
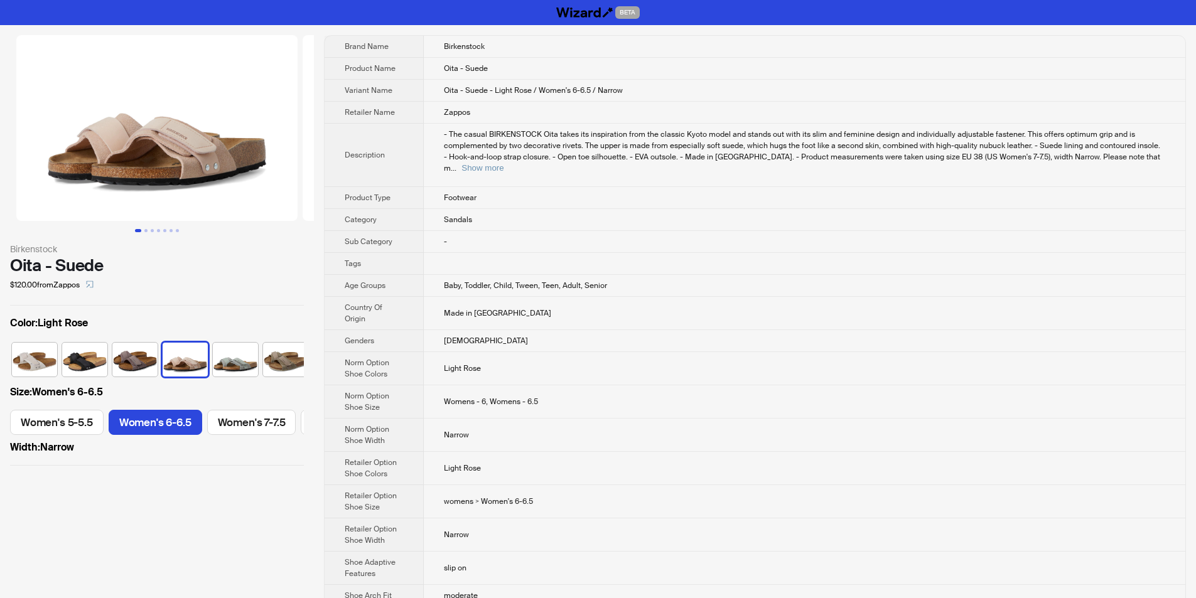
scroll to position [0, 8]
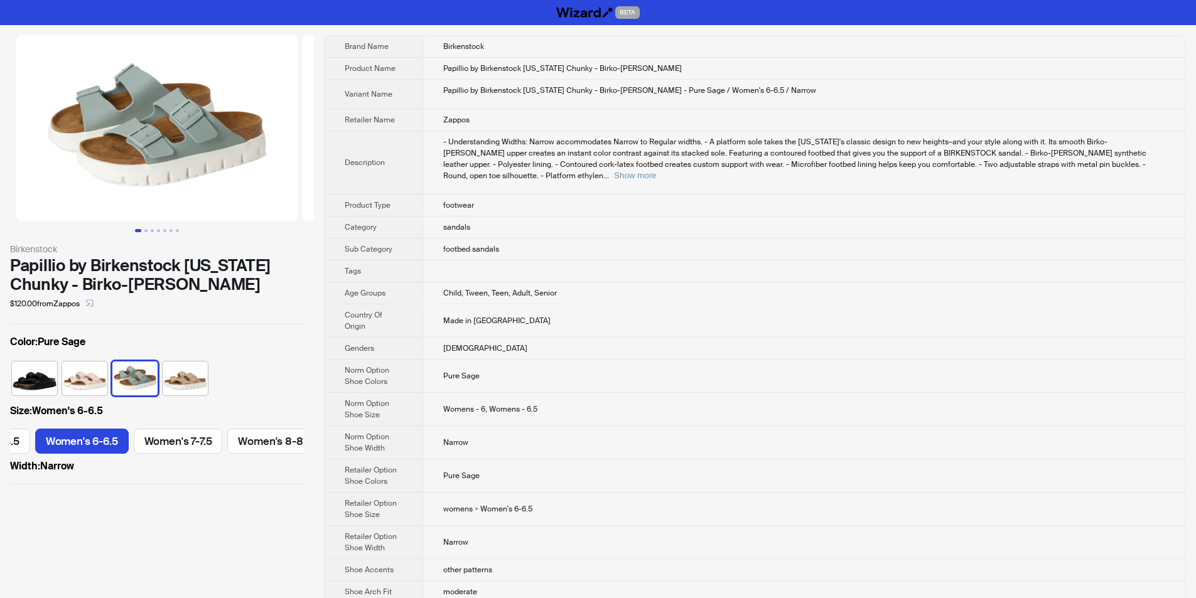
scroll to position [0, 76]
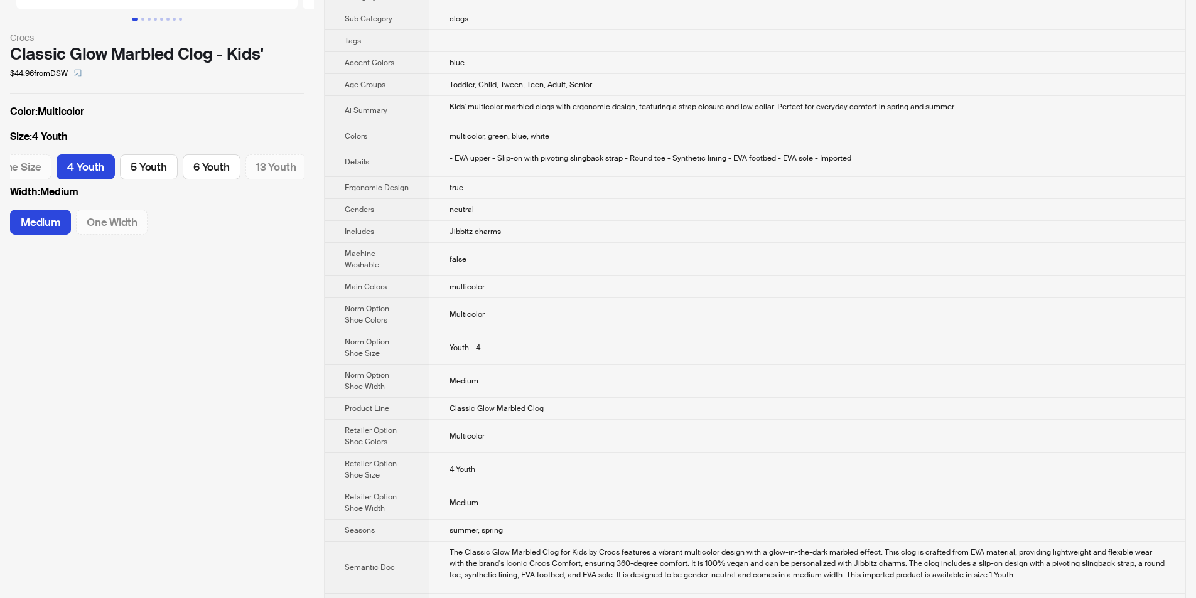
scroll to position [251, 0]
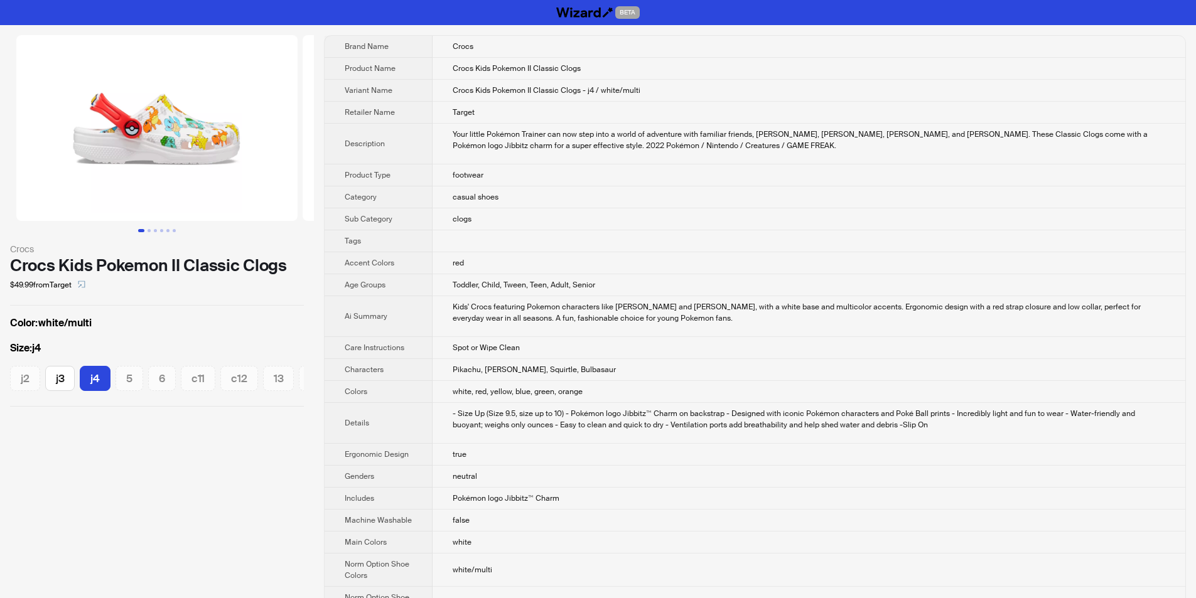
scroll to position [0, 21]
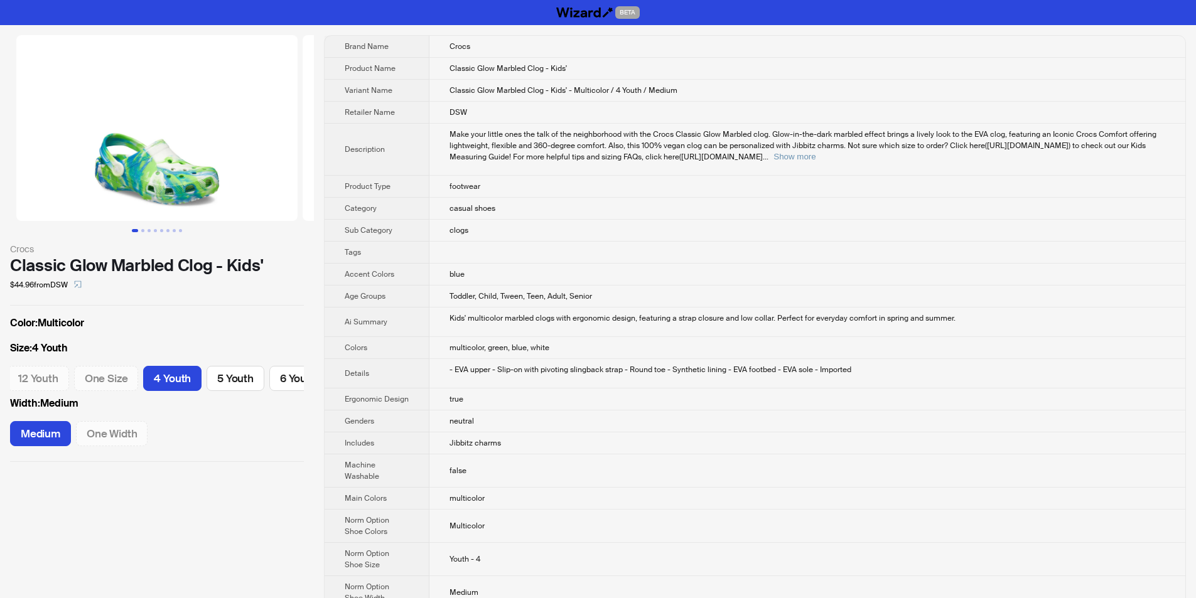
scroll to position [0, 338]
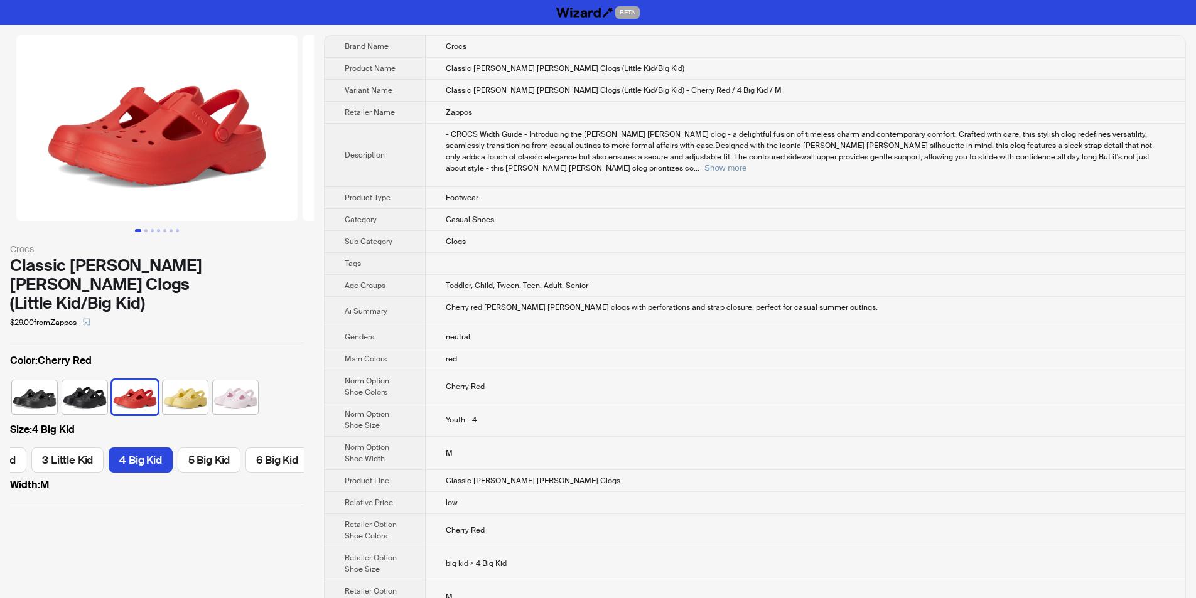
scroll to position [0, 372]
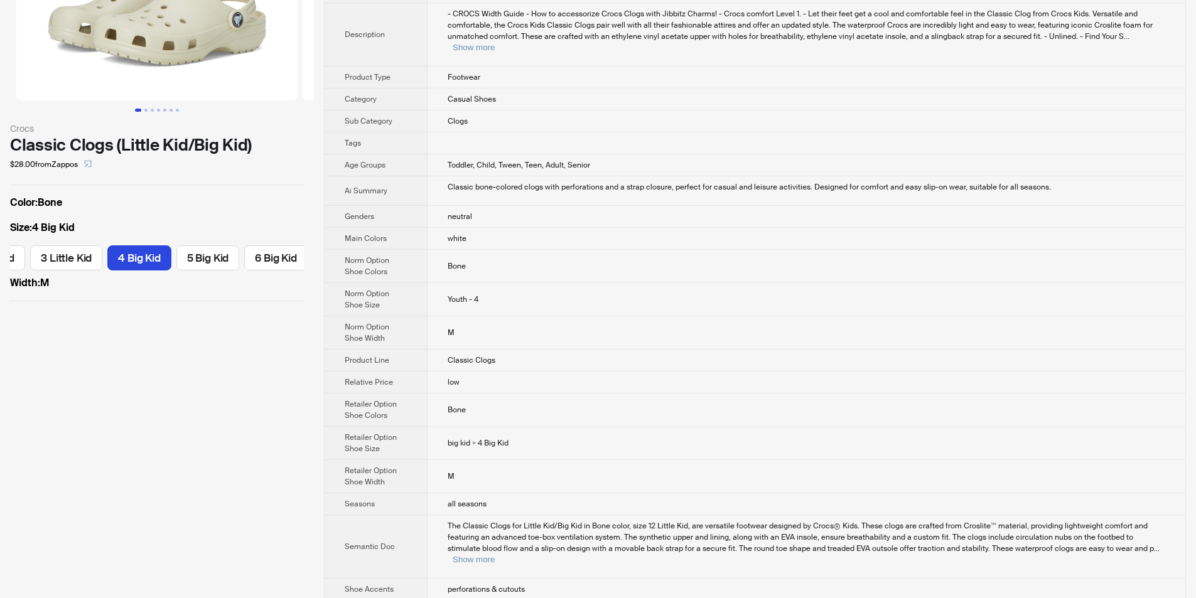
scroll to position [63, 0]
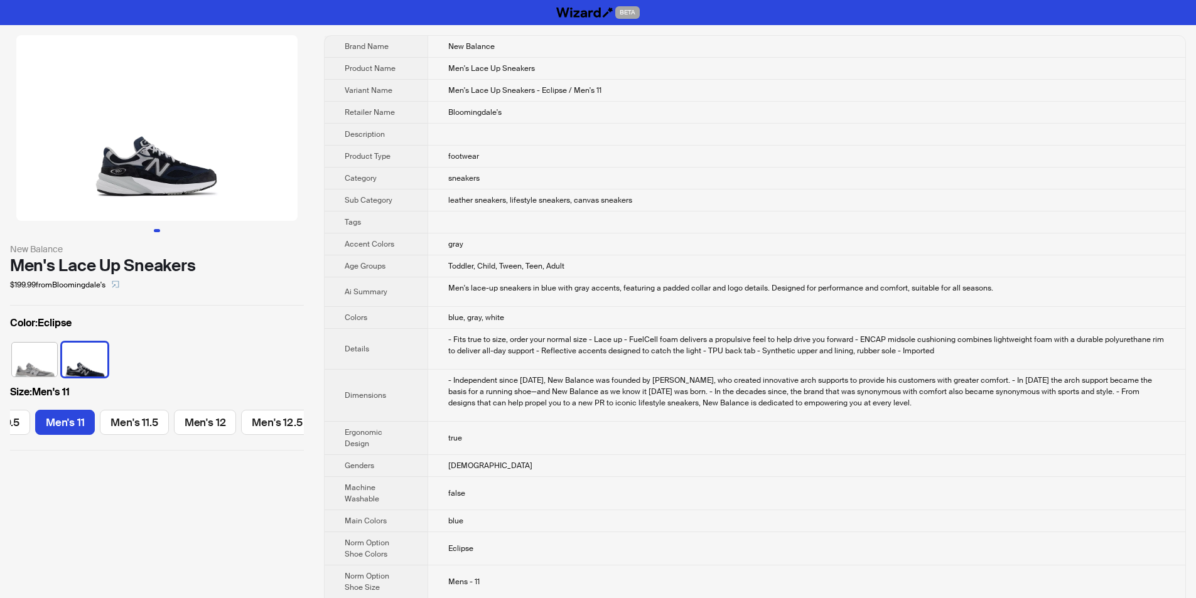
scroll to position [0, 527]
drag, startPoint x: 4, startPoint y: 247, endPoint x: 200, endPoint y: 265, distance: 196.1
click at [200, 265] on div "New Balance Men's Lace Up Sneakers $199.99 from Bloomingdale's Color : Eclipse …" at bounding box center [157, 243] width 314 height 436
copy div "New Balance Men's Lace Up Sneakers"
click at [237, 284] on div "$199.99 from Bloomingdale's" at bounding box center [157, 285] width 294 height 20
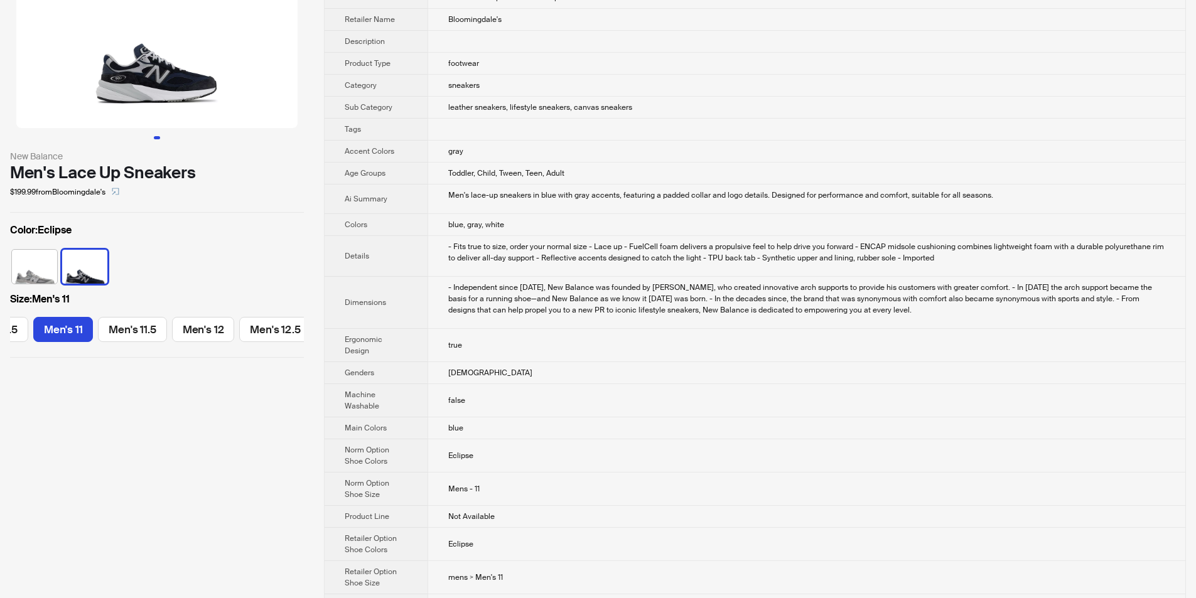
scroll to position [0, 0]
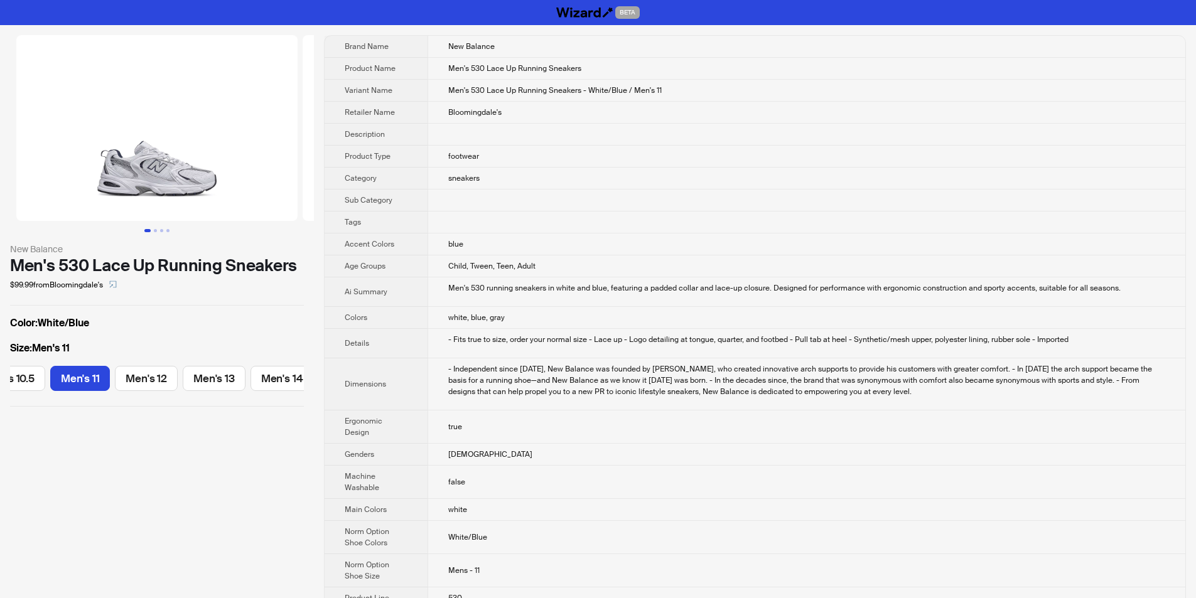
scroll to position [0, 519]
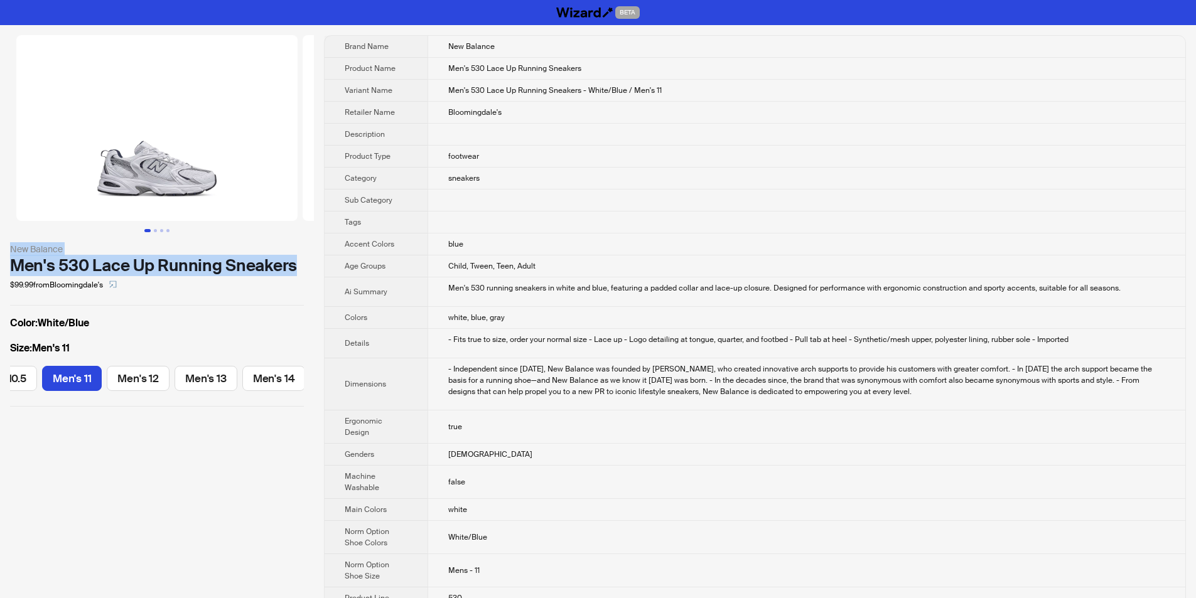
drag, startPoint x: 16, startPoint y: 251, endPoint x: 305, endPoint y: 269, distance: 289.4
click at [305, 269] on div "New Balance Men's 530 Lace Up Running Sneakers $99.99 from Bloomingdale's Color…" at bounding box center [157, 221] width 314 height 392
copy div "New Balance Men's 530 Lace Up Running Sneakers"
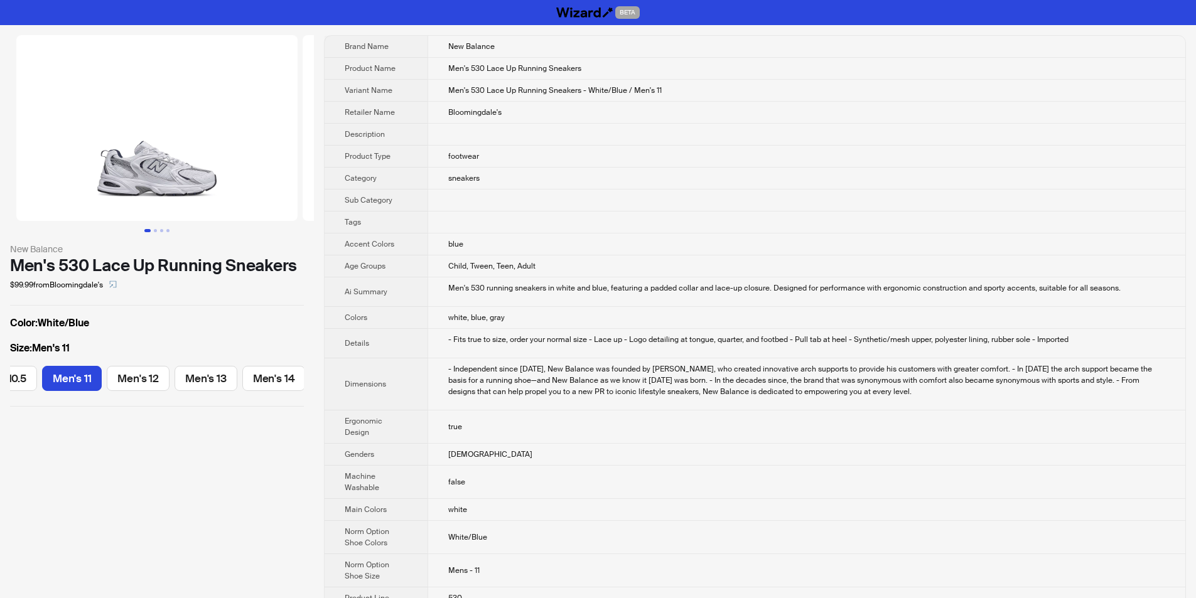
click at [303, 298] on div "New Balance Men's 530 Lace Up Running Sneakers $99.99 from Bloomingdale's Color…" at bounding box center [157, 221] width 314 height 392
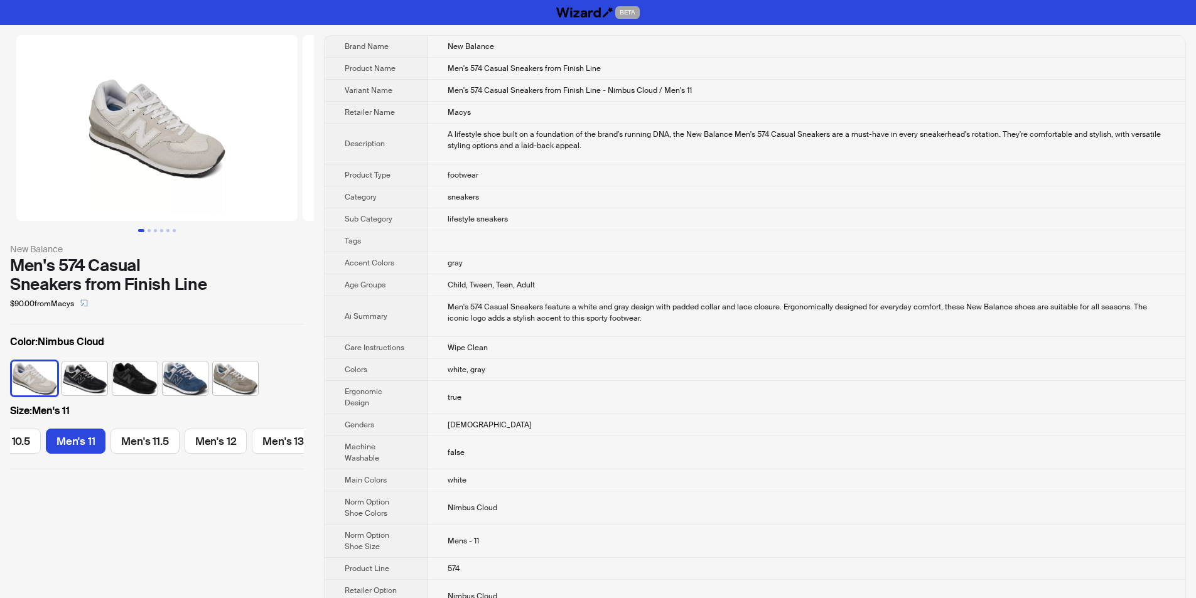
scroll to position [0, 527]
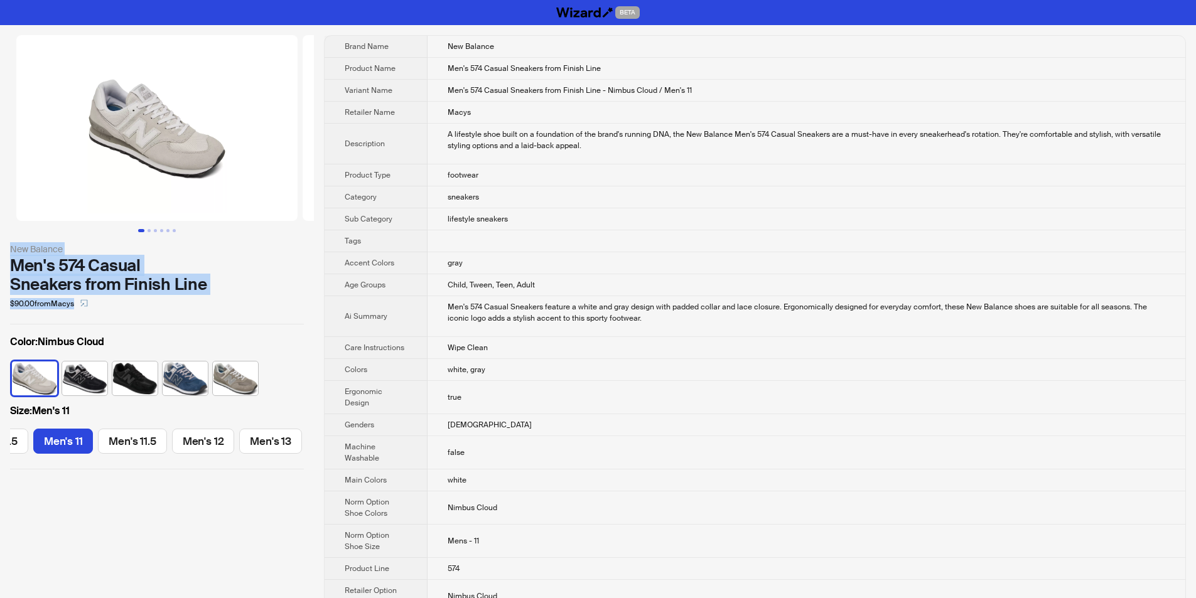
drag, startPoint x: 3, startPoint y: 246, endPoint x: 200, endPoint y: 287, distance: 200.9
click at [220, 293] on div "New Balance Men's 574 Casual Sneakers from Finish Line $90.00 from Macys Color …" at bounding box center [157, 252] width 314 height 455
copy div "New Balance Men's 574 Casual Sneakers from Finish Line $90.00 from Macys"
click at [224, 297] on div "$90.00 from Macys" at bounding box center [157, 304] width 294 height 20
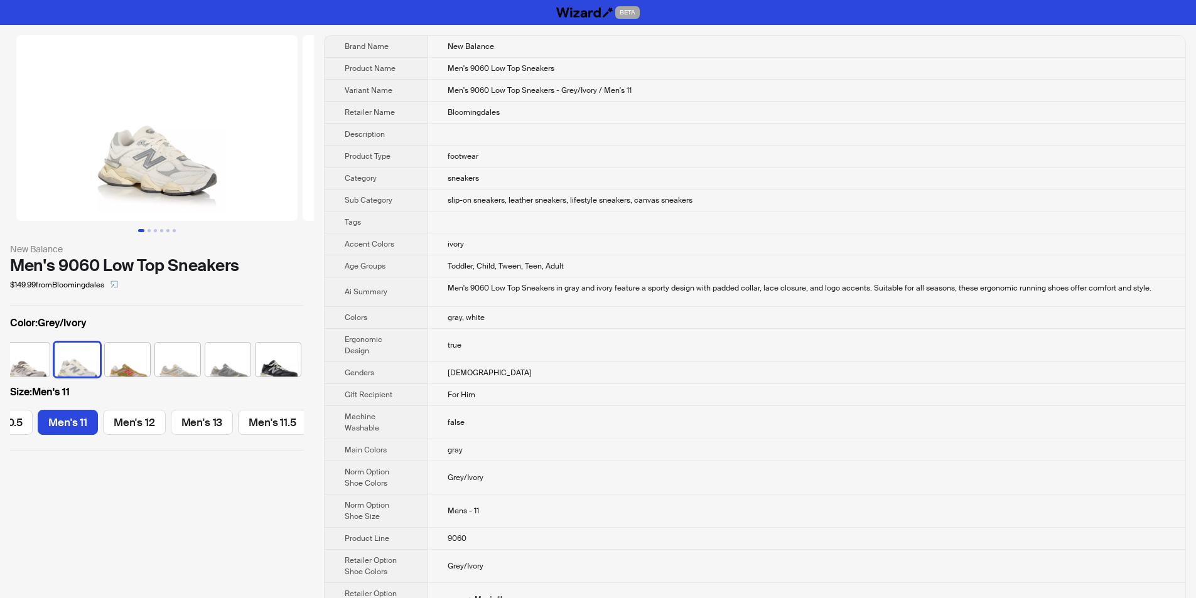
scroll to position [0, 456]
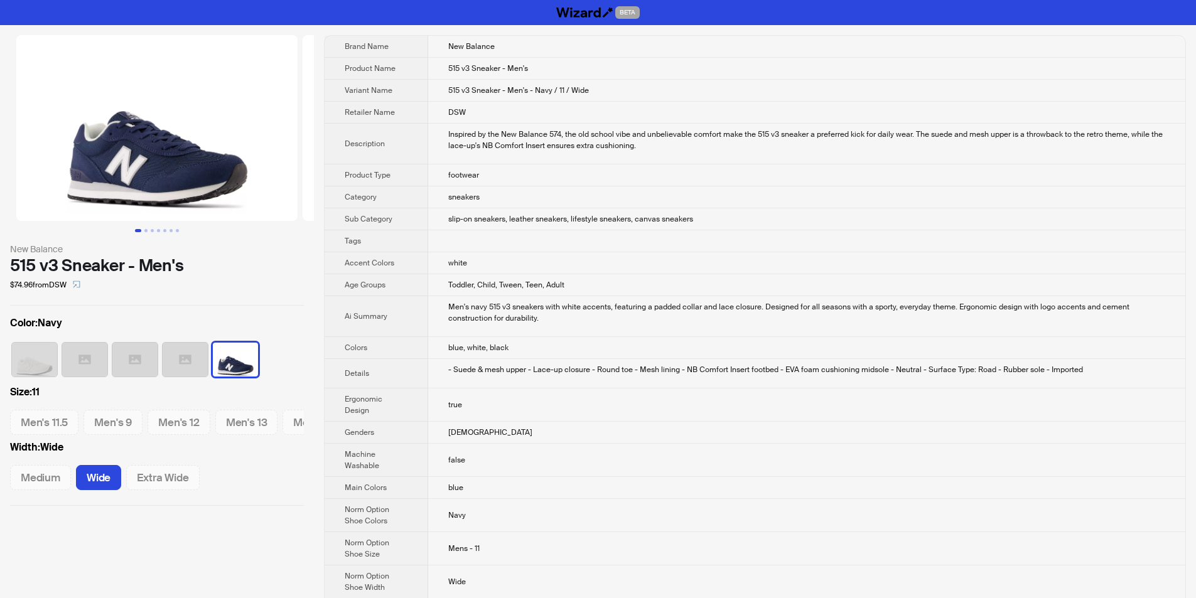
click at [636, 215] on span "slip-on sneakers, leather sneakers, lifestyle sneakers, canvas sneakers" at bounding box center [570, 219] width 245 height 10
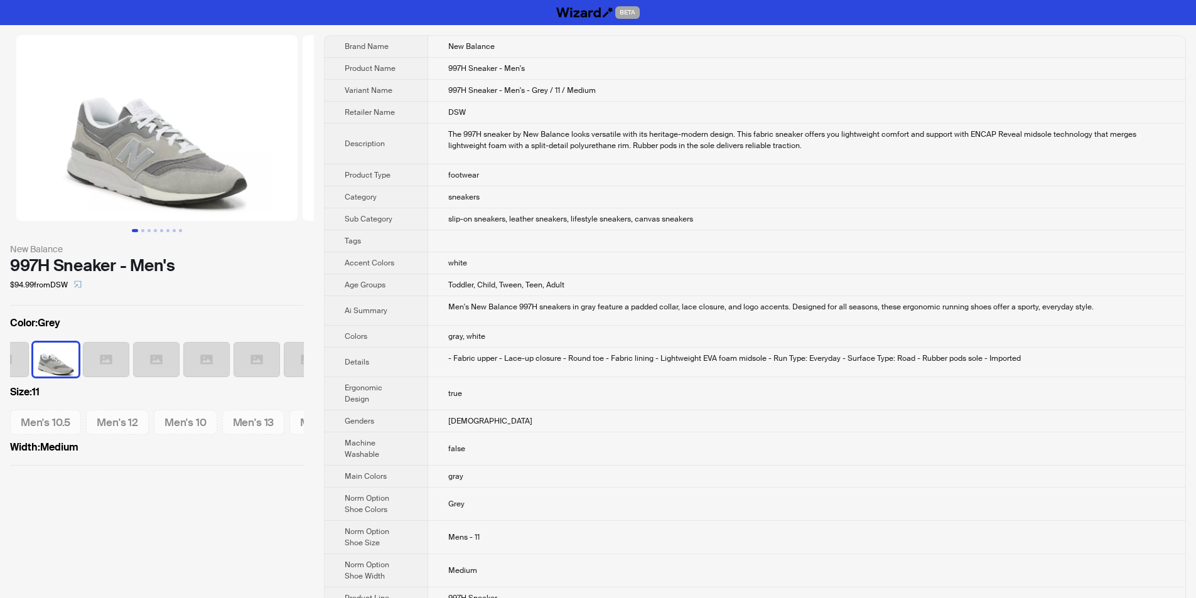
scroll to position [0, 82]
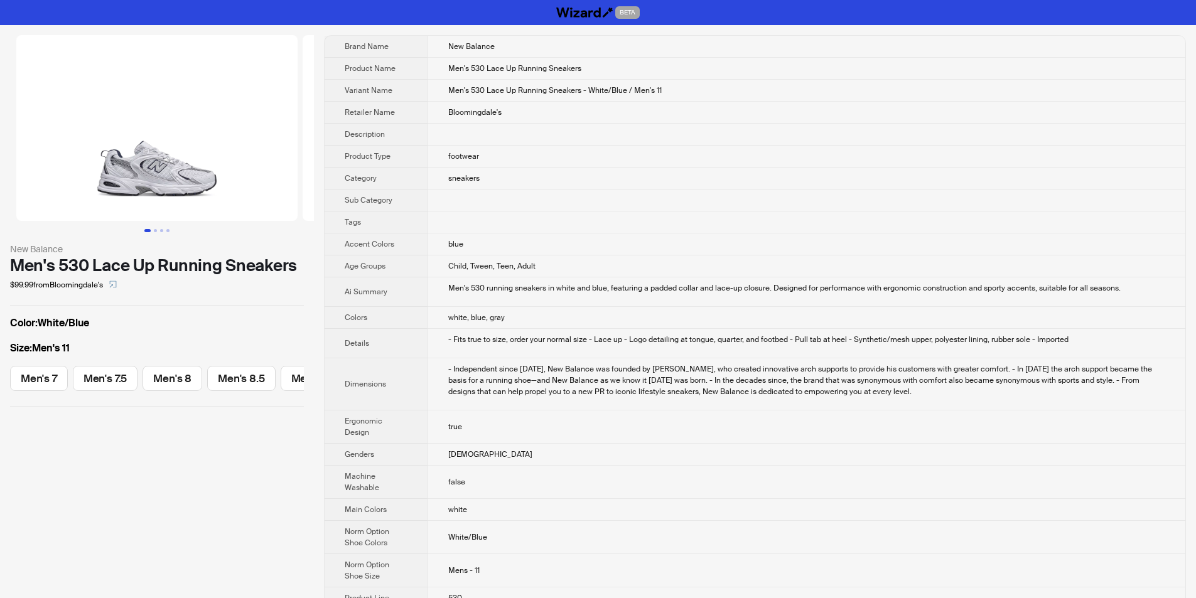
scroll to position [0, 519]
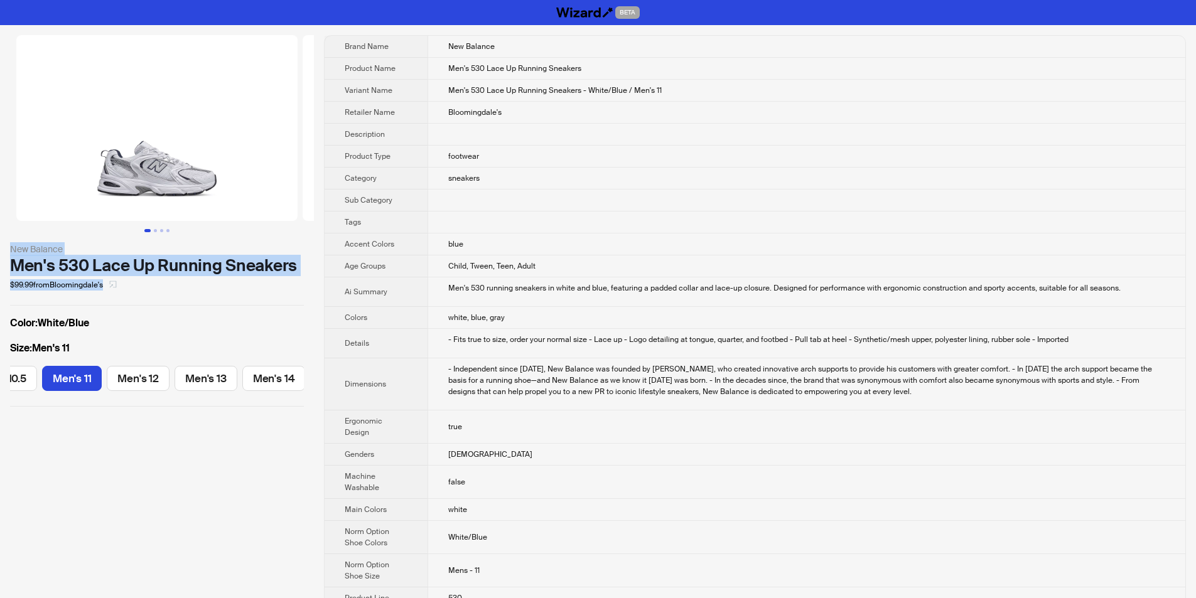
drag, startPoint x: 19, startPoint y: 259, endPoint x: 109, endPoint y: 288, distance: 93.9
click at [116, 288] on div "New Balance Men's 530 Lace Up Running Sneakers $99.99 from Bloomingdale's Color…" at bounding box center [157, 221] width 314 height 392
copy div "New Balance Men's 530 Lace Up Running Sneakers $99.99 from Bloomingdale's"
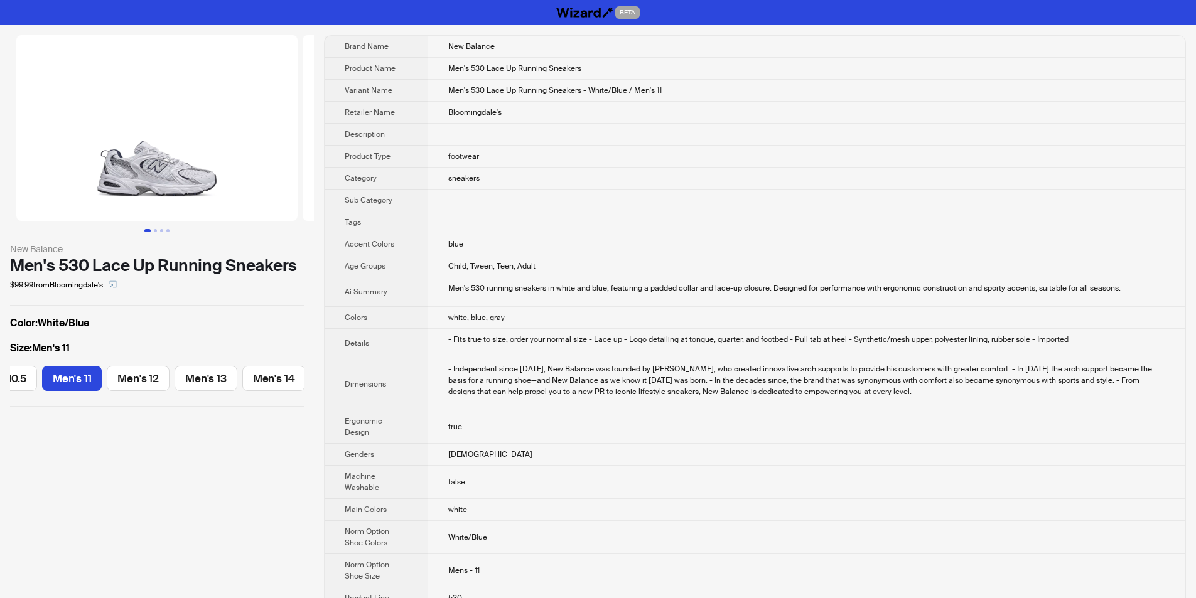
click at [249, 308] on div "New Balance Men's 530 Lace Up Running Sneakers $99.99 from Bloomingdale's Color…" at bounding box center [157, 221] width 314 height 392
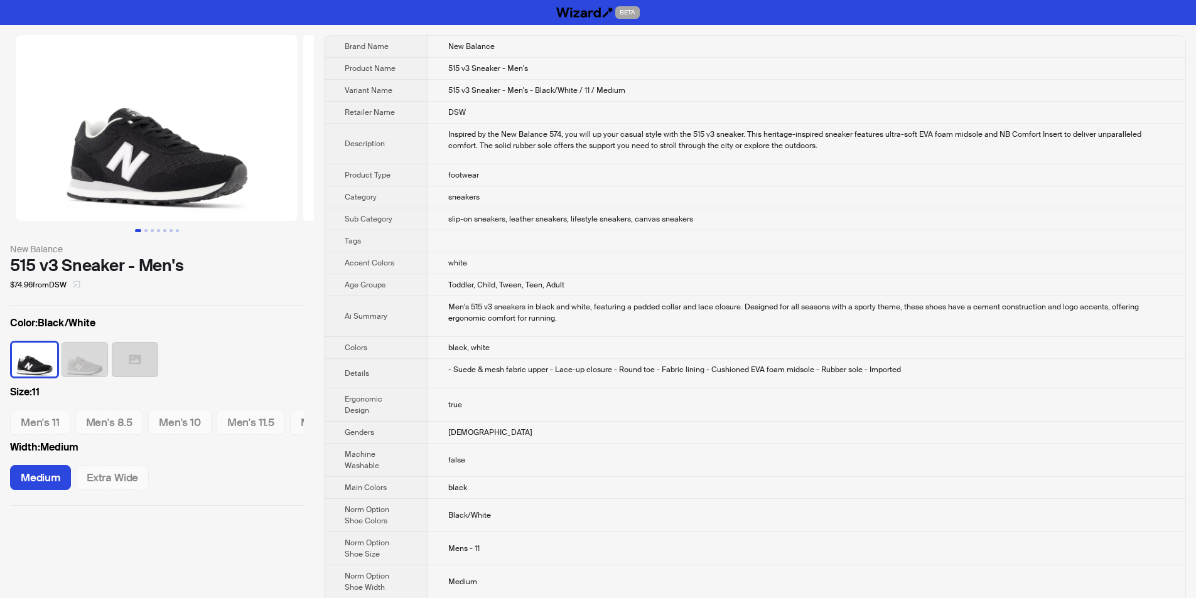
click at [78, 288] on span "button" at bounding box center [77, 285] width 8 height 10
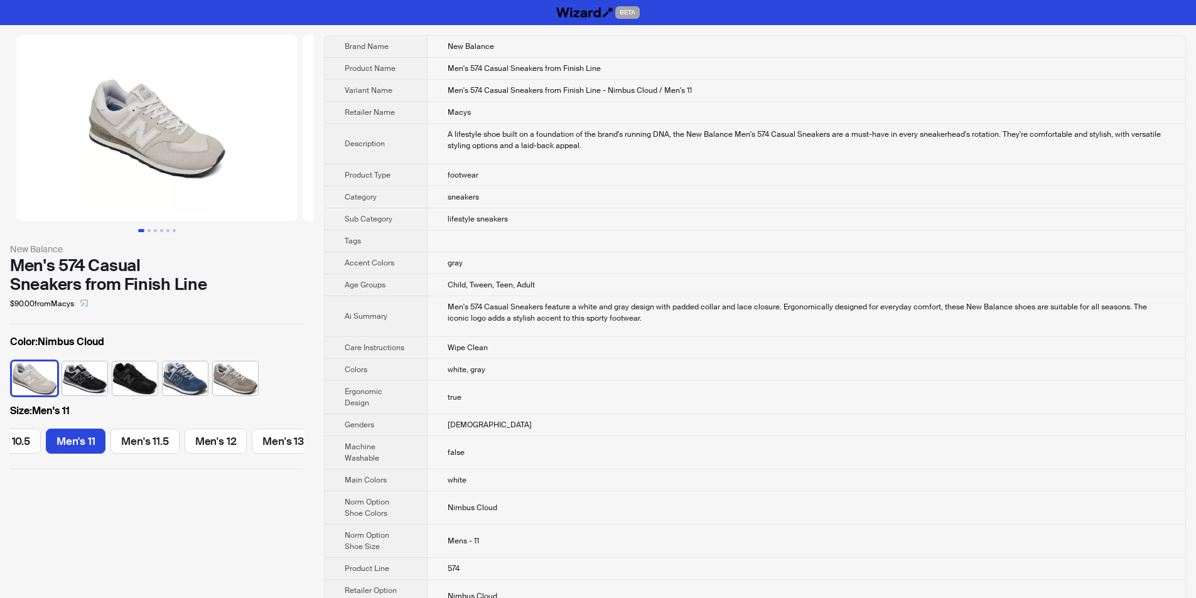
scroll to position [0, 527]
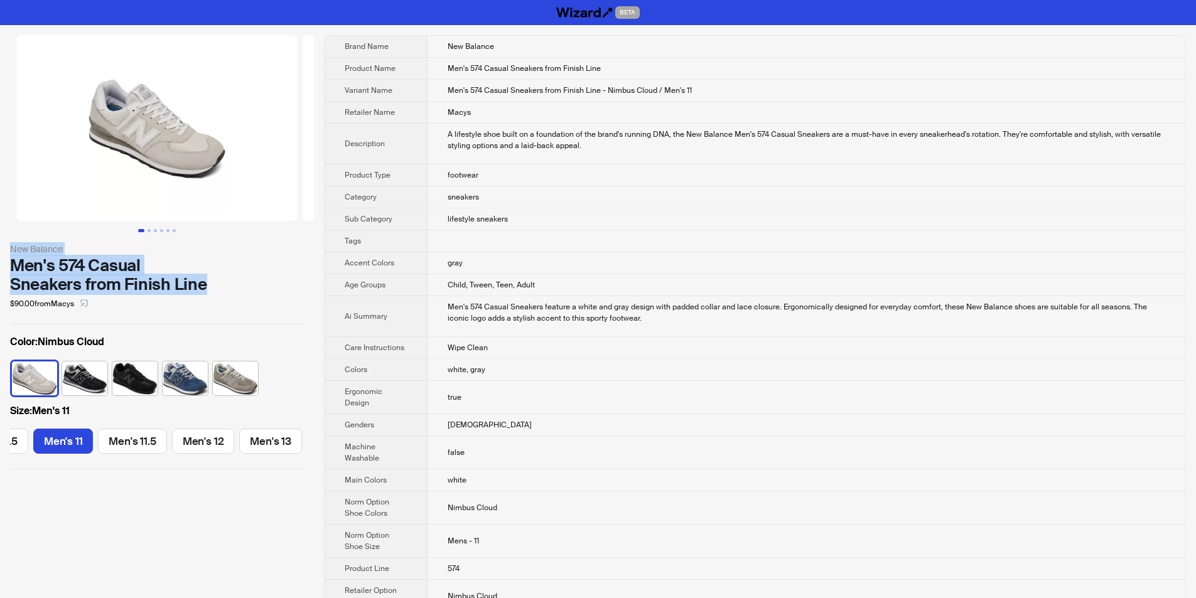
drag, startPoint x: 6, startPoint y: 245, endPoint x: 204, endPoint y: 287, distance: 202.8
click at [204, 287] on div "New Balance Men's 574 Casual Sneakers from Finish Line $90.00 from Macys Color …" at bounding box center [157, 252] width 314 height 455
copy div "New Balance Men's 574 Casual Sneakers from Finish Line"
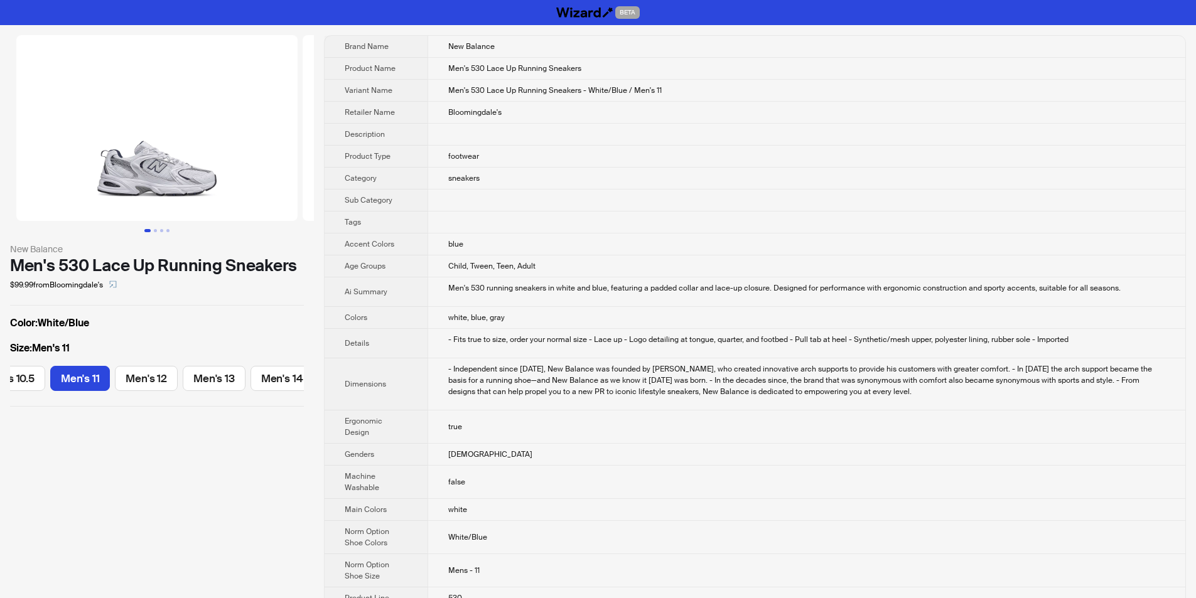
scroll to position [0, 519]
click at [117, 286] on icon "select" at bounding box center [113, 285] width 8 height 8
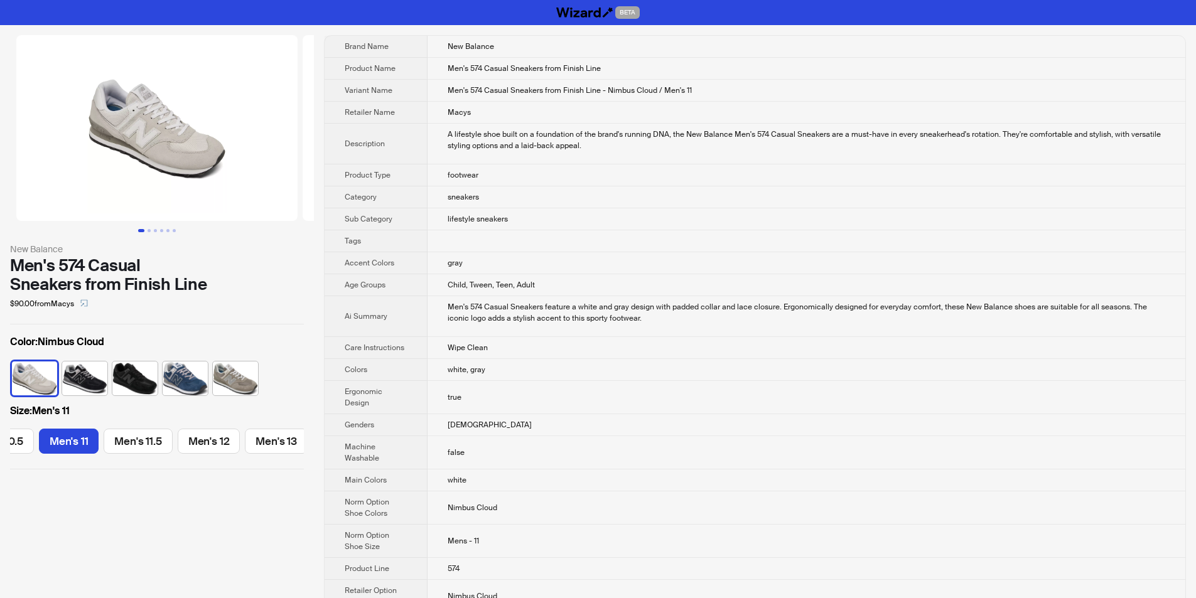
scroll to position [0, 527]
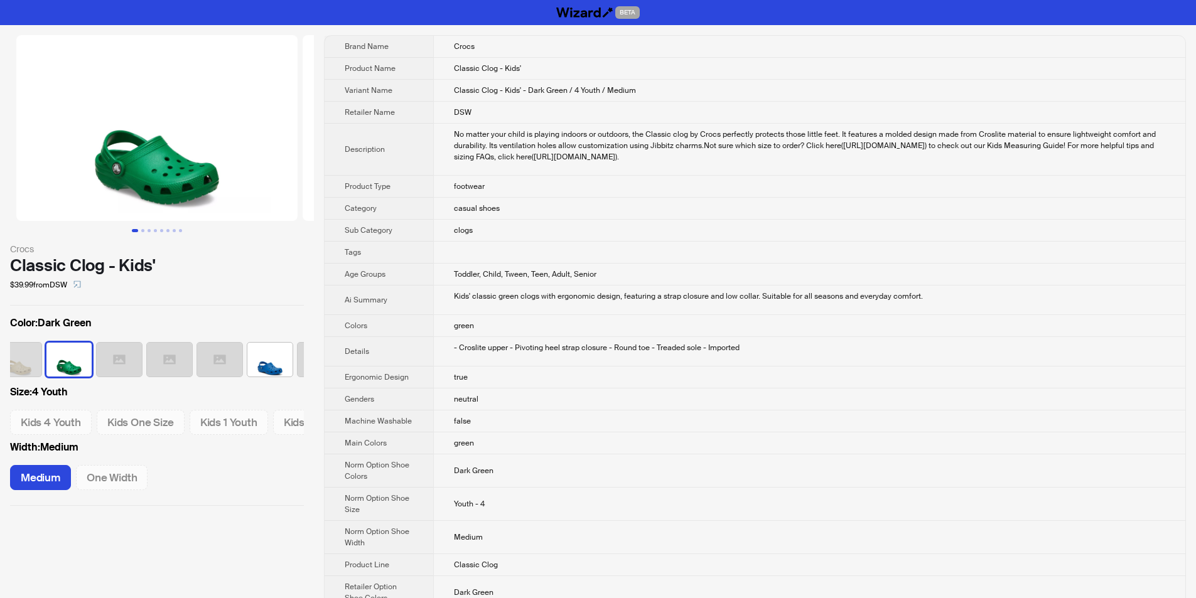
scroll to position [0, 82]
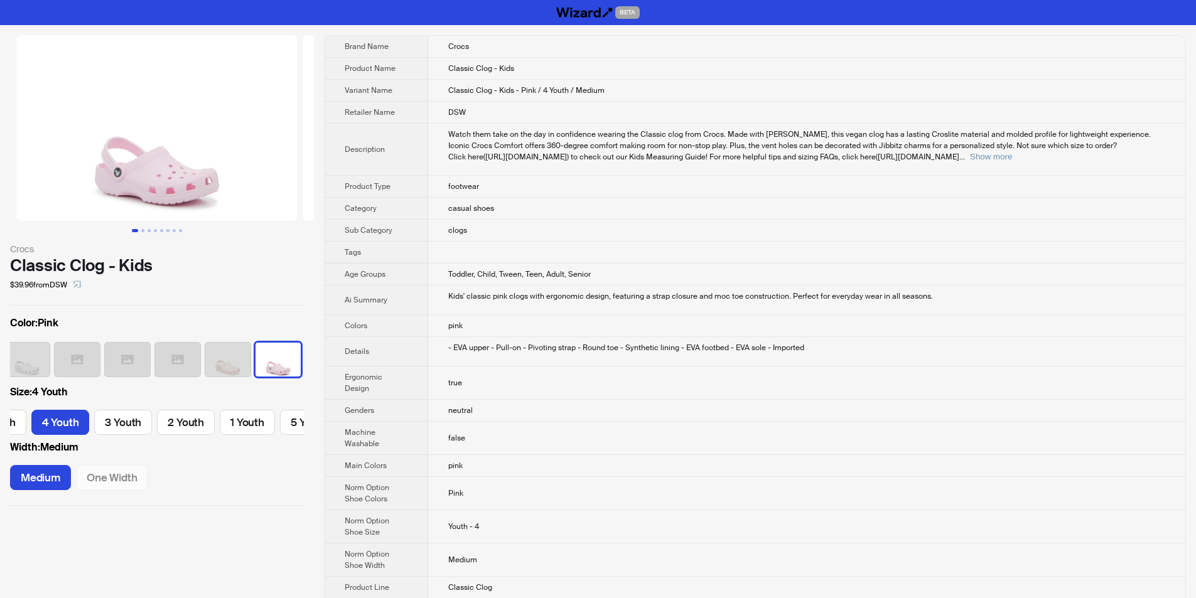
scroll to position [0, 47]
